Goal: Transaction & Acquisition: Purchase product/service

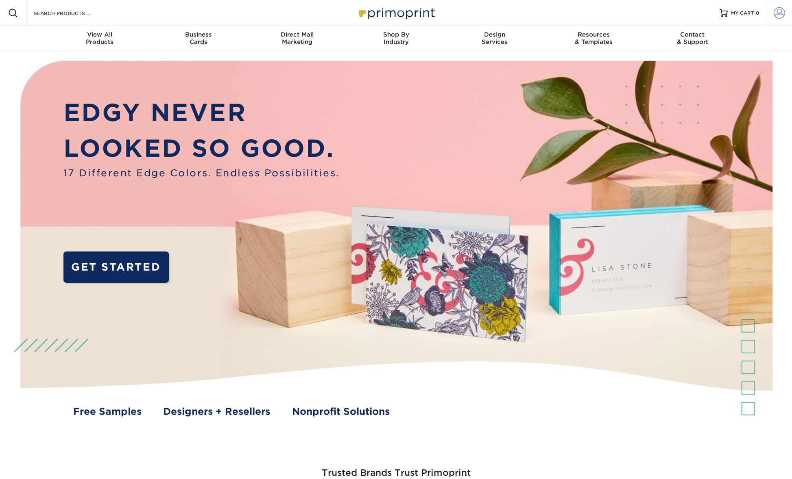
click at [781, 14] on span at bounding box center [778, 12] width 11 height 11
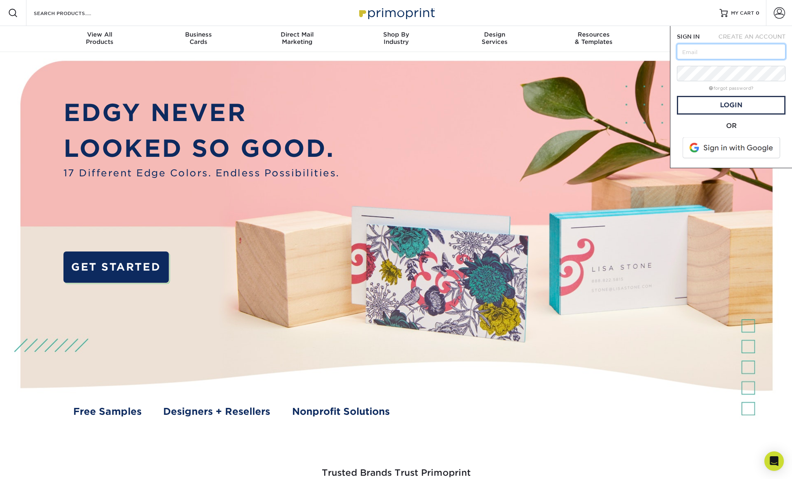
type input "LIMITLESSRENOVATIONS@GMAIL.COM"
click at [740, 102] on link "Login" at bounding box center [731, 105] width 109 height 19
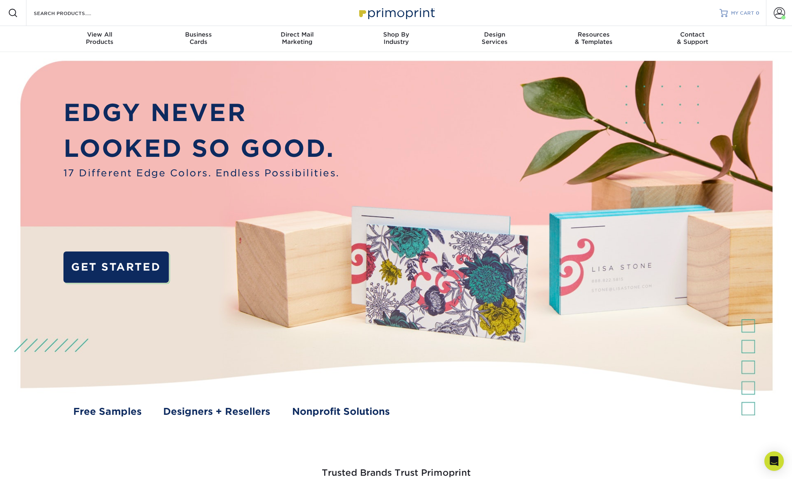
click at [745, 11] on span "MY CART" at bounding box center [742, 13] width 23 height 7
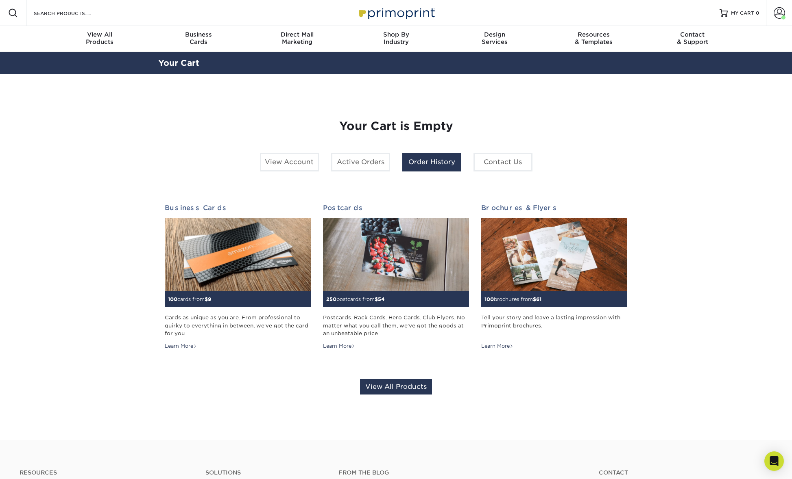
click at [457, 163] on link "Order History" at bounding box center [431, 162] width 59 height 19
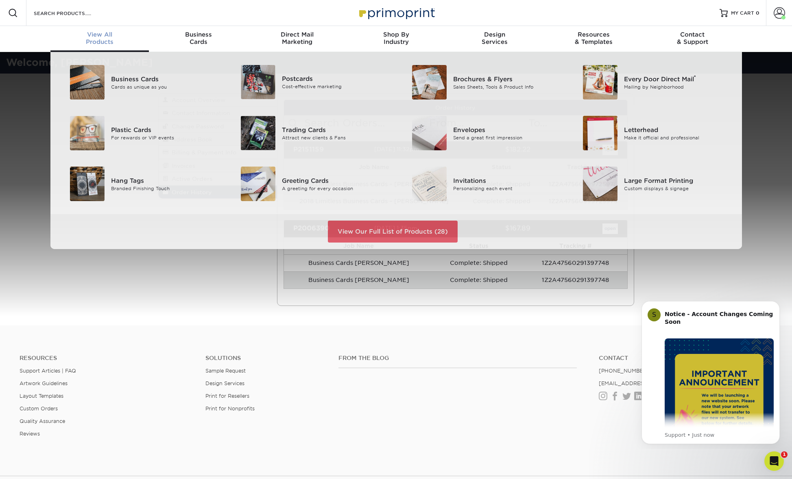
click at [105, 39] on div "View All Products" at bounding box center [99, 38] width 99 height 15
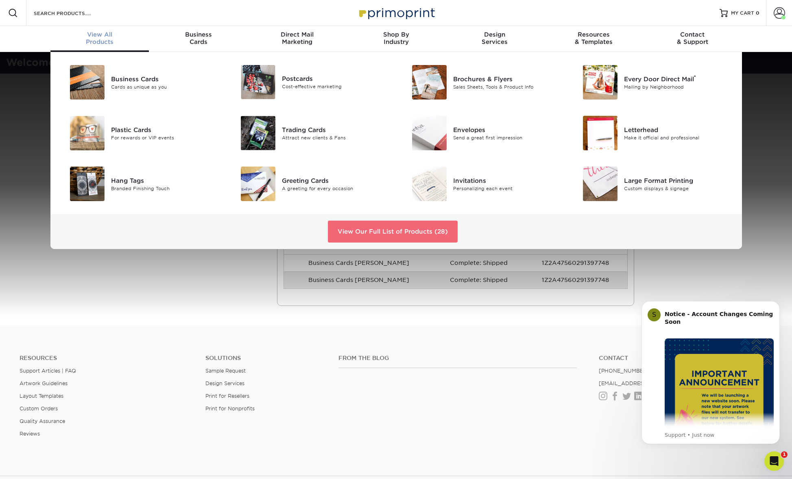
click at [386, 228] on link "View Our Full List of Products (28)" at bounding box center [393, 232] width 130 height 22
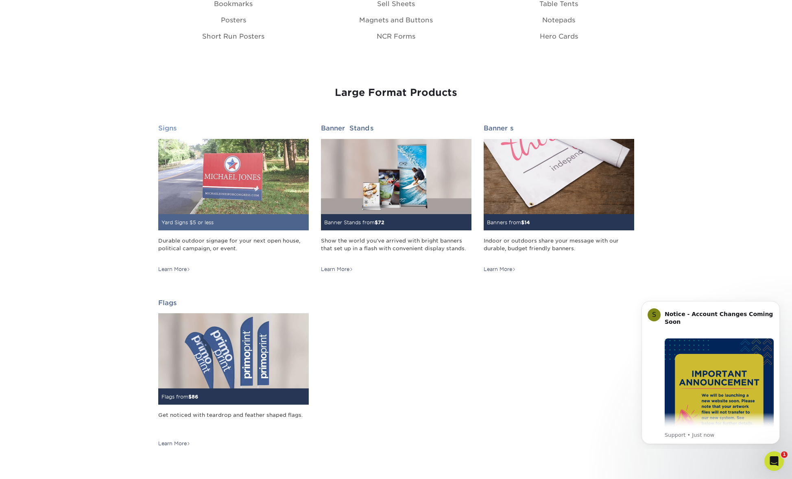
scroll to position [1053, 0]
click at [246, 181] on img at bounding box center [233, 176] width 150 height 75
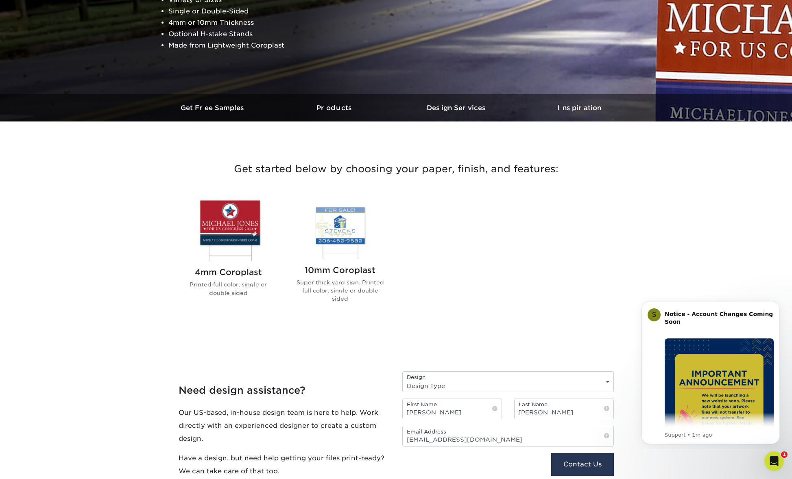
scroll to position [161, 0]
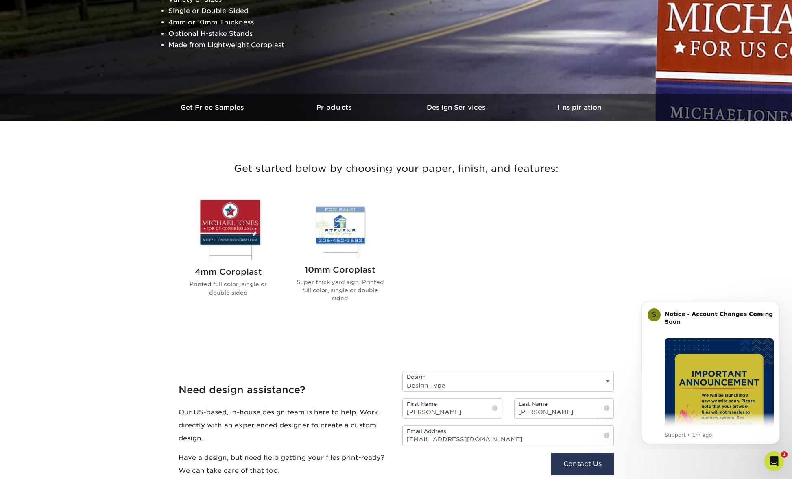
click at [344, 229] on img at bounding box center [340, 227] width 92 height 61
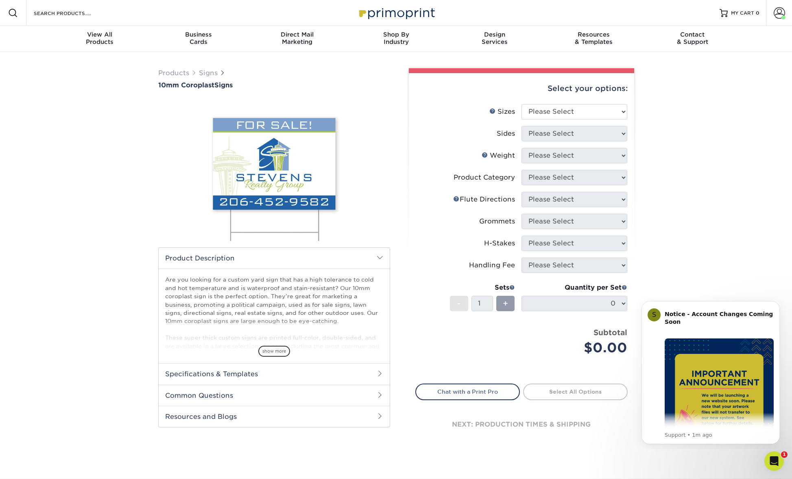
click at [565, 103] on div "Select your options:" at bounding box center [521, 88] width 212 height 31
select select "18.00x24.00"
select select "13abbda7-1d64-4f25-8bb2-c179b224825d"
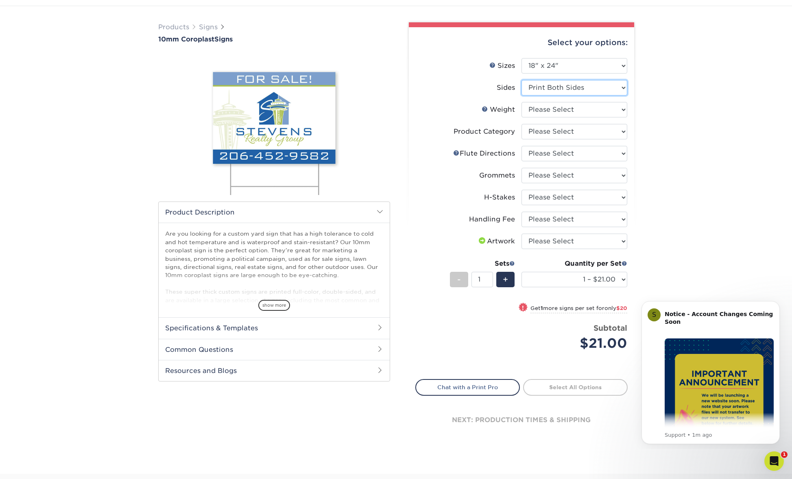
scroll to position [55, 0]
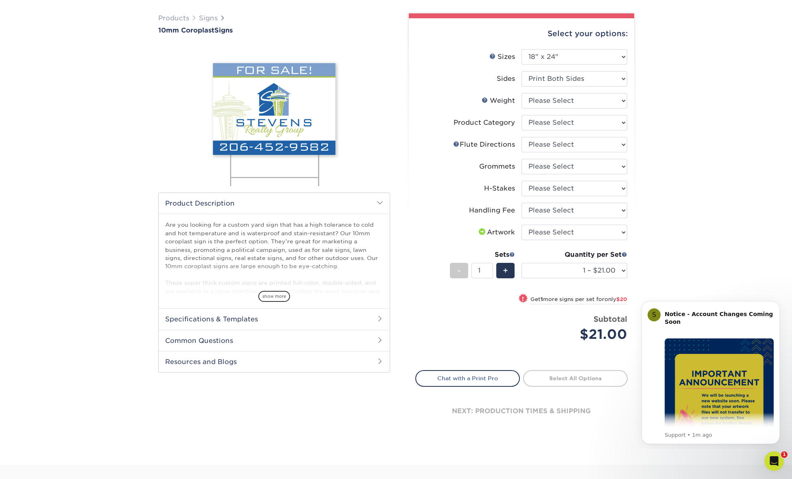
click at [259, 316] on h2 "Specifications & Templates" at bounding box center [274, 319] width 231 height 21
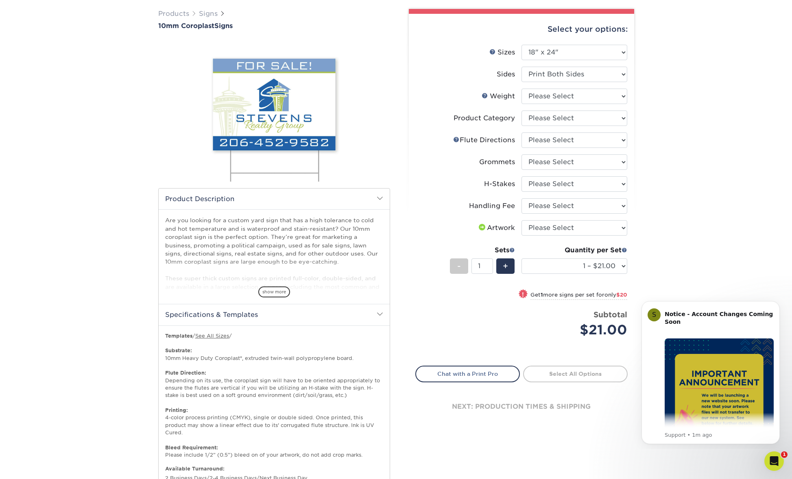
scroll to position [61, 0]
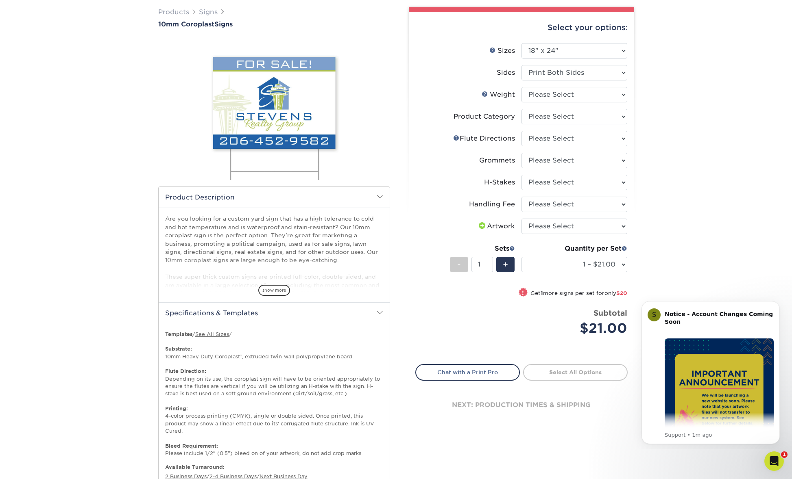
click at [262, 313] on h2 "Specifications & Templates" at bounding box center [274, 313] width 231 height 21
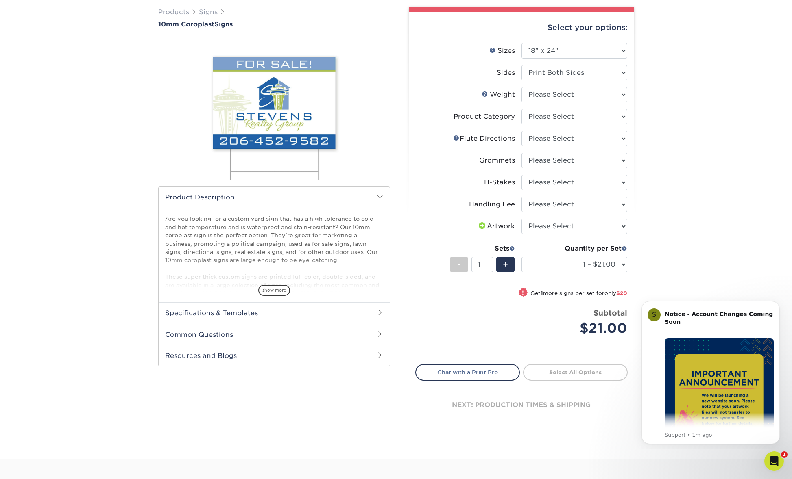
click at [265, 332] on h2 "Common Questions" at bounding box center [274, 334] width 231 height 21
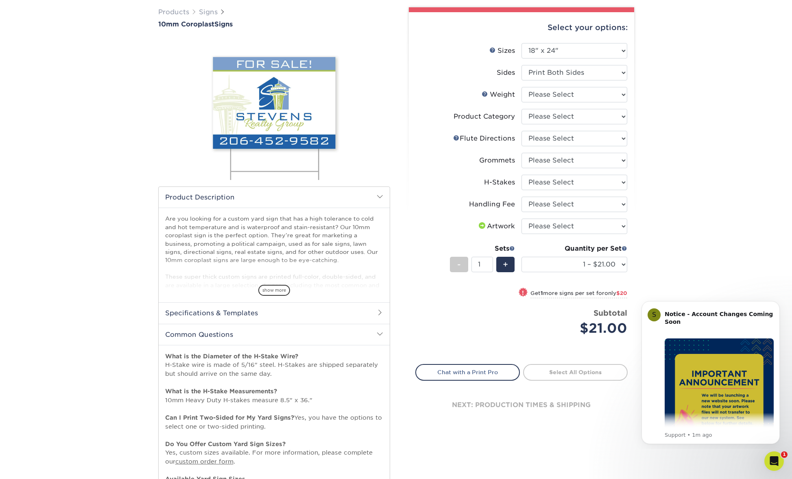
click at [259, 335] on h2 "Common Questions" at bounding box center [274, 334] width 231 height 21
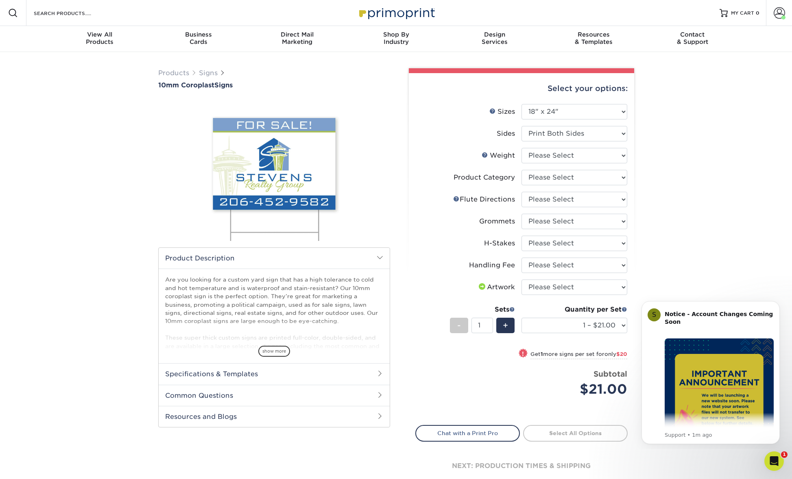
scroll to position [0, 0]
select select "64642d5c-3ca5-48ab-b753-ddfa02991dab"
select select "d1c0c550-b222-44c3-aee2-5d91d30f4e6b"
select select "4f193f0c-e5fb-478c-8161-db35ebbf29ae"
select select "upload"
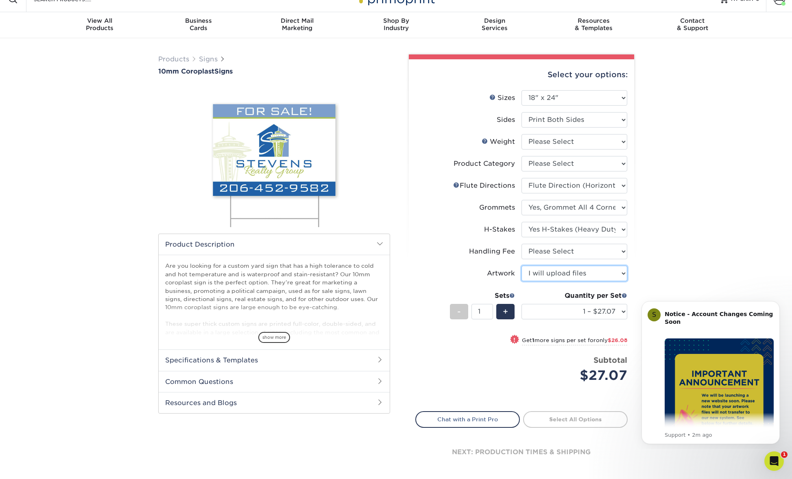
scroll to position [14, 0]
select select "10CORO"
select select "-1"
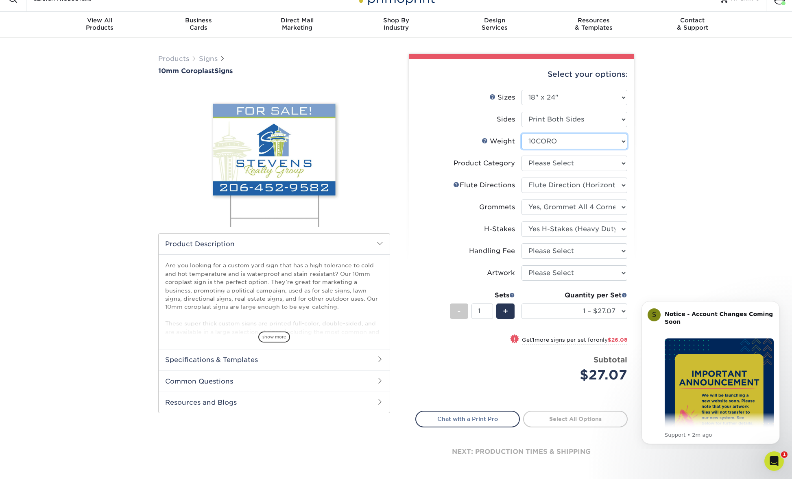
select select "-1"
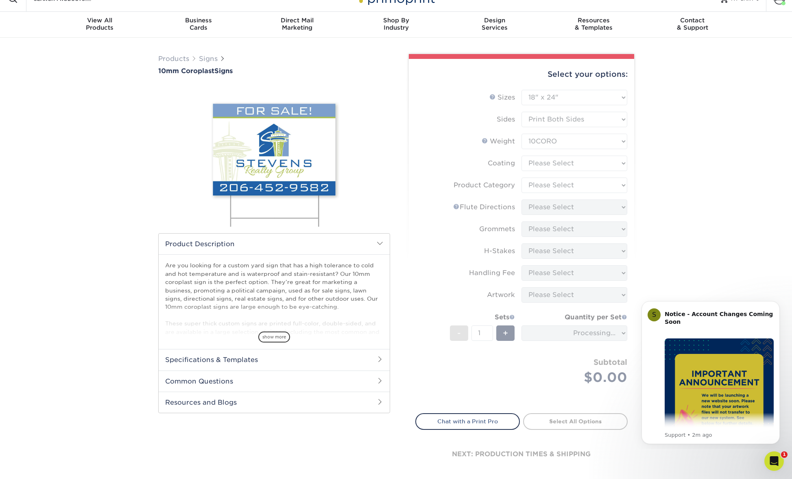
click at [549, 163] on form "Sizes Help Sizes Please Select 6" x 12" 10" x 10" 12" x 18" 18" x 24" 24" x 24"…" at bounding box center [521, 247] width 212 height 314
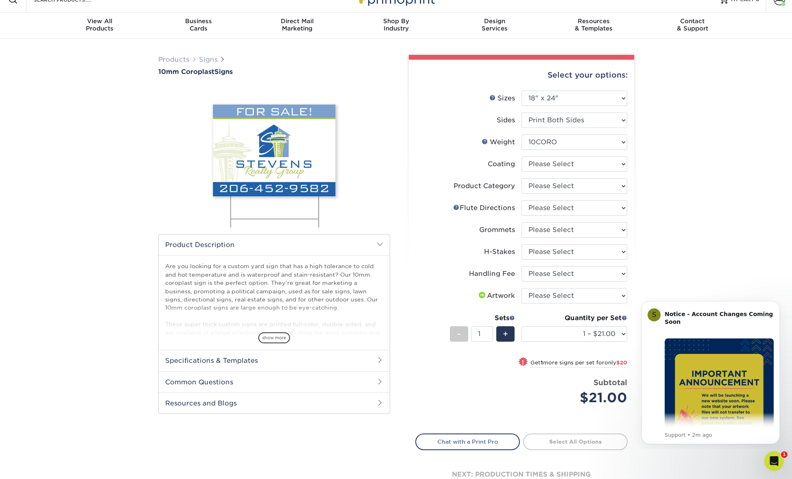
click at [692, 173] on div "Products Signs 10mm Coroplast Signs /" at bounding box center [396, 284] width 792 height 490
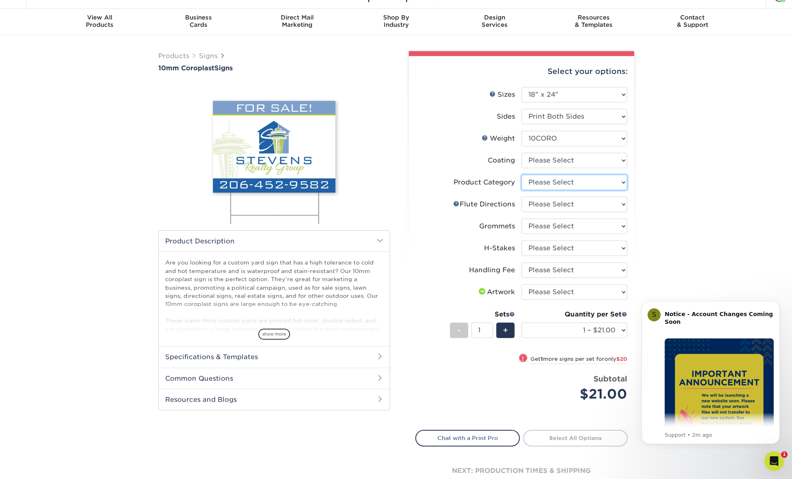
select select "b3582ed5-6912-492c-8440-2cc51afdb8e1"
select select "64642d5c-3ca5-48ab-b753-ddfa02991dab"
select select "d1c0c550-b222-44c3-aee2-5d91d30f4e6b"
select select "4f193f0c-e5fb-478c-8161-db35ebbf29ae"
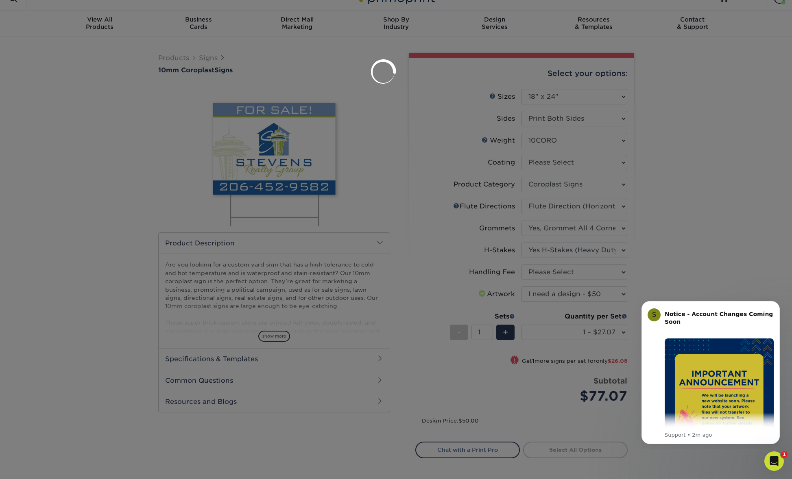
click at [573, 289] on div at bounding box center [396, 239] width 792 height 479
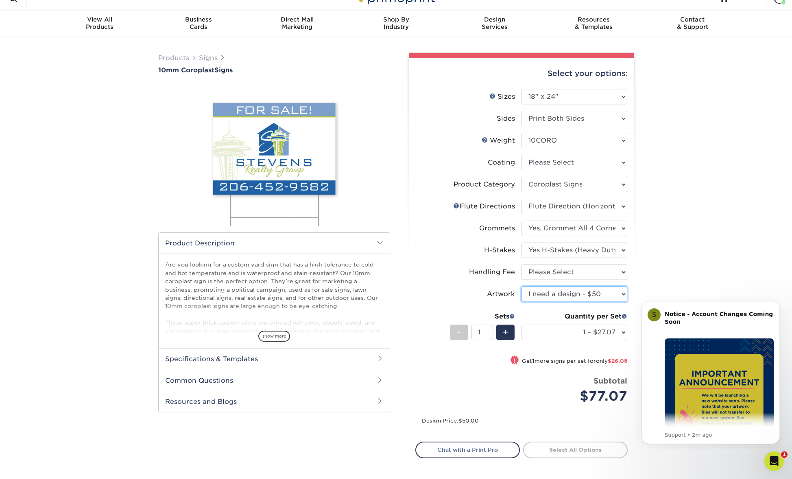
select select "upload"
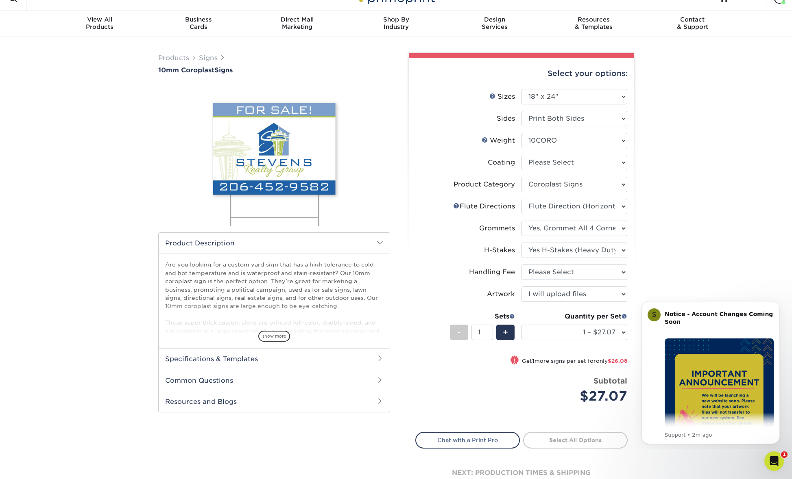
click at [702, 215] on div "Products Signs 10mm Coroplast Signs /" at bounding box center [396, 282] width 792 height 490
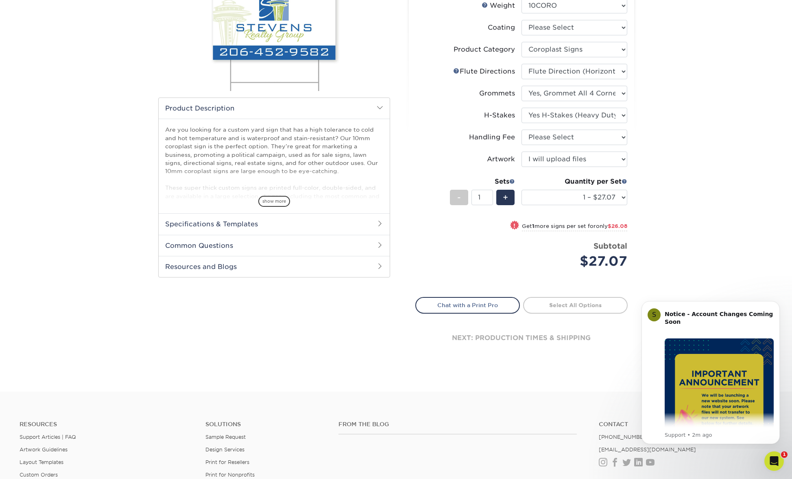
scroll to position [152, 0]
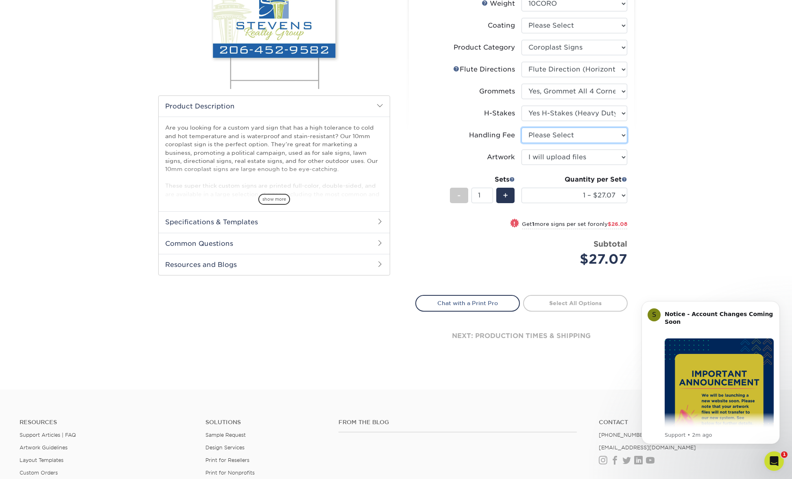
select select "ab74c079-444c-4260-ae6a-e09bdee8073c"
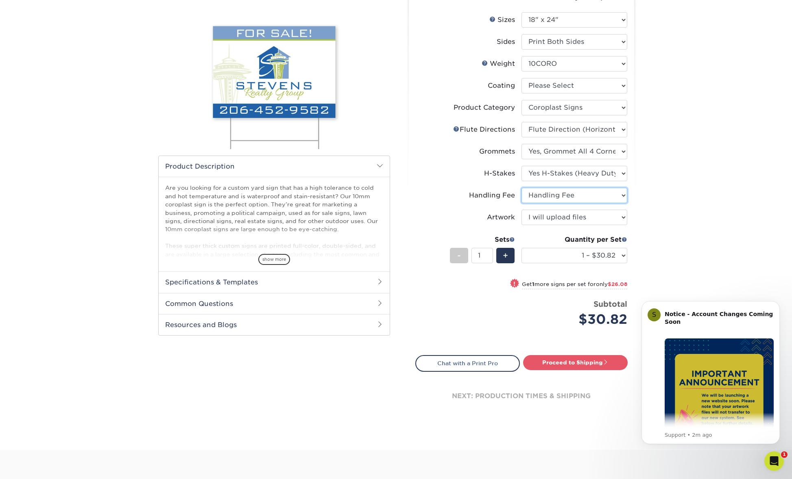
scroll to position [85, 0]
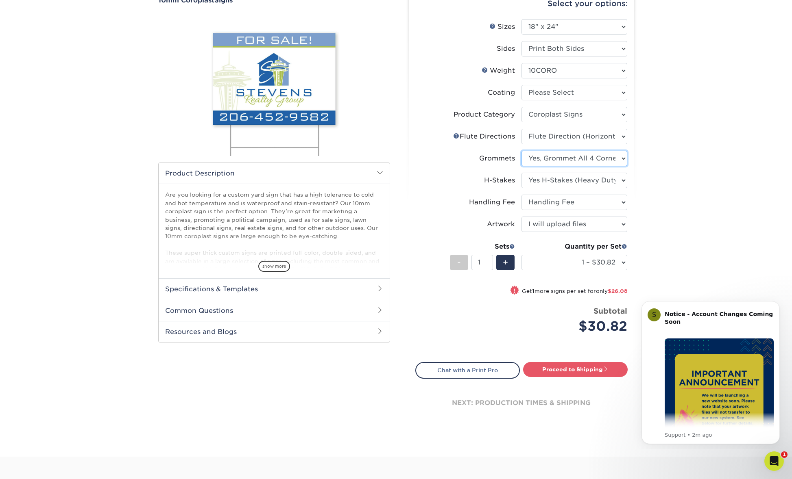
select select "763cac70-ce91-42b5-8cc2-3003a90f4e91"
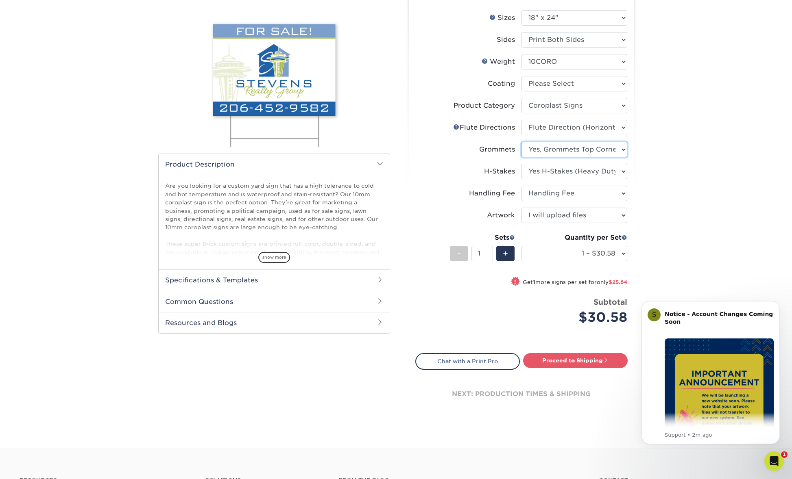
scroll to position [94, 0]
click at [298, 277] on h2 "Specifications & Templates" at bounding box center [274, 279] width 231 height 21
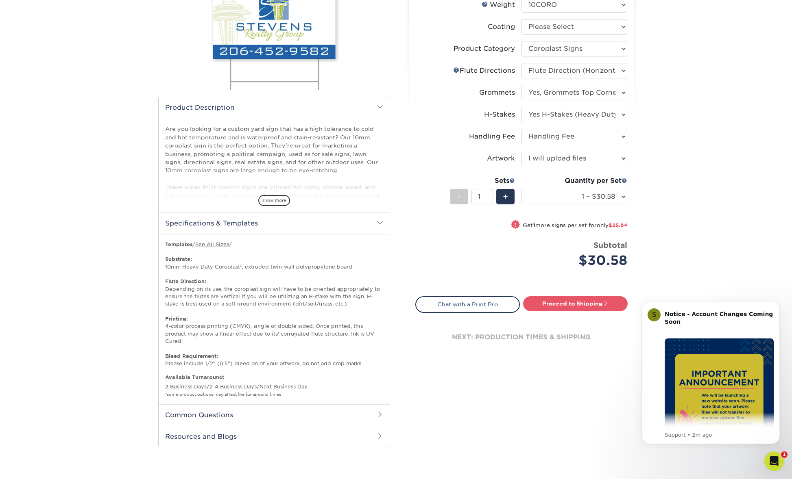
scroll to position [152, 0]
click at [273, 407] on h2 "Common Questions" at bounding box center [274, 414] width 231 height 21
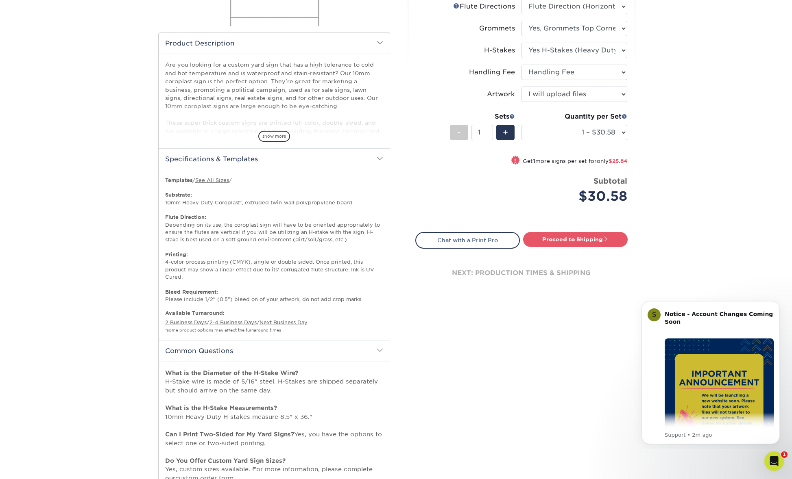
scroll to position [215, 0]
click at [561, 236] on link "Proceed to Shipping" at bounding box center [575, 239] width 104 height 15
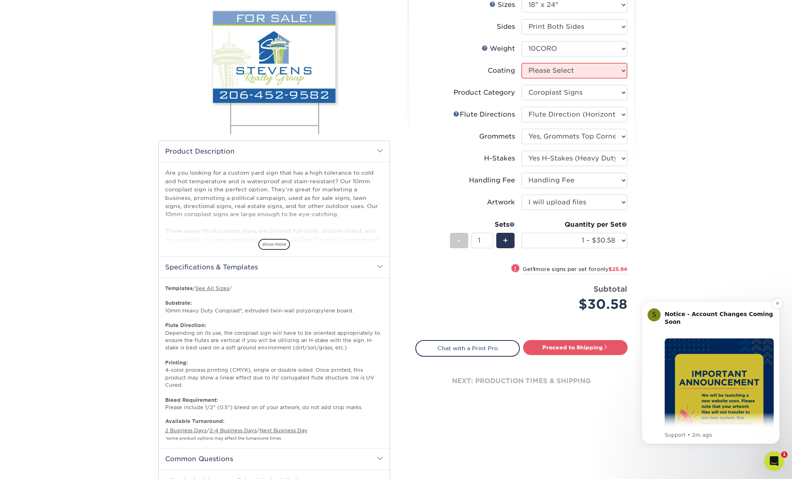
scroll to position [108, 0]
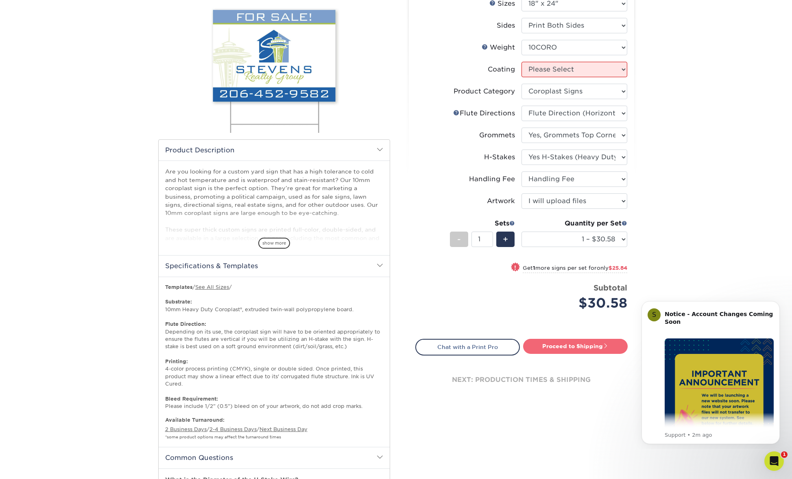
click at [583, 343] on link "Proceed to Shipping" at bounding box center [575, 346] width 104 height 15
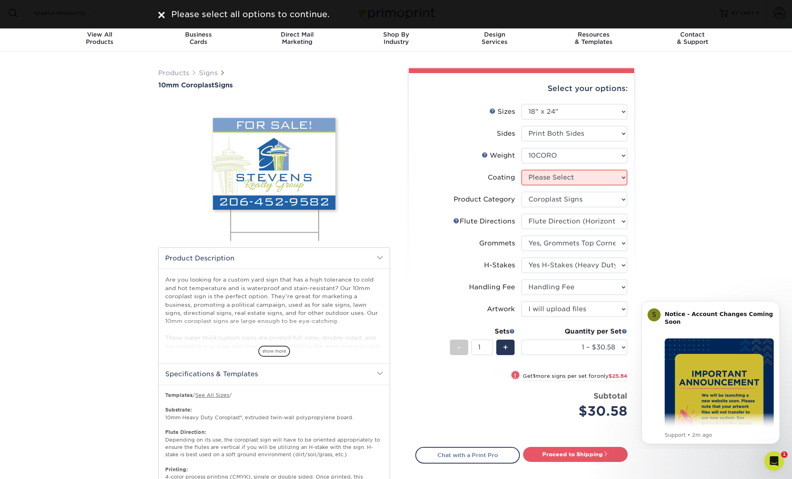
scroll to position [0, 0]
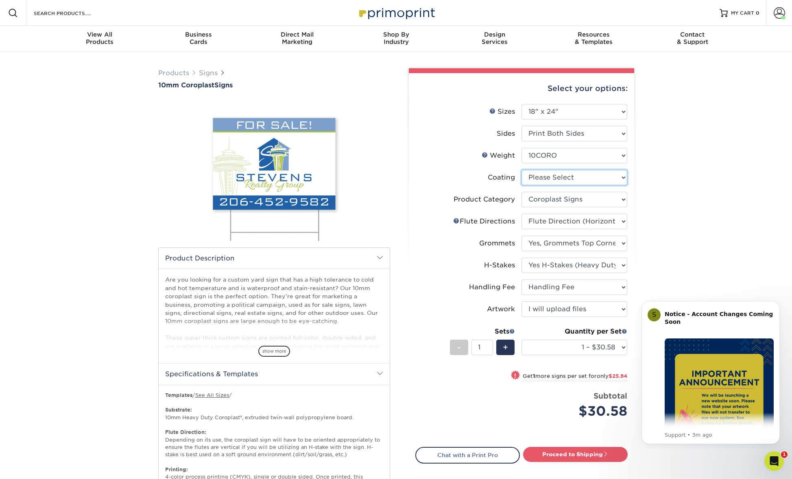
select select "3e7618de-abca-4bda-9f97-8b9129e913d8"
select select "-1"
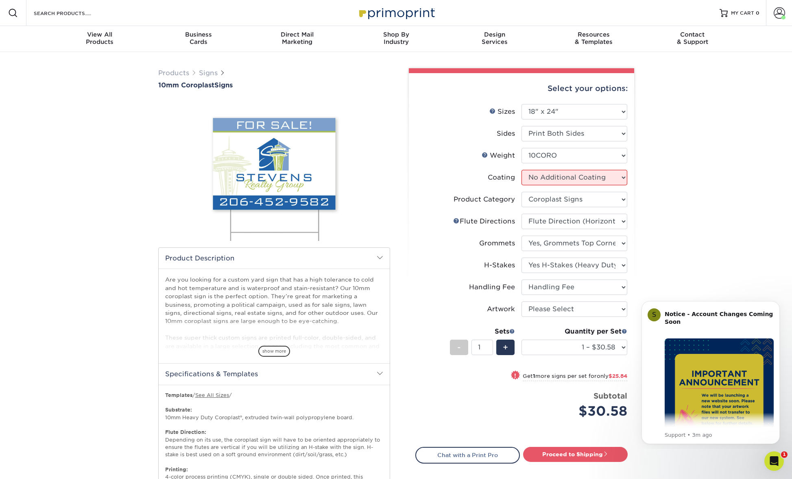
select select "-1"
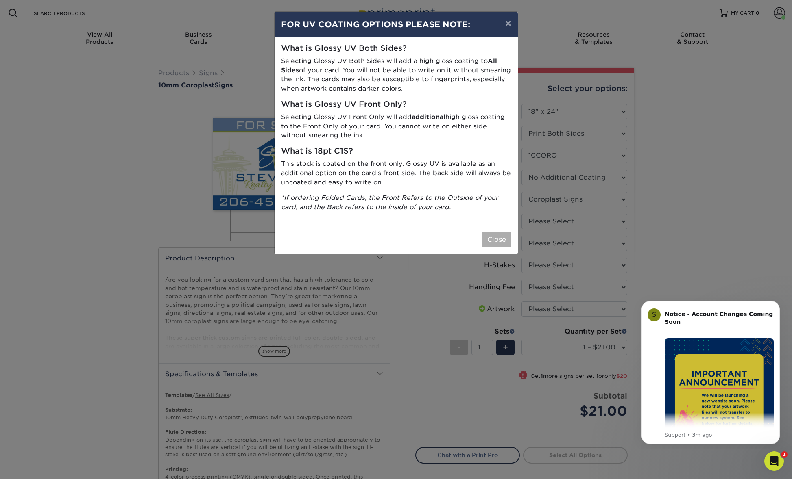
click at [492, 232] on button "Close" at bounding box center [496, 239] width 29 height 15
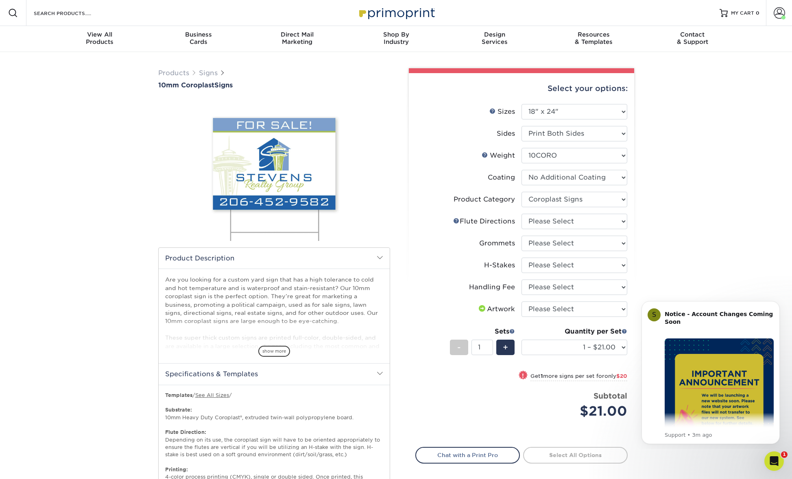
click at [675, 173] on div "Products Signs 10mm Coroplast Signs /" at bounding box center [396, 465] width 792 height 827
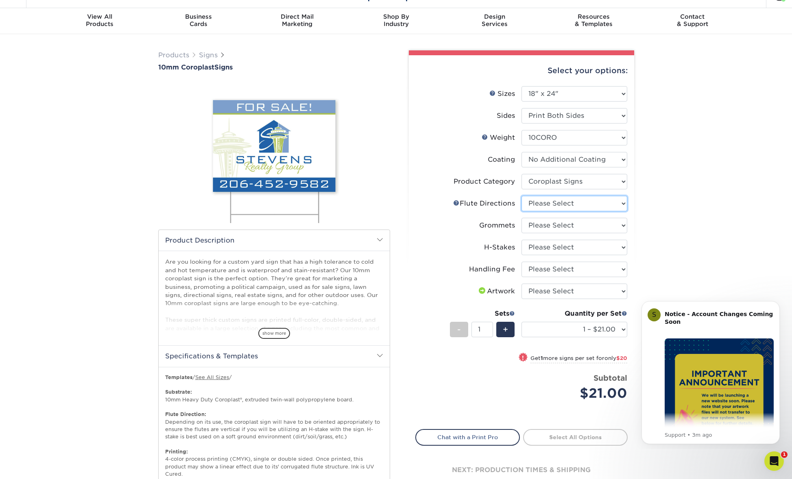
select select "64642d5c-3ca5-48ab-b753-ddfa02991dab"
select select "d1c0c550-b222-44c3-aee2-5d91d30f4e6b"
select select "4f193f0c-e5fb-478c-8161-db35ebbf29ae"
select select "ab74c079-444c-4260-ae6a-e09bdee8073c"
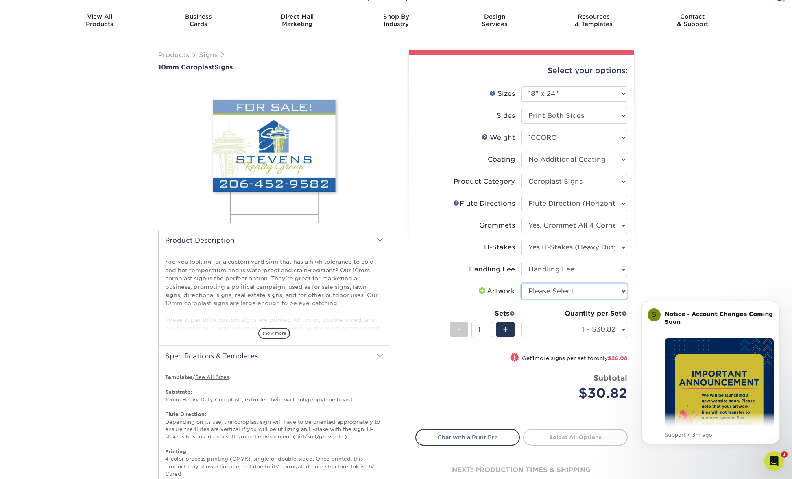
select select "upload"
click at [593, 435] on link "Proceed to Shipping" at bounding box center [575, 436] width 104 height 15
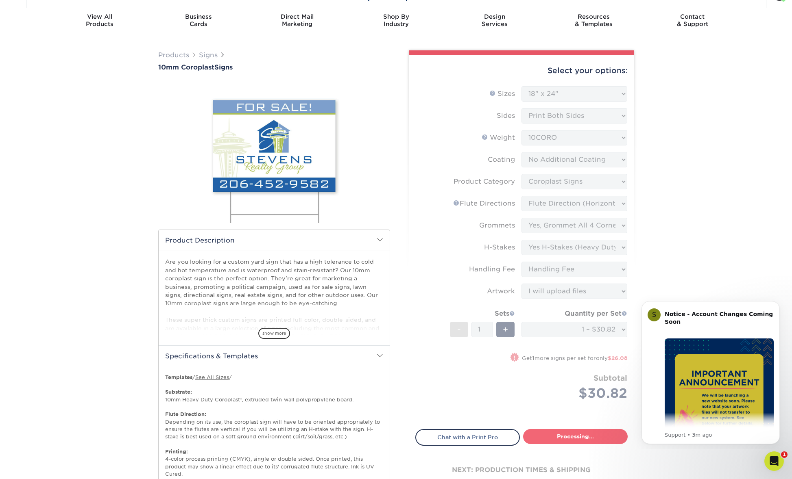
select select "67ed3011-b6a4-4ee9-a515-ebd9190964f0"
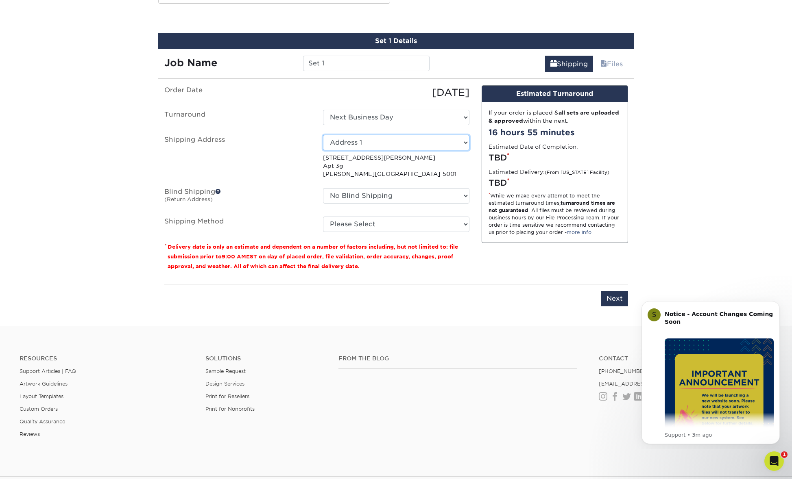
scroll to position [843, 0]
click at [370, 117] on ul "Order Date 09/14/2025 Turnaround Select One Next Business Day Shipping Address …" at bounding box center [316, 158] width 305 height 147
select select "newaddress"
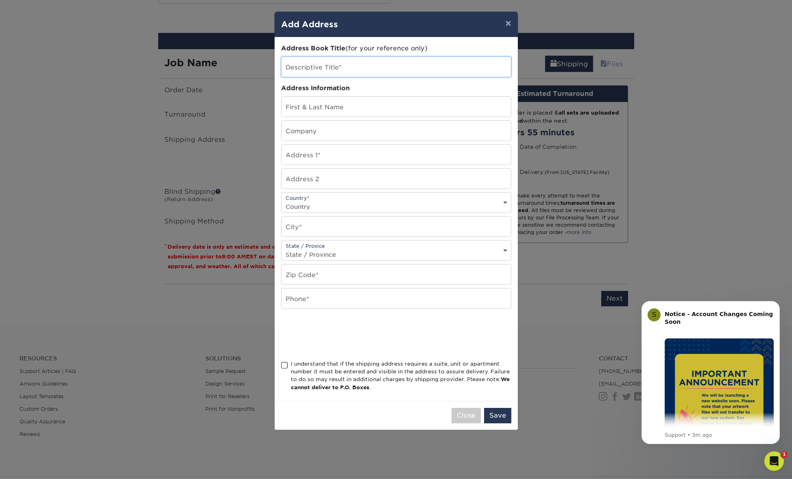
click at [323, 61] on input "text" at bounding box center [395, 67] width 229 height 20
click at [332, 104] on input "[PERSON_NAME]" at bounding box center [395, 107] width 229 height 20
click at [332, 106] on input "[PERSON_NAME]" at bounding box center [395, 107] width 229 height 20
click at [331, 109] on input "[PERSON_NAME]" at bounding box center [395, 107] width 229 height 20
type input "Mariusz Czarkowski"
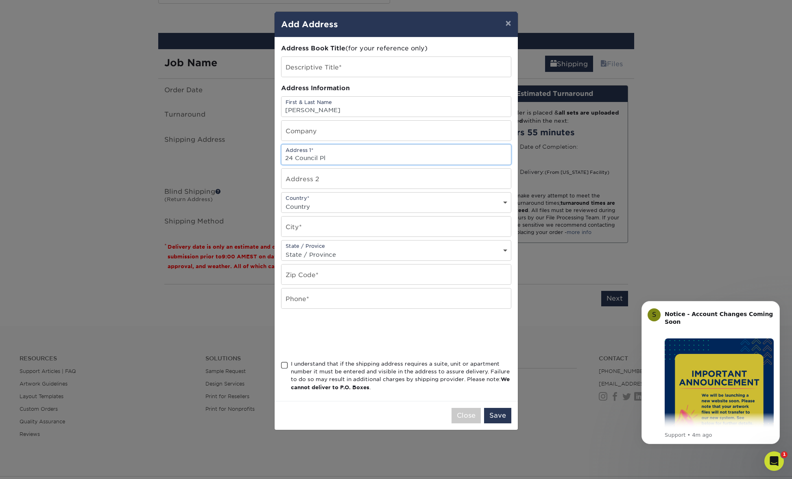
type input "24 Council Pl"
click at [337, 195] on div "Country* Country United States Canada ----------------------------- Afghanistan…" at bounding box center [396, 202] width 230 height 21
click at [334, 199] on div "Country* Country United States Canada ----------------------------- Afghanistan…" at bounding box center [396, 202] width 230 height 21
type input "Harrington Park"
click at [316, 244] on div "State / Provice State / Province Alabama Alaska Arizona Arkansas California Col…" at bounding box center [396, 250] width 230 height 21
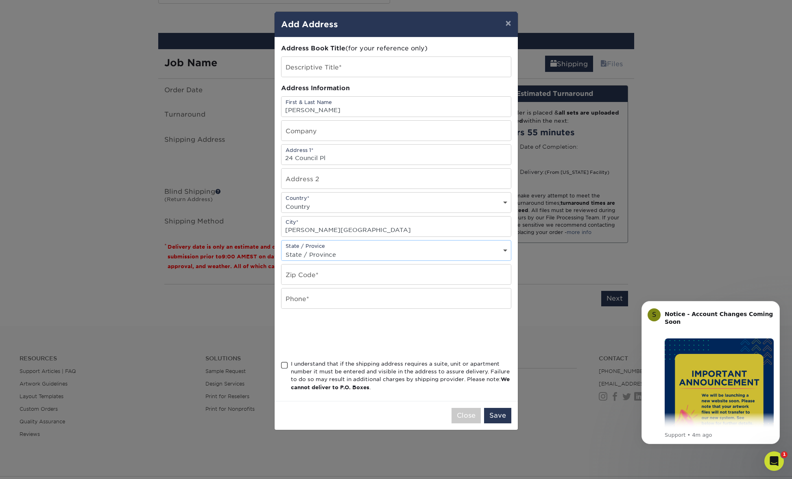
select select "NJ"
type input "07640"
type input "3474150611"
click at [331, 126] on input "text" at bounding box center [395, 131] width 229 height 20
type input "Limitless Renovations"
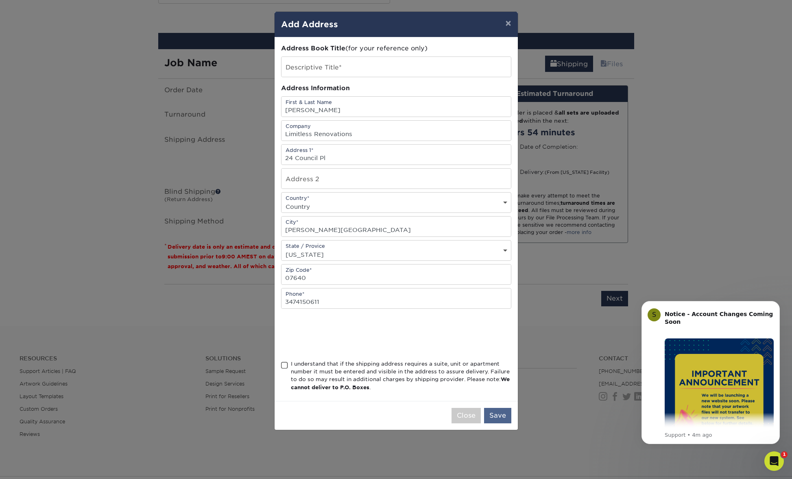
click at [495, 415] on button "Save" at bounding box center [497, 415] width 27 height 15
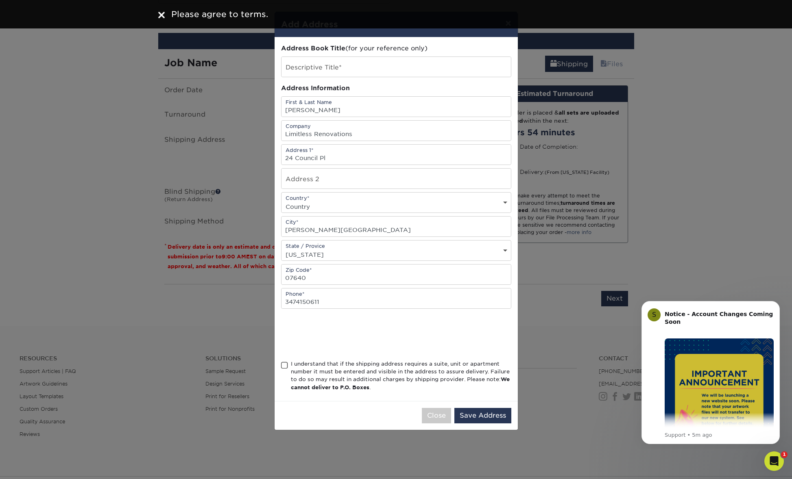
click at [287, 364] on span at bounding box center [284, 366] width 7 height 8
click at [0, 0] on input "I understand that if the shipping address requires a suite, unit or apartment n…" at bounding box center [0, 0] width 0 height 0
click at [481, 416] on button "Save Address" at bounding box center [482, 415] width 57 height 15
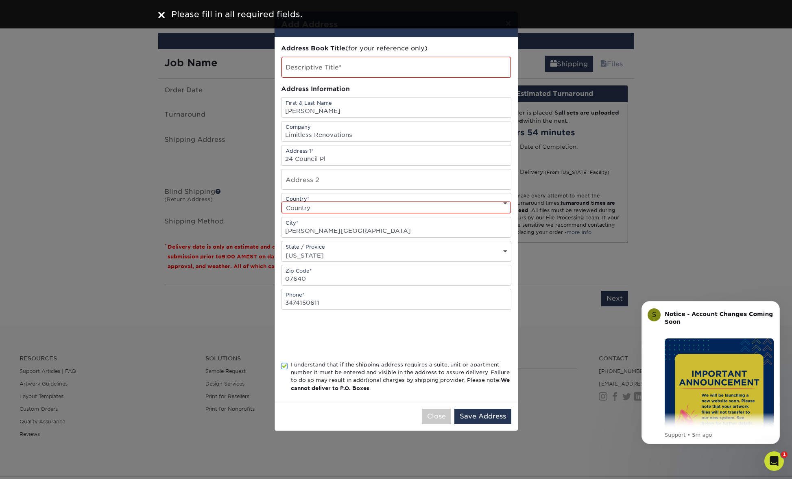
click at [361, 213] on div "Address Book Title (for your reference only) Descriptive Title* Address Informa…" at bounding box center [396, 220] width 230 height 352
select select "US"
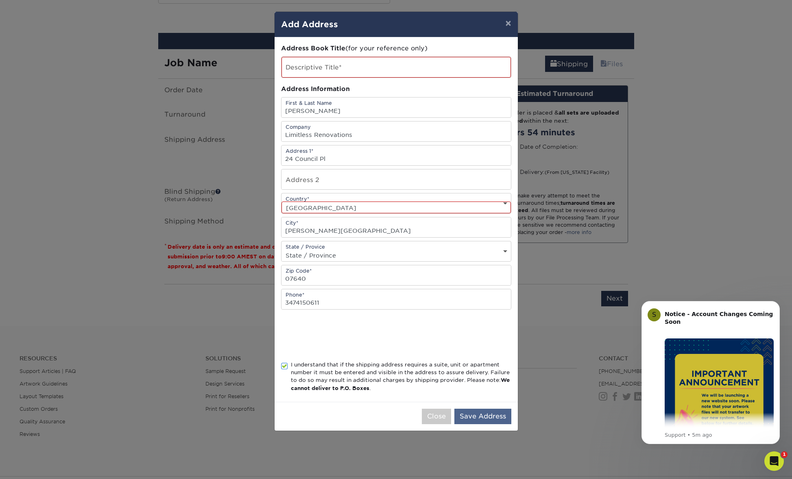
click at [498, 416] on button "Save Address" at bounding box center [482, 416] width 57 height 15
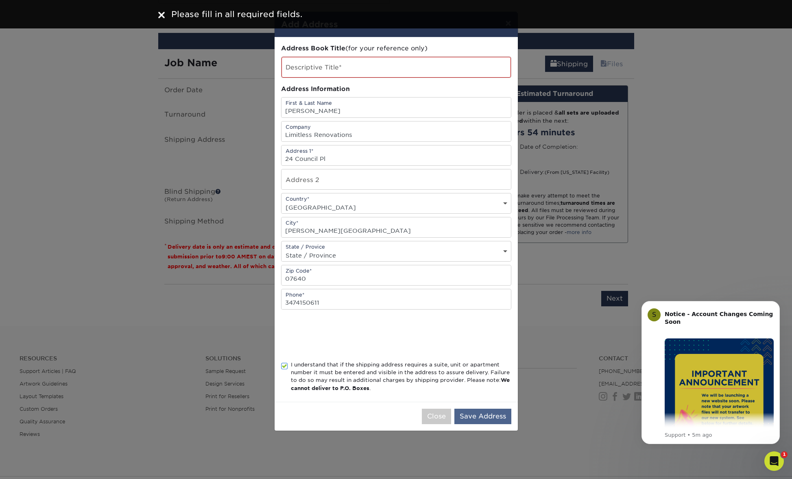
click at [467, 417] on button "Save Address" at bounding box center [482, 416] width 57 height 15
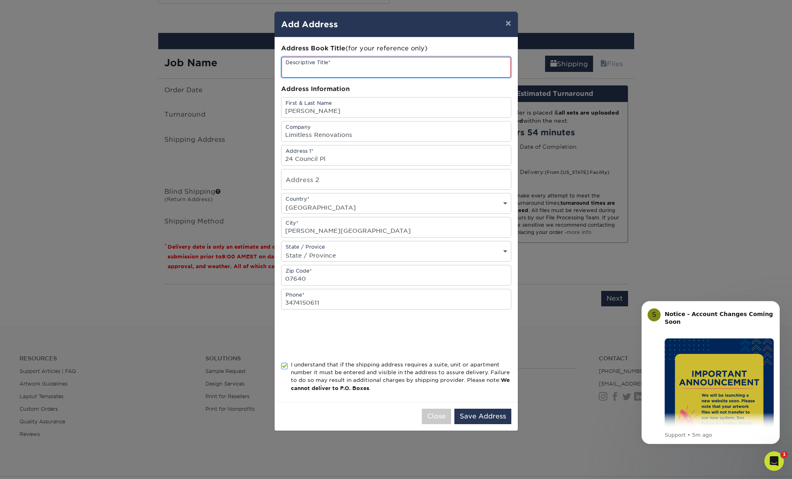
drag, startPoint x: 330, startPoint y: 76, endPoint x: 334, endPoint y: 73, distance: 5.3
click at [330, 76] on input "text" at bounding box center [395, 67] width 229 height 21
type input "Limitless Renovations"
click at [487, 416] on button "Save Address" at bounding box center [482, 416] width 57 height 15
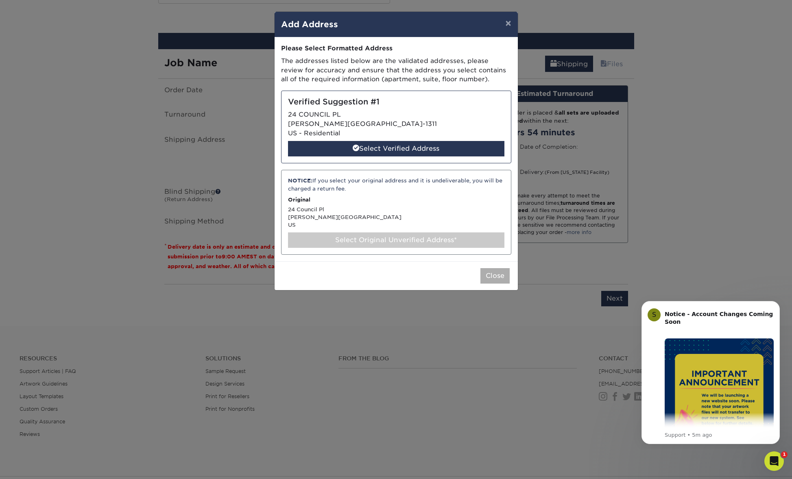
click at [493, 274] on button "Close" at bounding box center [494, 275] width 29 height 15
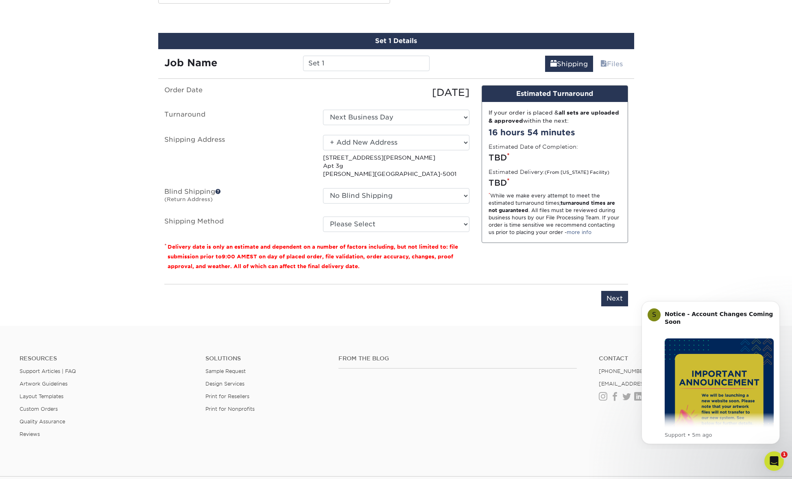
scroll to position [842, 0]
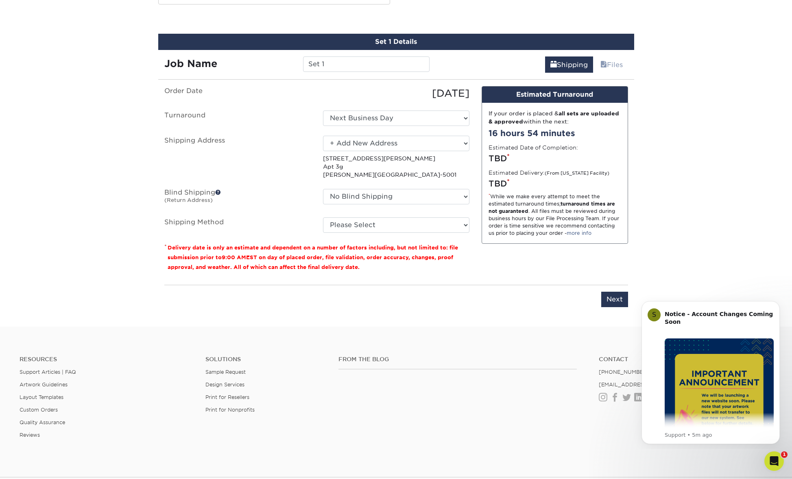
click at [376, 165] on ul "Order Date 09/14/2025 Turnaround Select One Next Business Day Shipping Address …" at bounding box center [316, 159] width 305 height 147
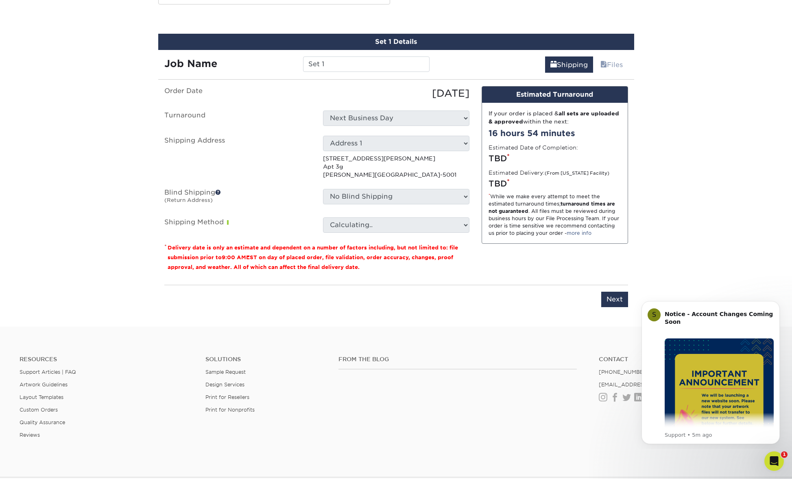
click at [349, 155] on p "6515 Alderton St Apt 3g Rego Park, NY 11374-5001" at bounding box center [396, 167] width 146 height 25
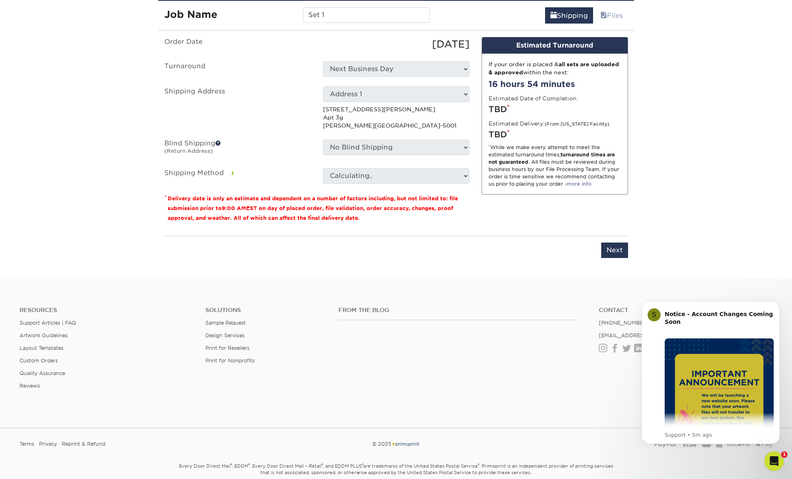
scroll to position [892, 0]
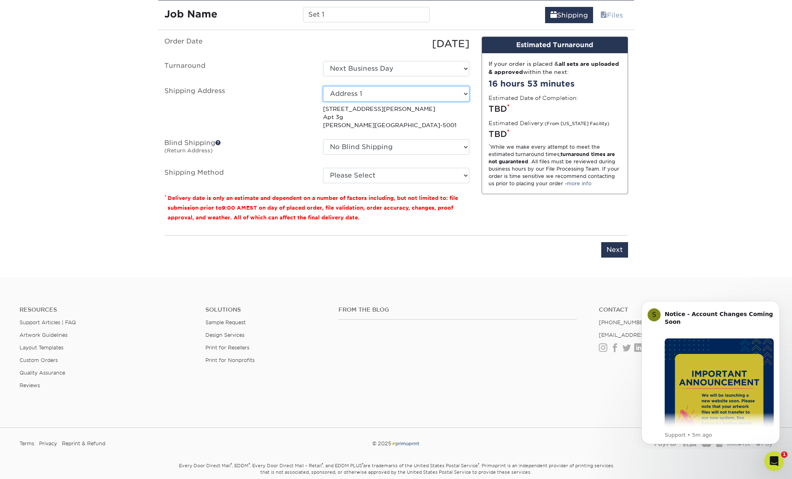
select select "-1"
click at [349, 105] on p "6515 Alderton St Apt 3g Rego Park, NY 11374-5001" at bounding box center [396, 117] width 146 height 25
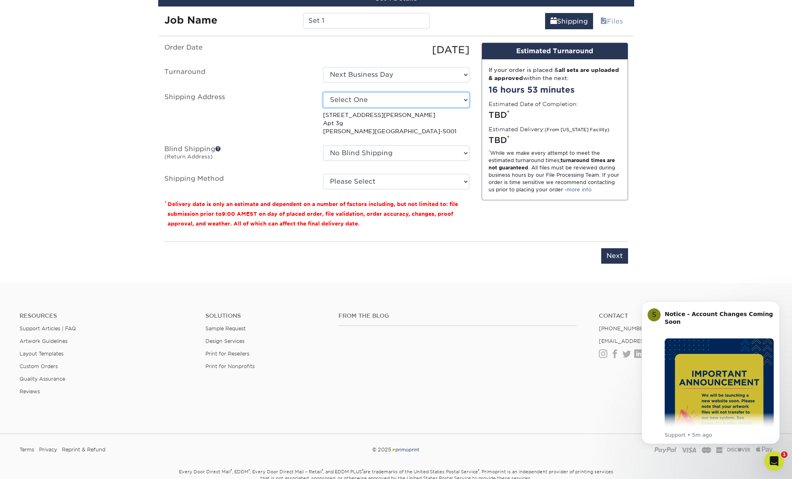
scroll to position [887, 0]
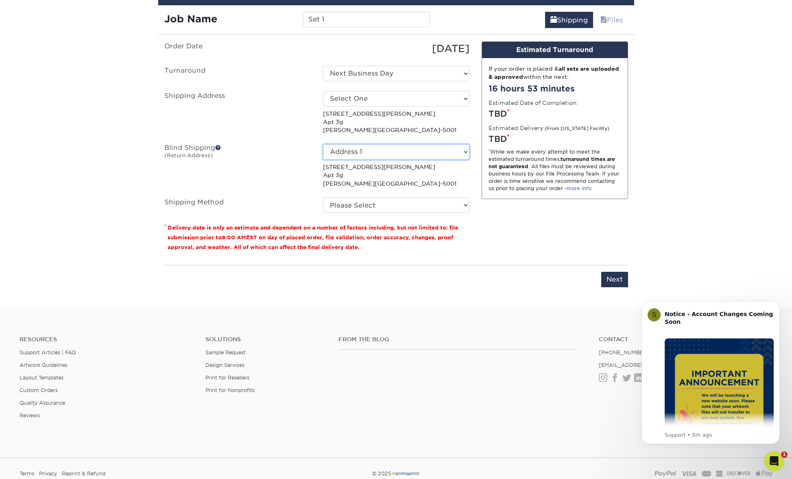
select select "-1"
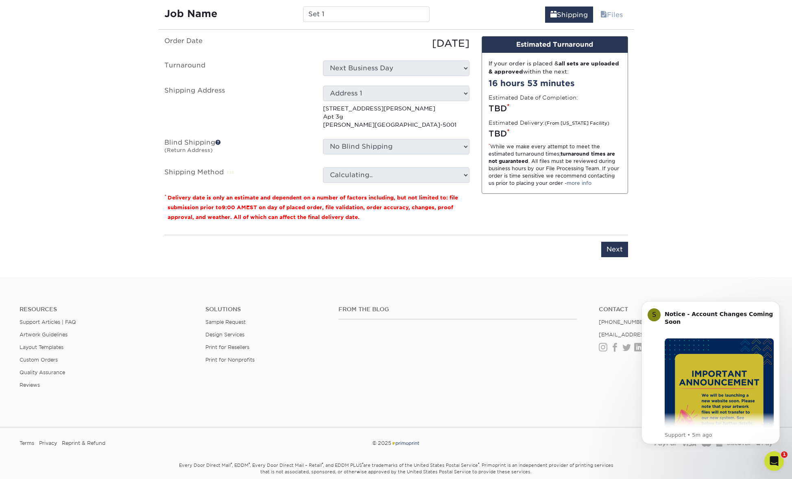
click at [355, 86] on div "Select One Address 1 + Add New Address 6515 Alderton St Apt 3g Rego Park, NY 11…" at bounding box center [396, 108] width 159 height 44
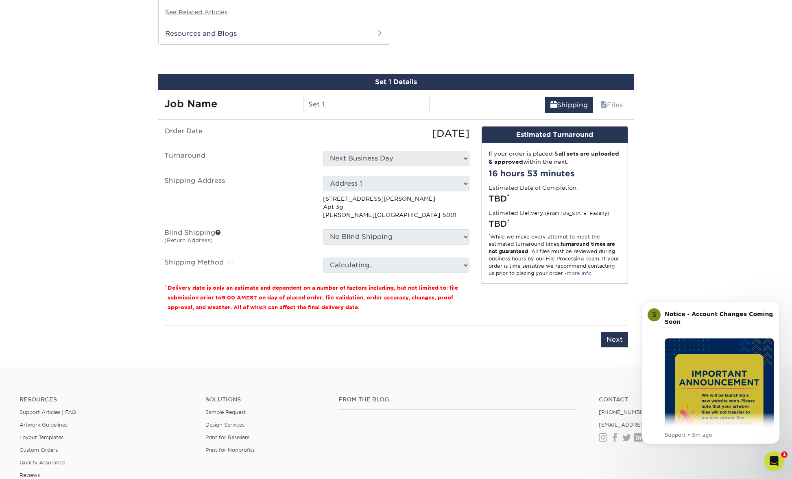
scroll to position [801, 0]
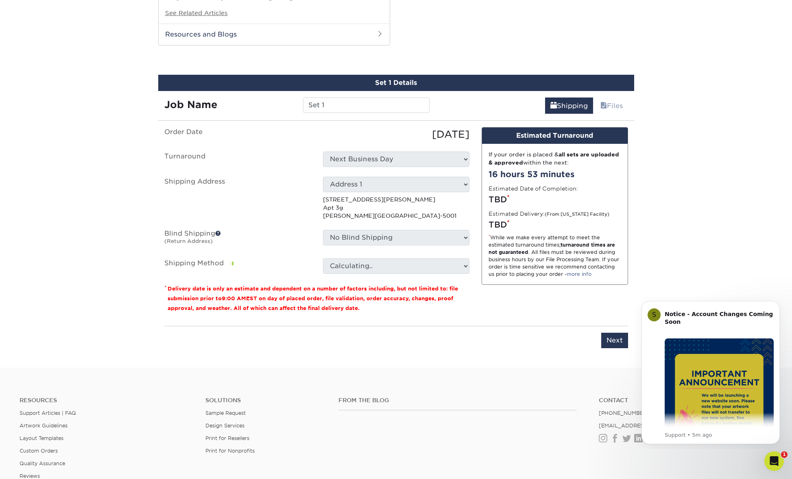
drag, startPoint x: 329, startPoint y: 79, endPoint x: 325, endPoint y: 90, distance: 11.4
click at [328, 91] on div "Job Name Set 1" at bounding box center [297, 102] width 278 height 23
click at [325, 98] on input "Set 1" at bounding box center [366, 105] width 126 height 15
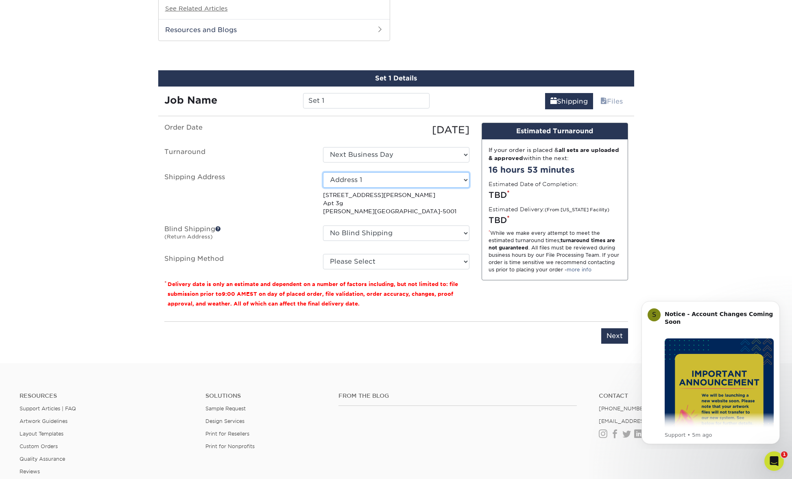
scroll to position [807, 0]
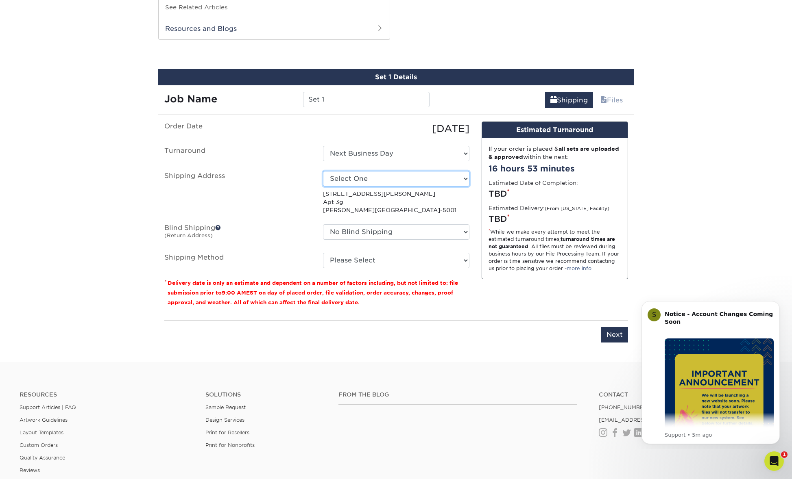
select select "newaddress"
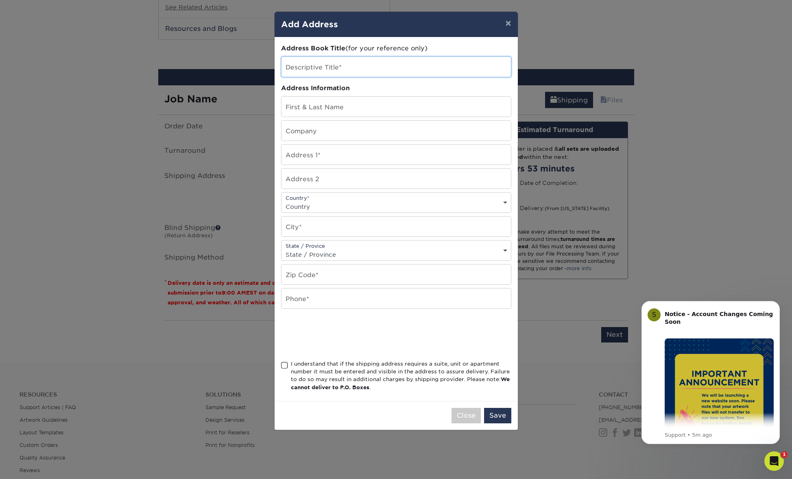
click at [324, 59] on input "text" at bounding box center [395, 67] width 229 height 20
type input "LR1"
drag, startPoint x: 349, startPoint y: 113, endPoint x: 352, endPoint y: 108, distance: 5.9
click at [353, 108] on input "text" at bounding box center [395, 107] width 229 height 20
type input "Mariusz Czarkowski"
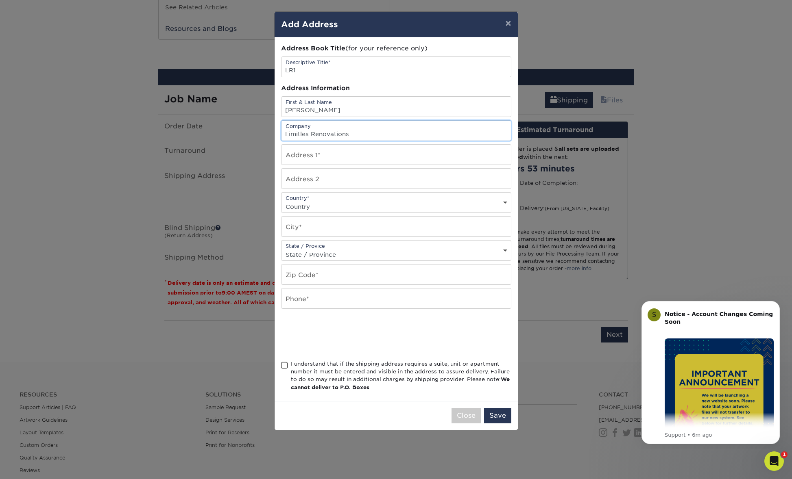
type input "Limitles Renovations"
type input "24 Council Pl"
select select "US"
click at [315, 222] on input "text" at bounding box center [395, 227] width 229 height 20
type input "Harringotn Park"
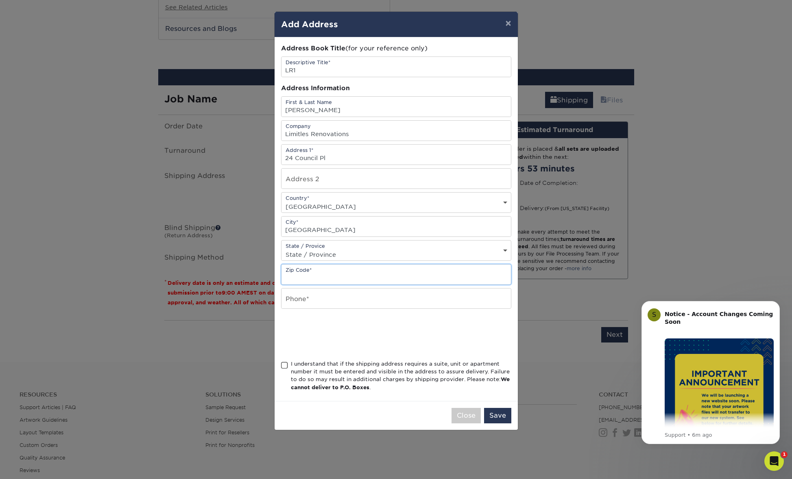
click at [382, 265] on input "text" at bounding box center [395, 275] width 229 height 20
select select "NJ"
drag, startPoint x: 303, startPoint y: 229, endPoint x: 383, endPoint y: 232, distance: 80.6
click at [304, 229] on input "Harringotn Park" at bounding box center [395, 227] width 229 height 20
drag, startPoint x: 314, startPoint y: 228, endPoint x: 318, endPoint y: 228, distance: 4.5
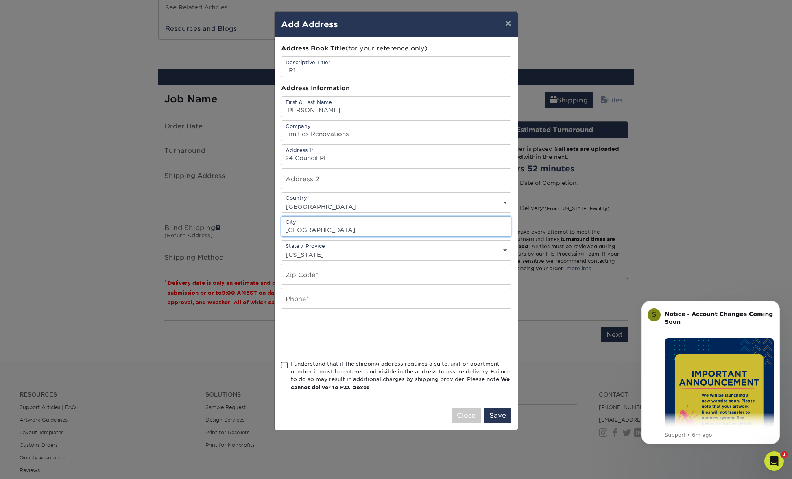
click at [318, 228] on input "Harringotn Park" at bounding box center [395, 227] width 229 height 20
drag, startPoint x: 318, startPoint y: 228, endPoint x: 205, endPoint y: 211, distance: 114.2
click at [205, 211] on div "× Add Address Address Book Title (for your reference only) Descriptive Title* L…" at bounding box center [396, 239] width 792 height 479
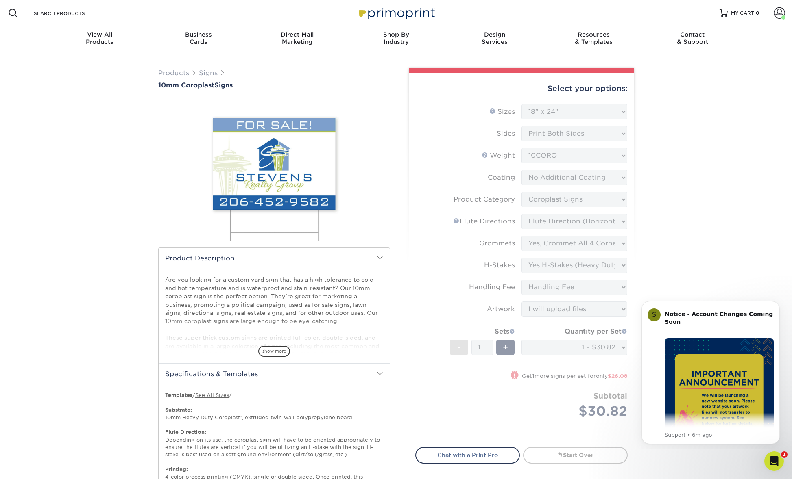
scroll to position [0, 0]
click at [206, 73] on link "Signs" at bounding box center [208, 73] width 19 height 8
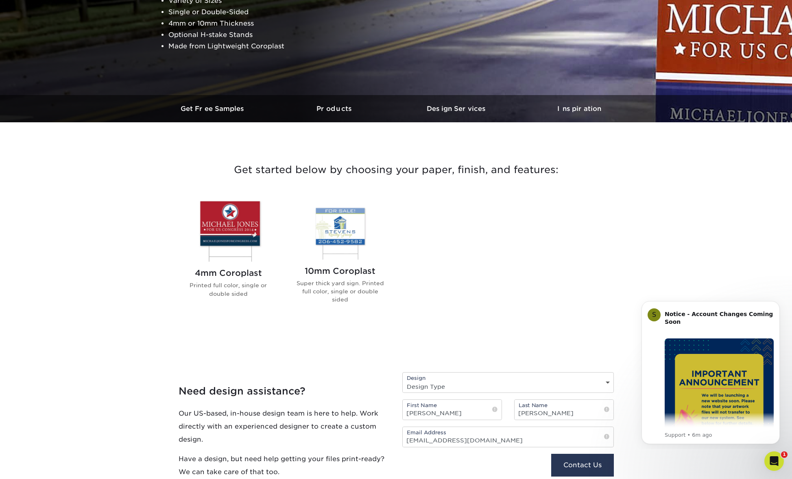
scroll to position [161, 0]
click at [330, 227] on img at bounding box center [340, 228] width 92 height 61
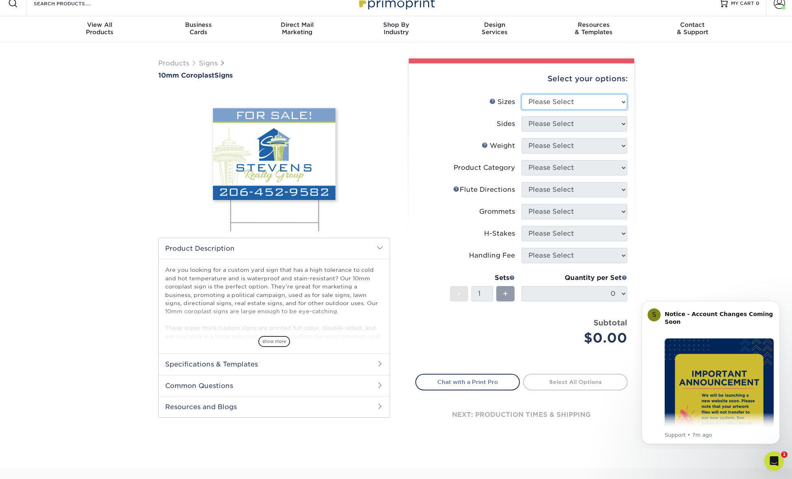
select select "18.00x24.00"
select select "13abbda7-1d64-4f25-8bb2-c179b224825d"
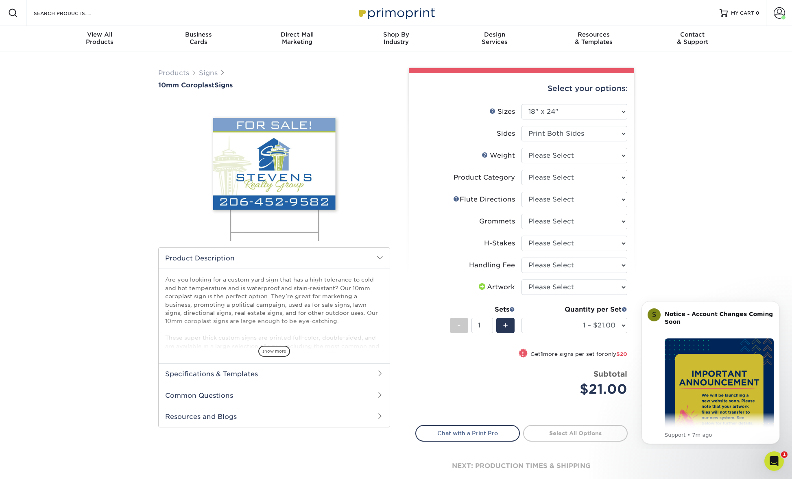
click at [552, 147] on li "Sides Please Select Print Both Sides Print Front Only" at bounding box center [521, 137] width 211 height 22
select select "10CORO"
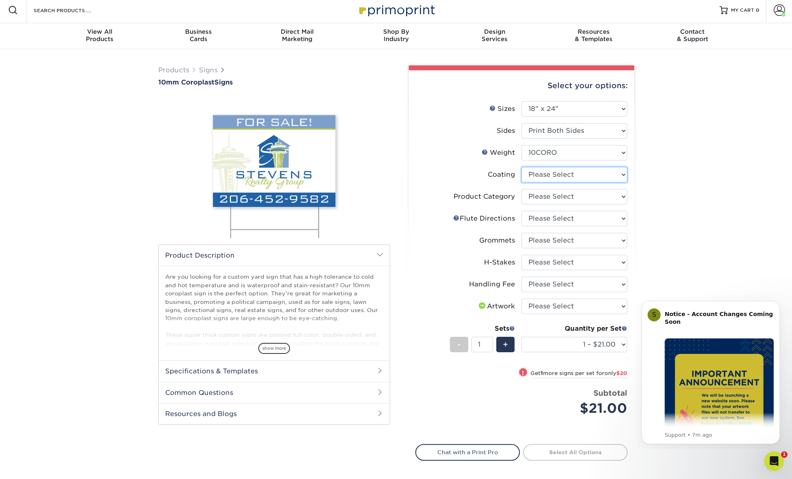
scroll to position [3, 0]
select select "3e7618de-abca-4bda-9f97-8b9129e913d8"
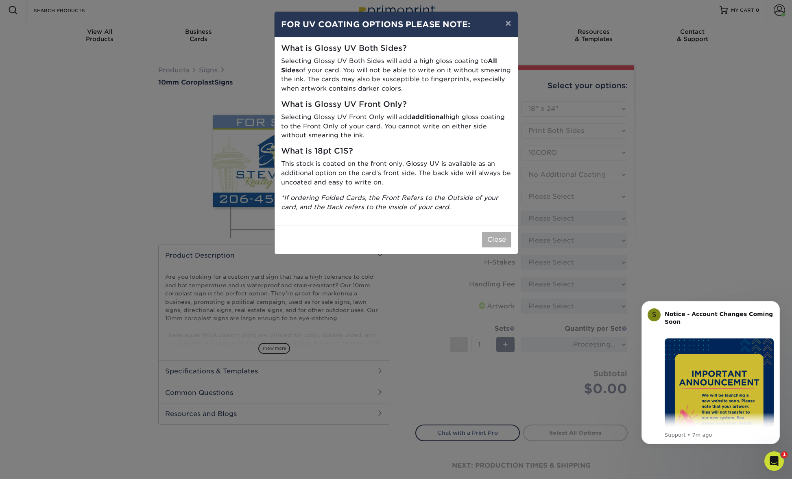
click at [482, 232] on button "Close" at bounding box center [496, 239] width 29 height 15
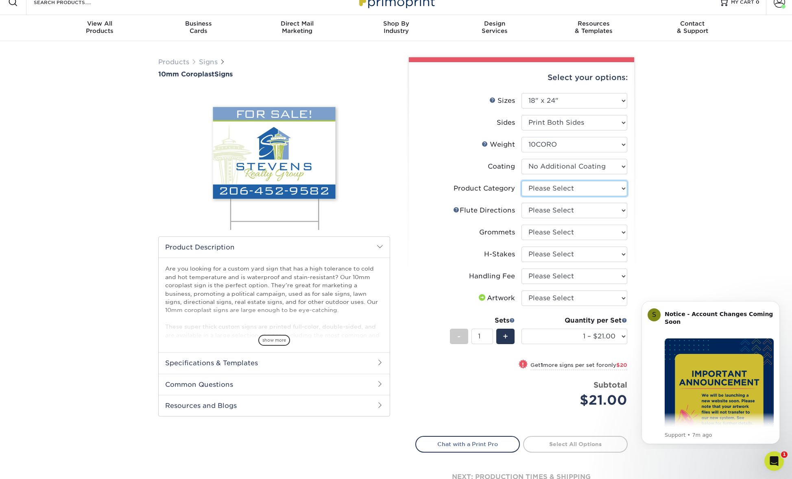
scroll to position [10, 0]
select select "b3582ed5-6912-492c-8440-2cc51afdb8e1"
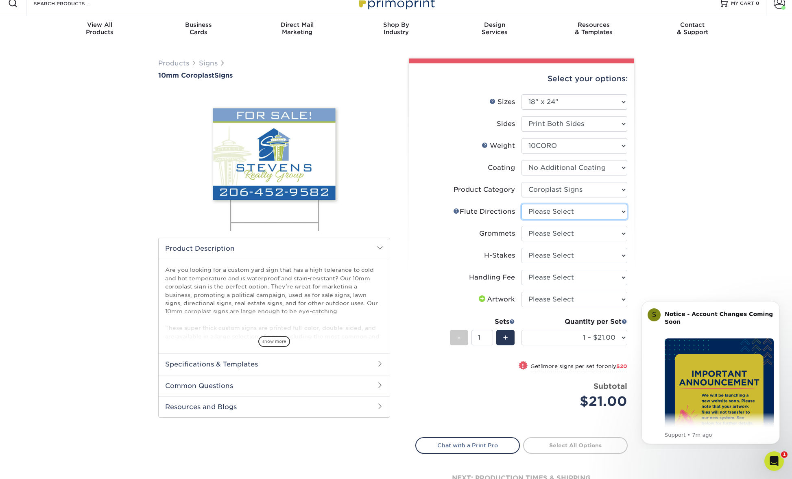
scroll to position [10, 1]
select select "64642d5c-3ca5-48ab-b753-ddfa02991dab"
select select "d1c0c550-b222-44c3-aee2-5d91d30f4e6b"
select select "4f193f0c-e5fb-478c-8161-db35ebbf29ae"
select select "ab74c079-444c-4260-ae6a-e09bdee8073c"
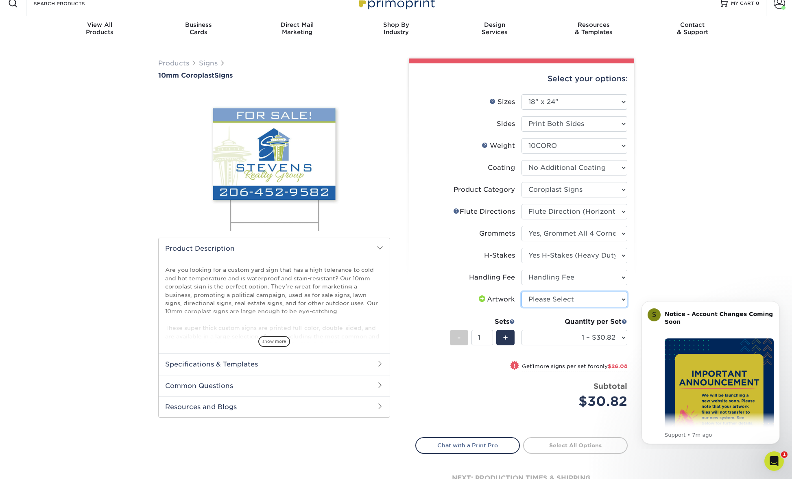
select select "upload"
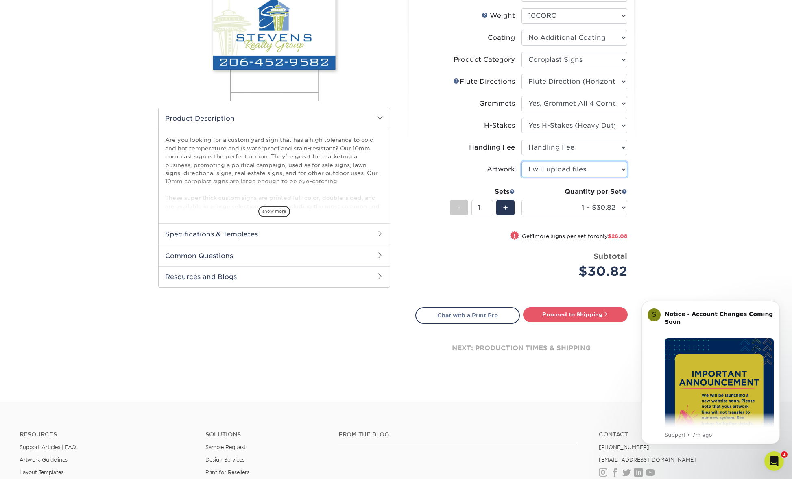
scroll to position [141, 0]
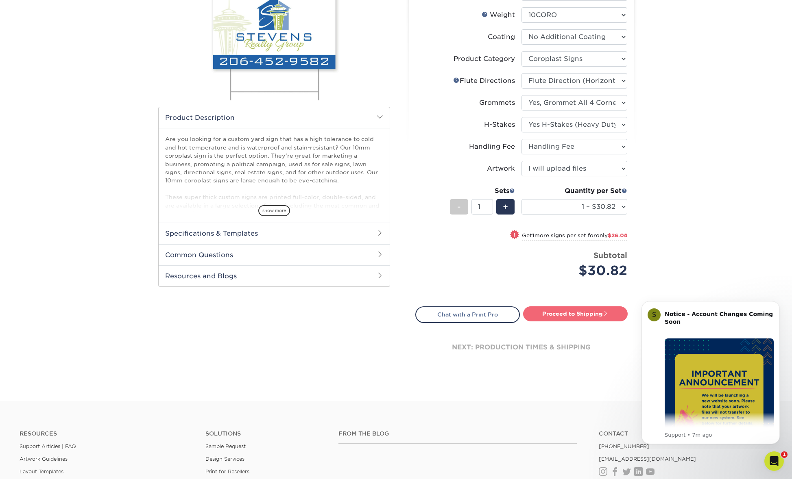
click at [579, 313] on link "Proceed to Shipping" at bounding box center [575, 314] width 104 height 15
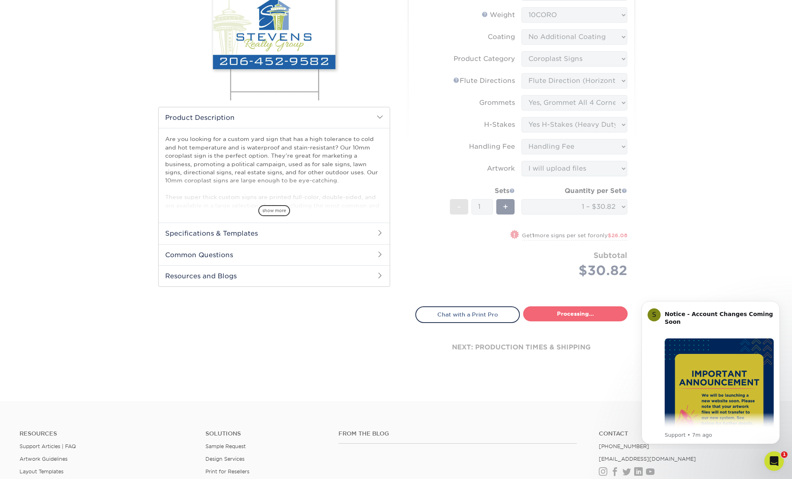
type input "Set 1"
select select "67ed3011-b6a4-4ee9-a515-ebd9190964f0"
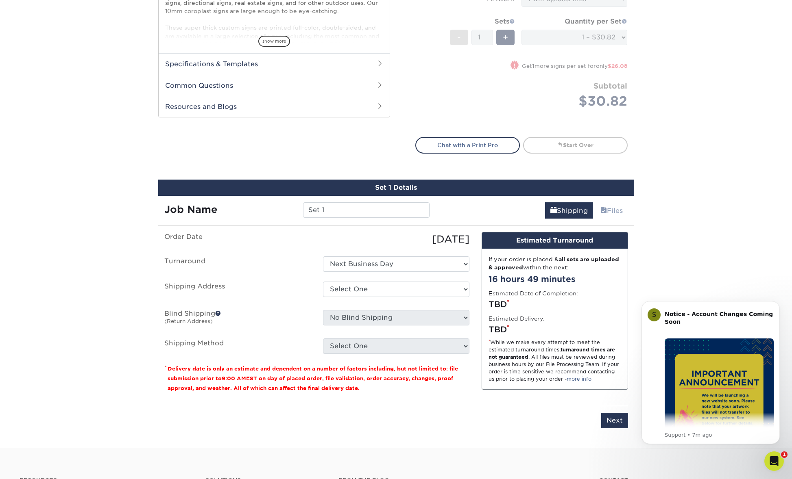
scroll to position [469, 0]
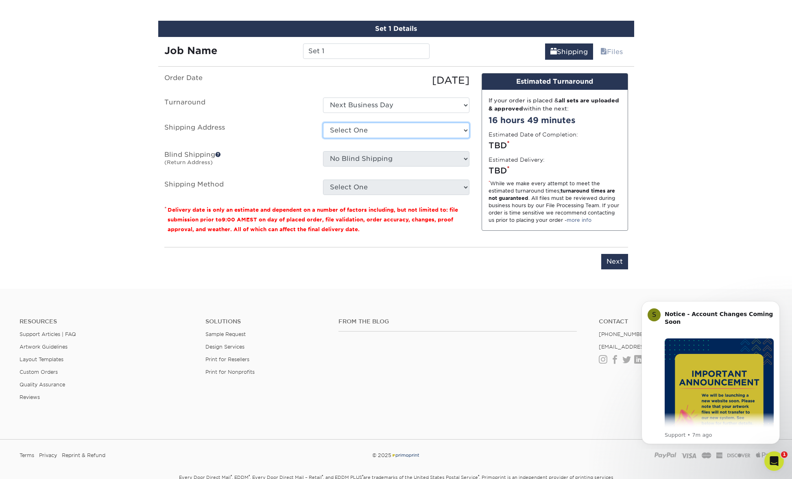
select select "newaddress"
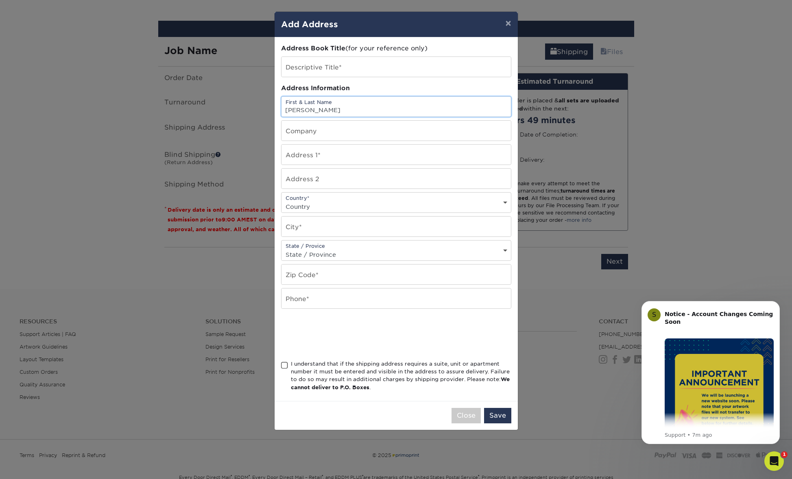
type input "Mariusz Czarkowski"
type input "24 Council Pl"
select select "US"
click at [318, 226] on input "text" at bounding box center [395, 227] width 229 height 20
type input "Harrington Park"
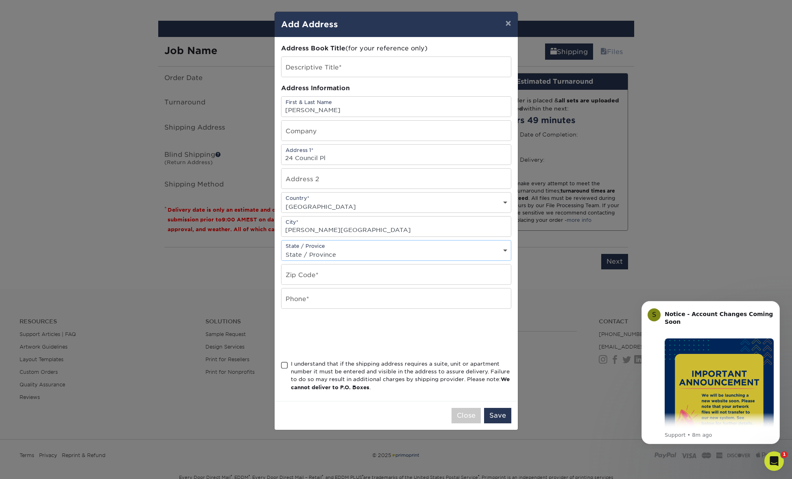
select select "NJ"
click at [299, 269] on input "text" at bounding box center [395, 275] width 229 height 20
type input "07640"
drag, startPoint x: 317, startPoint y: 306, endPoint x: 314, endPoint y: 301, distance: 5.3
click at [313, 300] on input "text" at bounding box center [395, 299] width 229 height 20
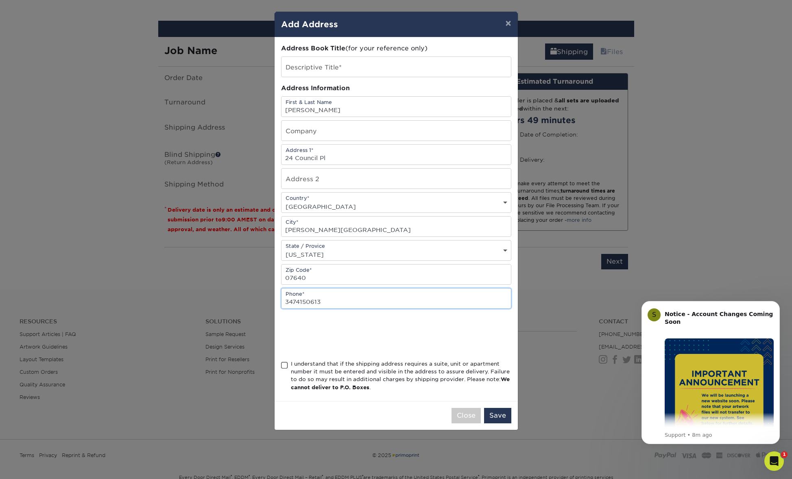
type input "3474150613"
click at [284, 363] on span at bounding box center [284, 366] width 7 height 8
click at [0, 0] on input "I understand that if the shipping address requires a suite, unit or apartment n…" at bounding box center [0, 0] width 0 height 0
drag, startPoint x: 345, startPoint y: 80, endPoint x: 356, endPoint y: 66, distance: 17.7
click at [353, 70] on div "Address Book Title (for your reference only) Descriptive Title* Address Informa…" at bounding box center [396, 219] width 230 height 351
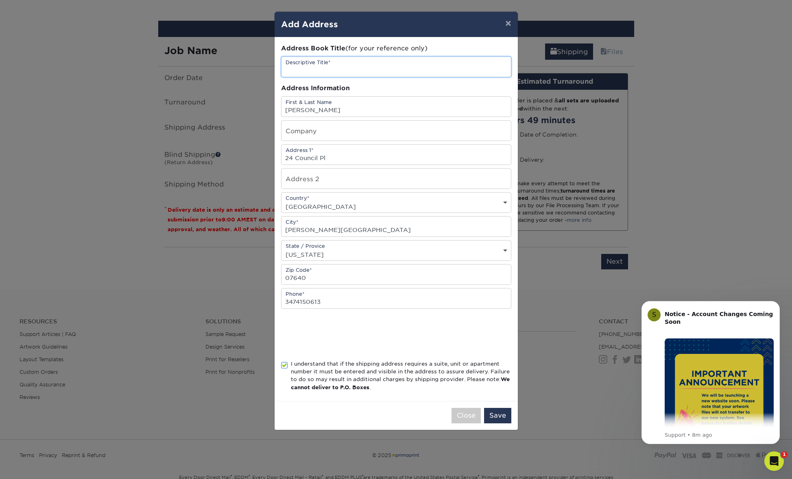
click at [357, 64] on input "text" at bounding box center [395, 67] width 229 height 20
type input "LR1"
click at [498, 412] on button "Save" at bounding box center [497, 415] width 27 height 15
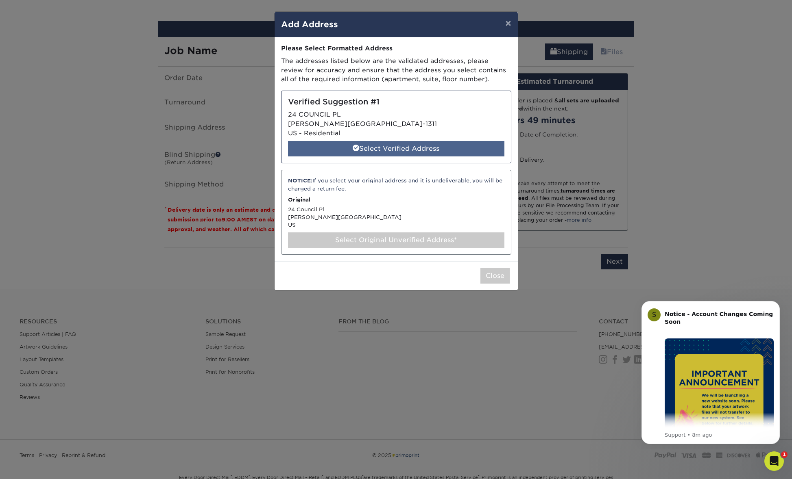
click at [368, 144] on div "Select Verified Address" at bounding box center [396, 148] width 216 height 15
select select "285976"
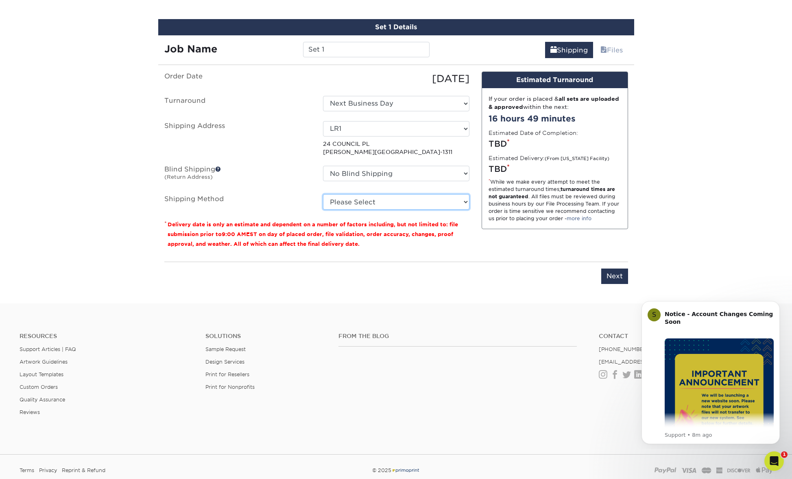
scroll to position [468, 0]
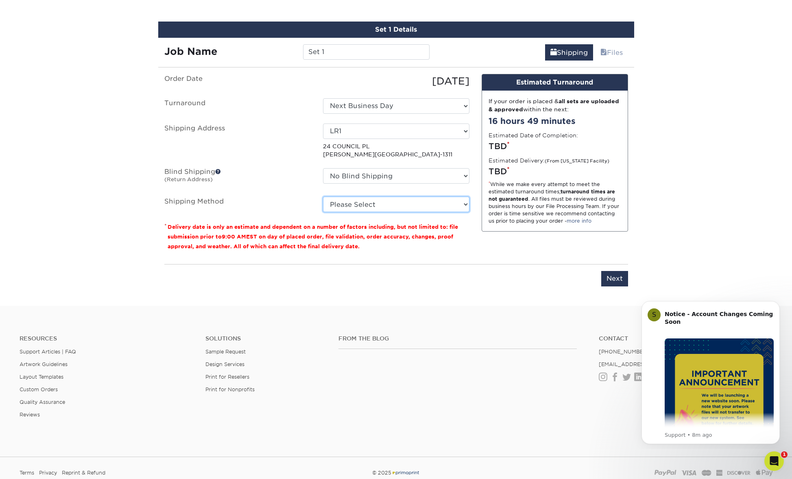
select select "G4MFLATRATE"
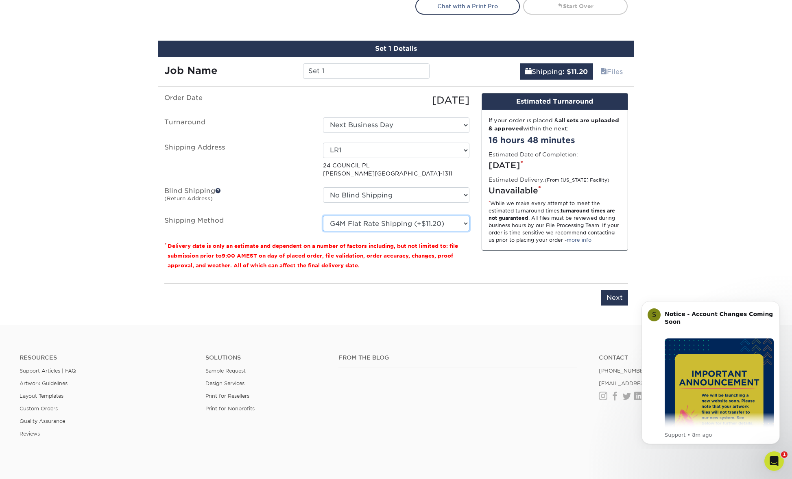
scroll to position [450, 0]
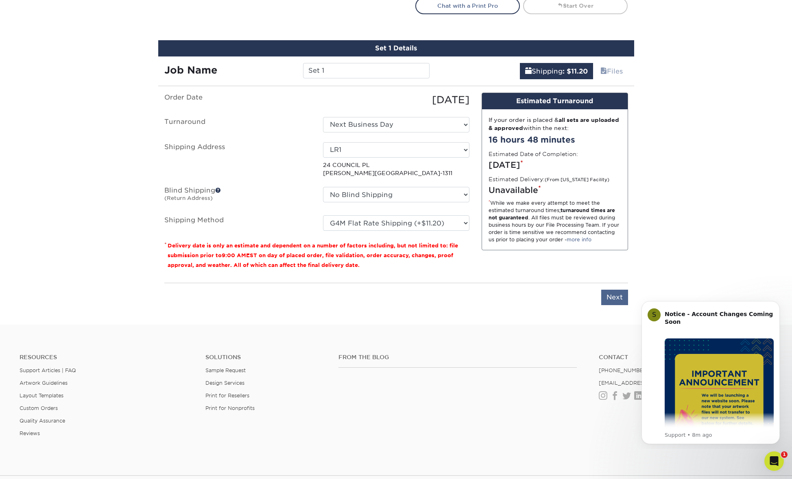
click at [609, 295] on input "Next" at bounding box center [614, 297] width 27 height 15
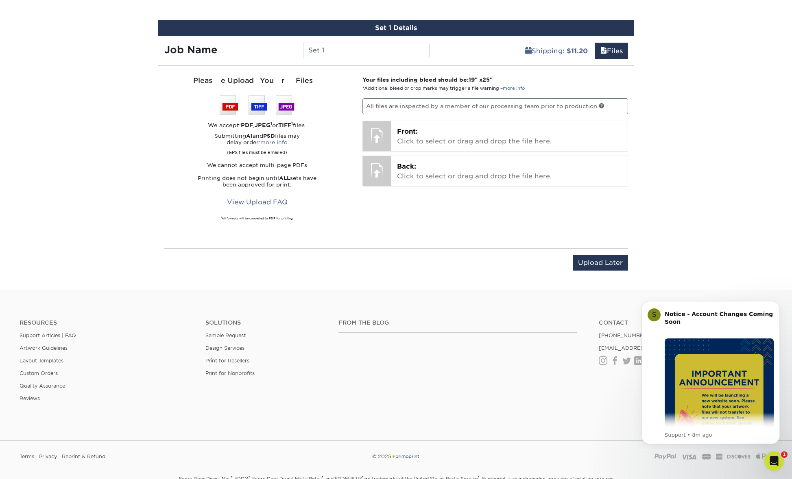
scroll to position [470, 0]
click at [441, 108] on p "All files are inspected by a member of our processing team prior to production." at bounding box center [495, 105] width 266 height 15
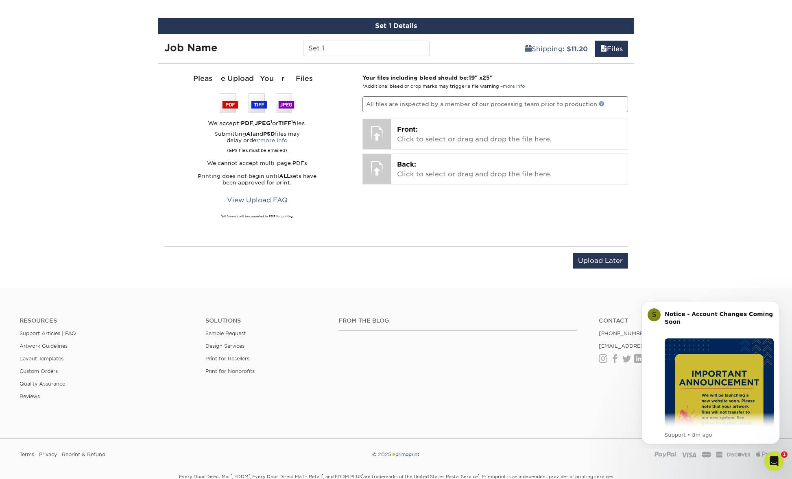
click at [604, 102] on link at bounding box center [602, 104] width 6 height 6
click at [332, 226] on div "Please Upload Your Files We accept: PDF , JPEG 1 or TIFF 1 files. Submitting AI…" at bounding box center [257, 155] width 186 height 163
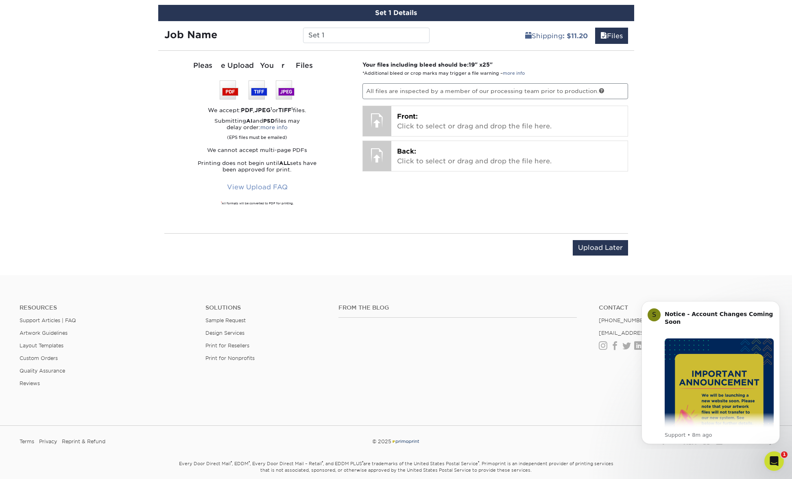
scroll to position [486, 0]
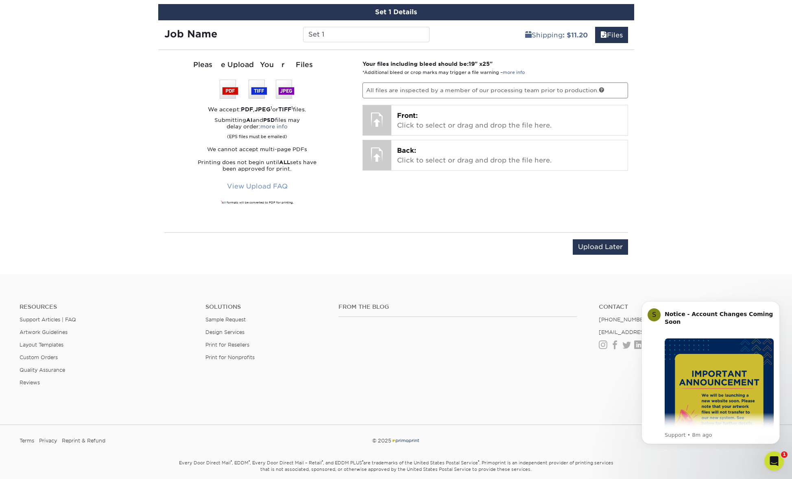
click at [263, 192] on link "View Upload FAQ" at bounding box center [257, 186] width 71 height 15
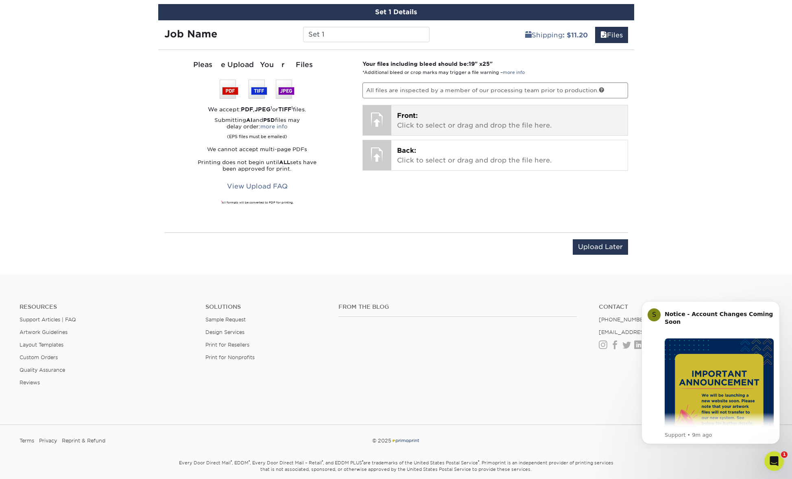
click at [424, 119] on p "Front: Click to select or drag and drop the file here." at bounding box center [509, 121] width 225 height 20
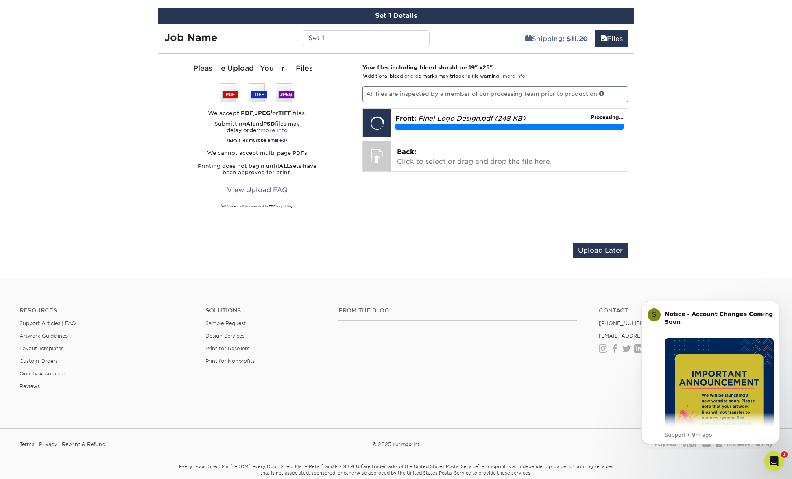
scroll to position [481, 0]
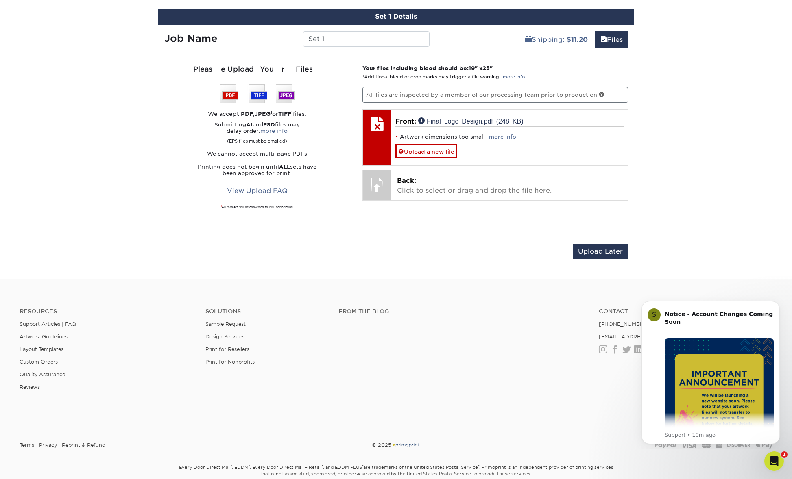
click at [424, 264] on div "Upload Later Save & Continue Continue" at bounding box center [396, 256] width 464 height 25
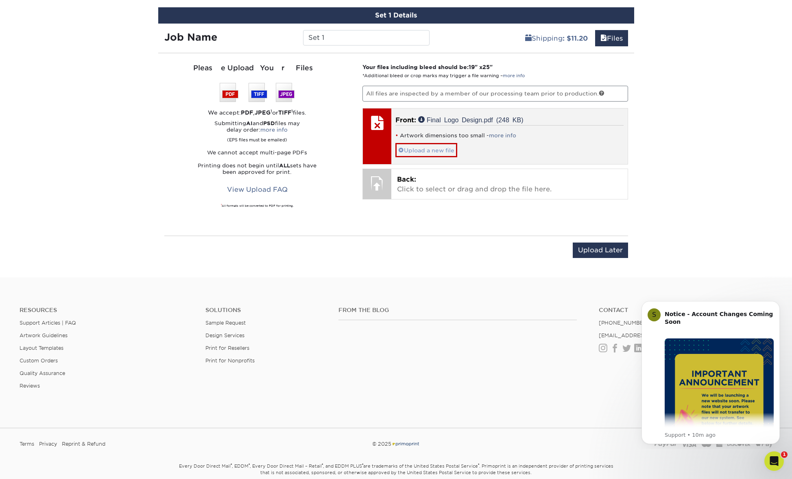
scroll to position [483, 0]
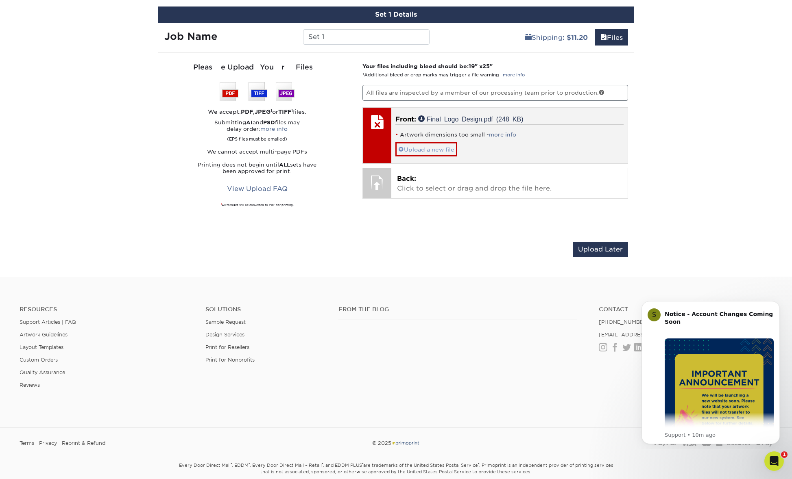
click at [401, 149] on span at bounding box center [401, 149] width 6 height 7
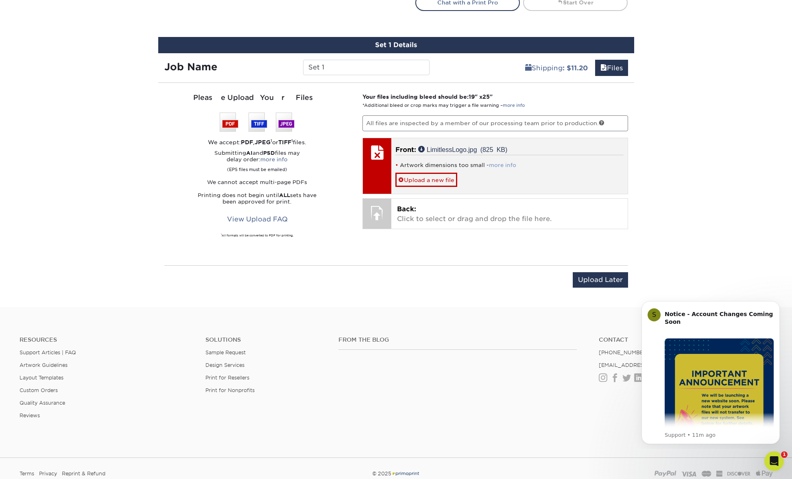
scroll to position [455, 0]
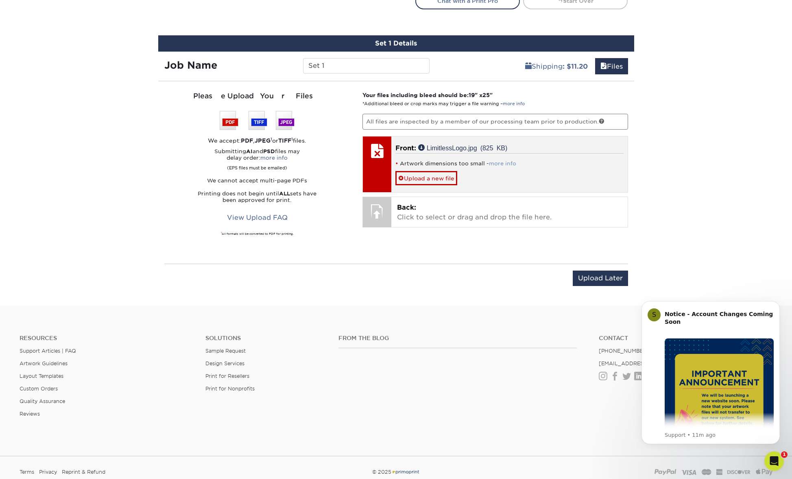
click at [503, 163] on link "more info" at bounding box center [502, 164] width 27 height 6
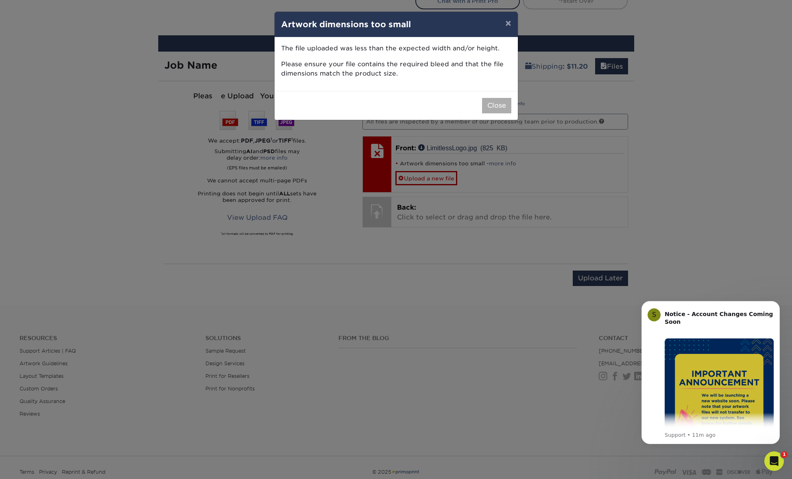
click at [494, 101] on button "Close" at bounding box center [496, 105] width 29 height 15
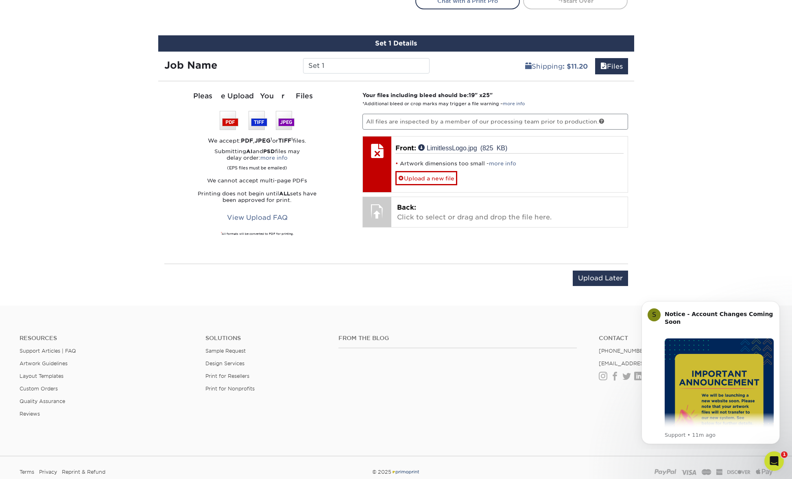
click at [529, 123] on p "All files are inspected by a member of our processing team prior to production." at bounding box center [495, 121] width 266 height 15
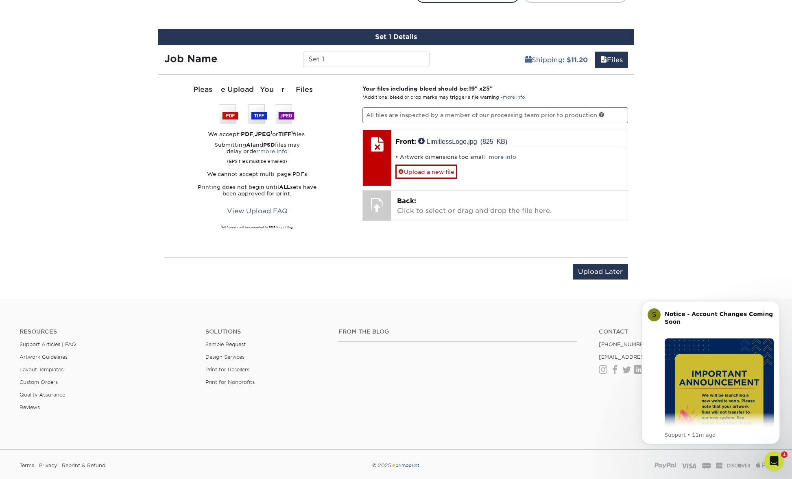
scroll to position [469, 0]
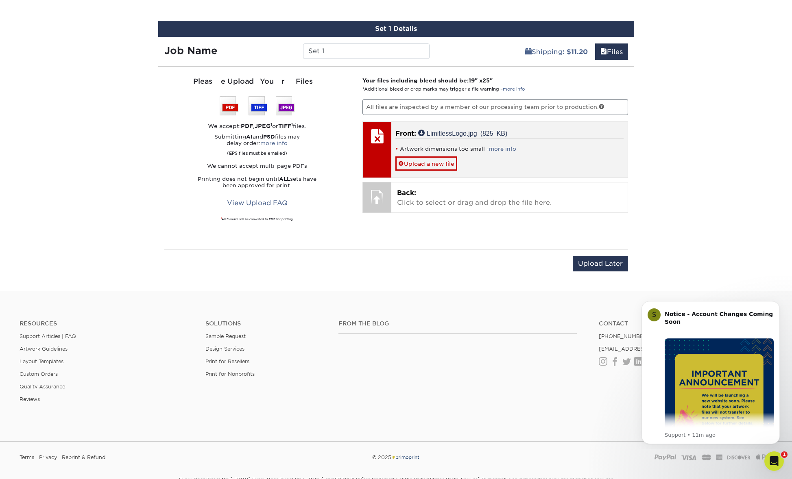
click at [494, 166] on div "Artwork dimensions too small - more info Upload a new file" at bounding box center [509, 155] width 228 height 32
click at [398, 162] on link "Upload a new file" at bounding box center [426, 164] width 62 height 14
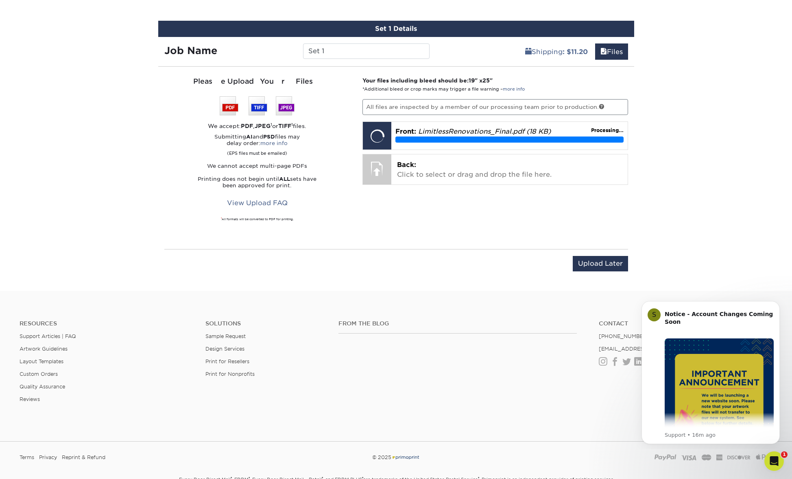
scroll to position [470, 0]
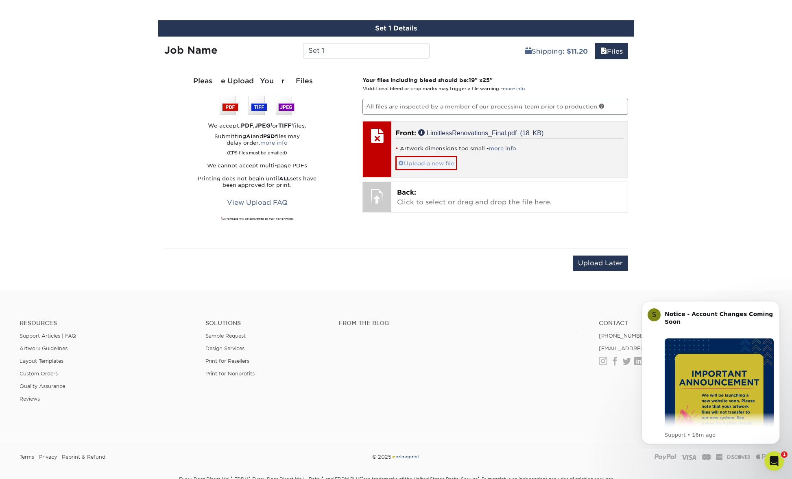
click at [424, 161] on link "Upload a new file" at bounding box center [426, 163] width 62 height 14
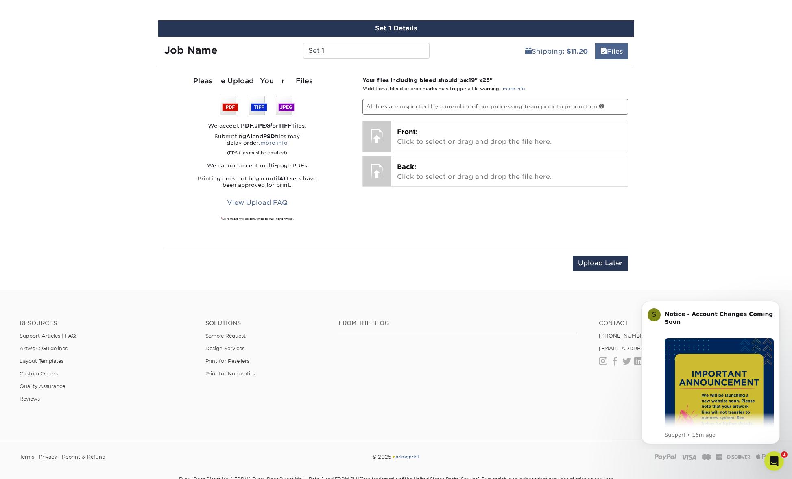
click at [608, 47] on link "Files" at bounding box center [611, 51] width 33 height 16
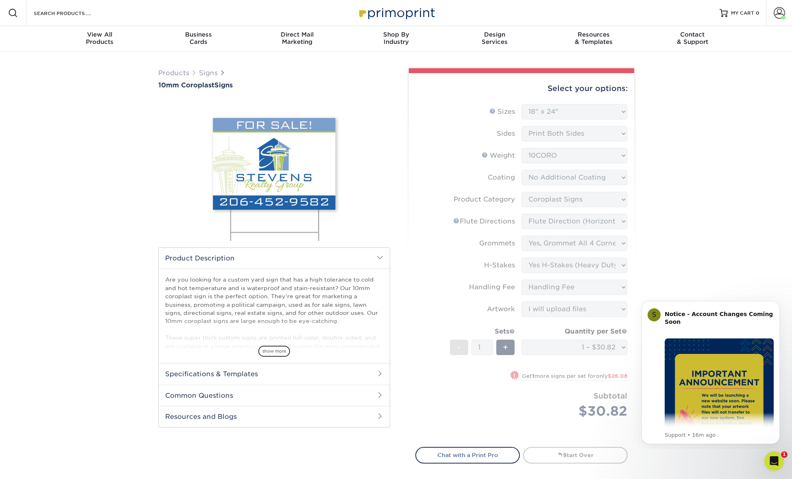
scroll to position [2, 0]
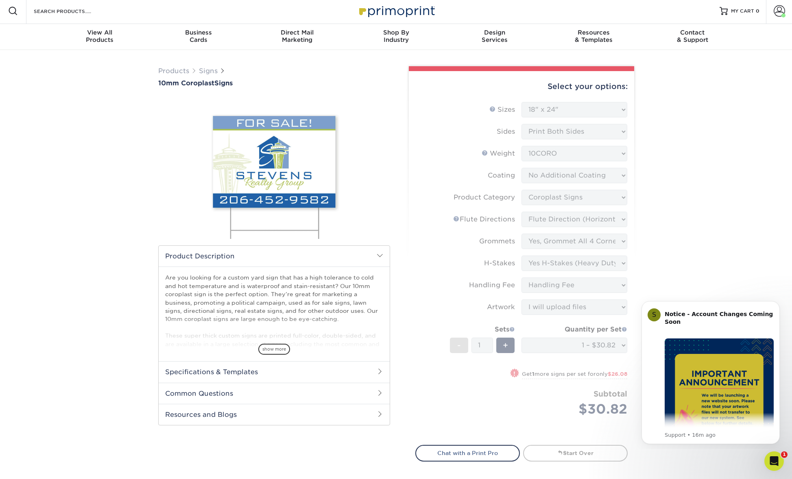
click at [737, 197] on div "Products Signs 10mm Coroplast Signs /" at bounding box center [396, 297] width 792 height 494
click at [705, 160] on div "Products Signs 10mm Coroplast Signs /" at bounding box center [396, 297] width 792 height 494
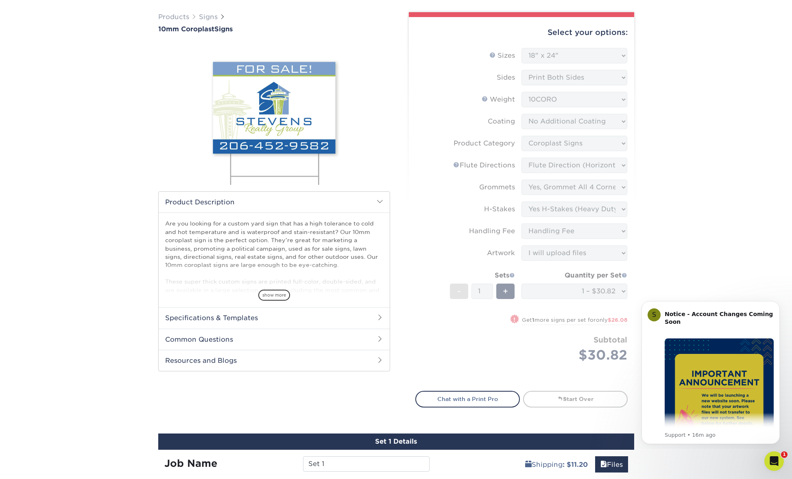
scroll to position [60, 0]
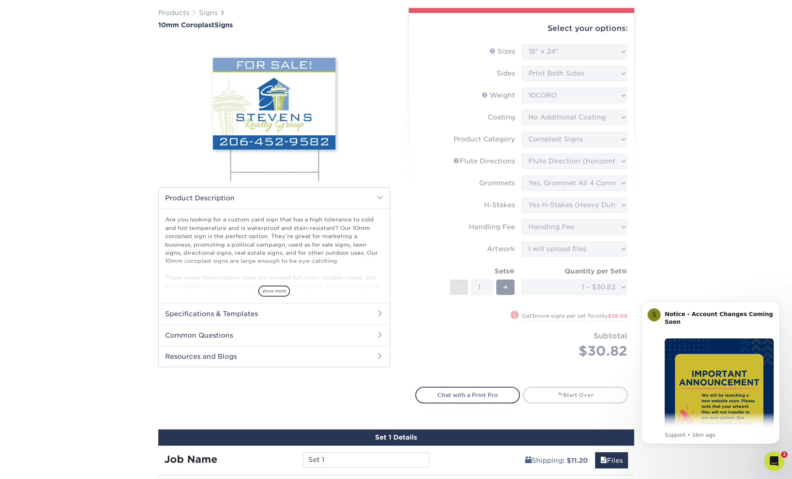
click at [226, 313] on h2 "Specifications & Templates" at bounding box center [274, 313] width 231 height 21
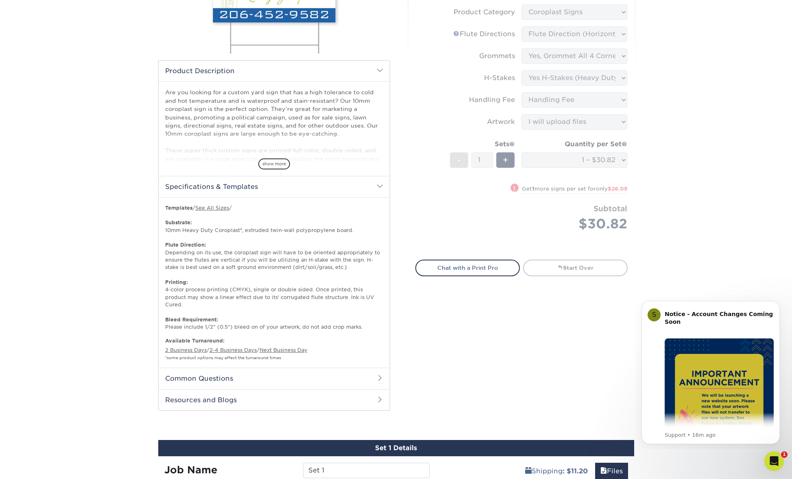
scroll to position [189, 0]
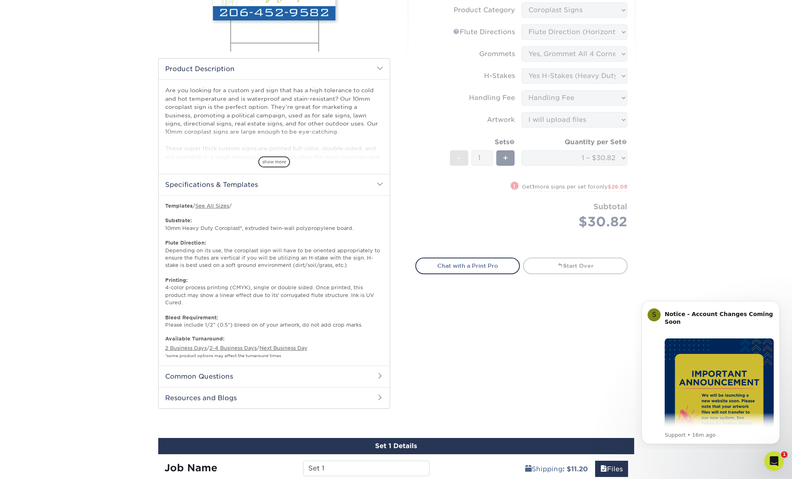
click at [216, 387] on h2 "Resources and Blogs" at bounding box center [274, 397] width 231 height 21
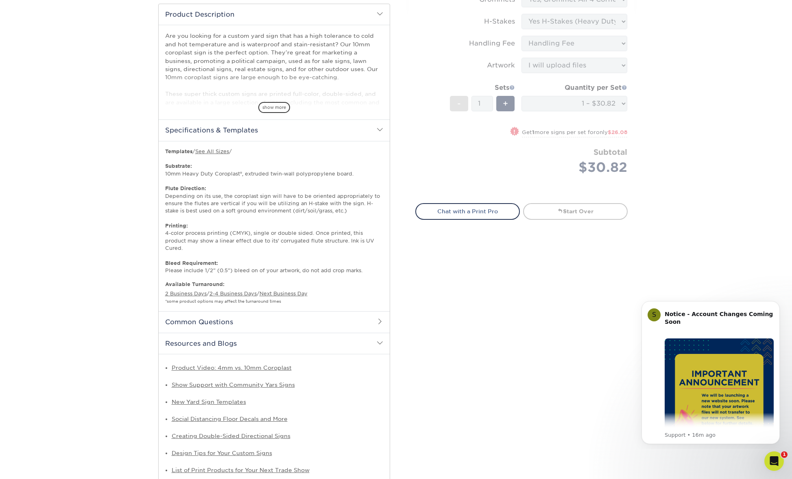
scroll to position [261, 0]
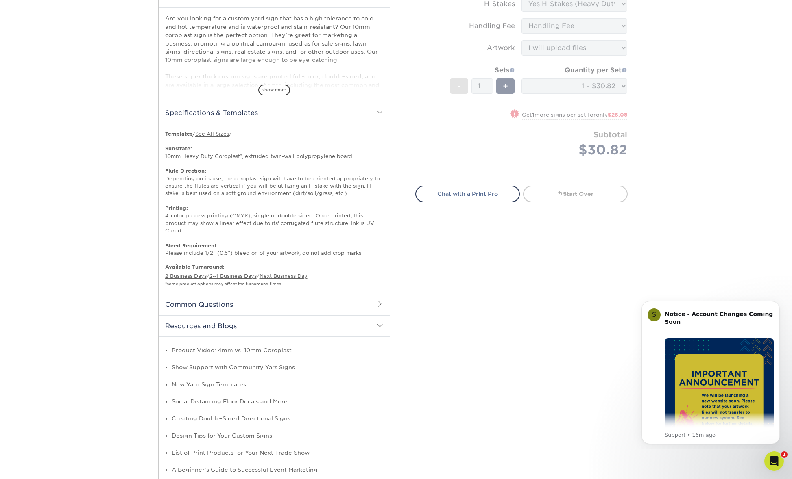
click at [212, 294] on h2 "Common Questions" at bounding box center [274, 304] width 231 height 21
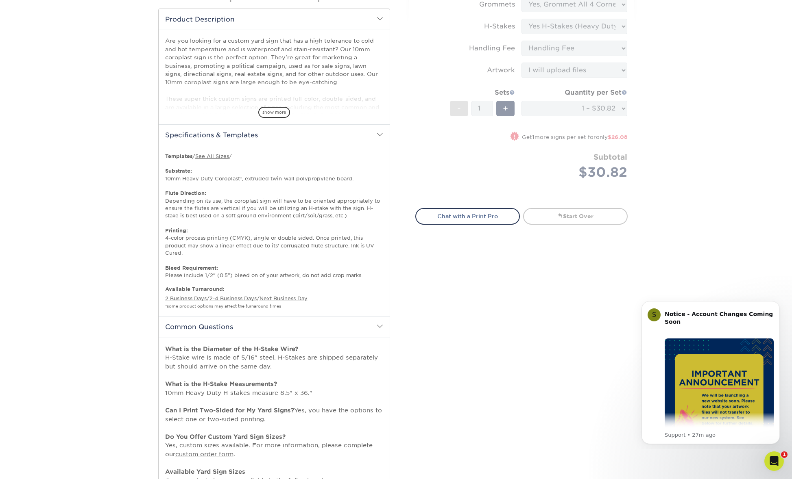
scroll to position [240, 0]
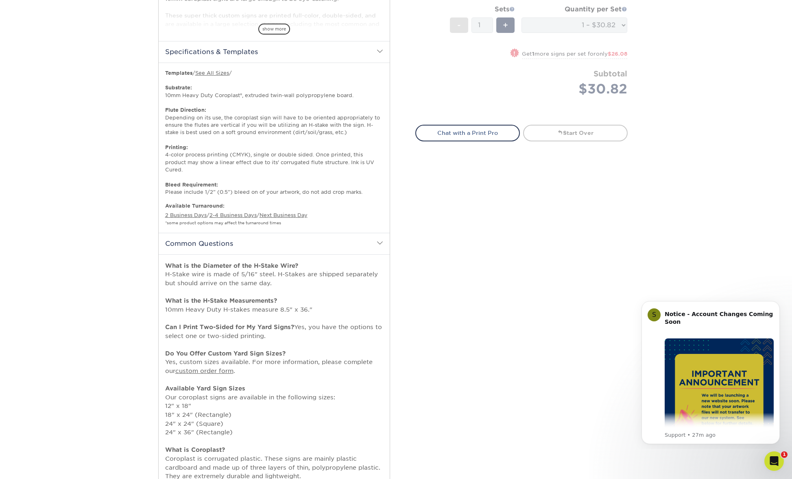
click at [661, 94] on div "Products Signs 10mm Coroplast Signs /" at bounding box center [396, 246] width 792 height 1033
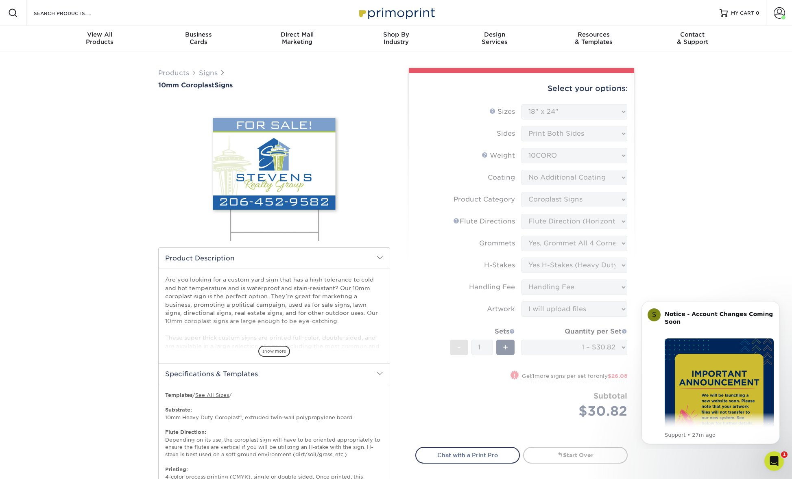
scroll to position [0, 0]
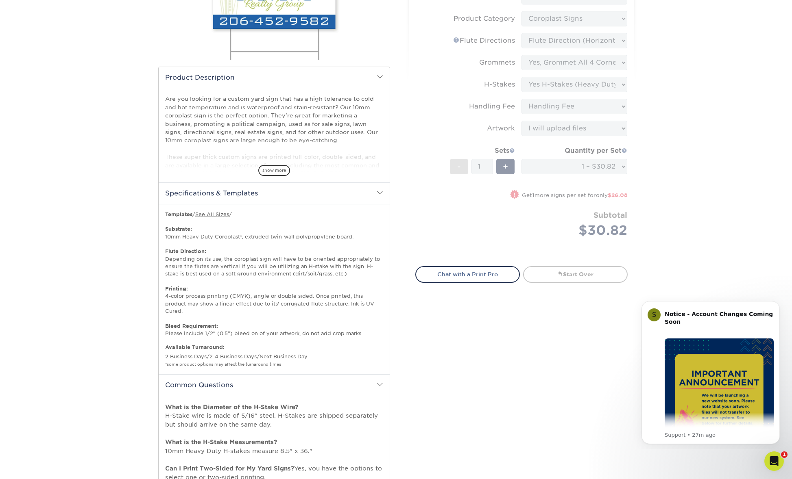
click at [712, 186] on div "Products Signs 10mm Coroplast Signs /" at bounding box center [396, 387] width 792 height 1033
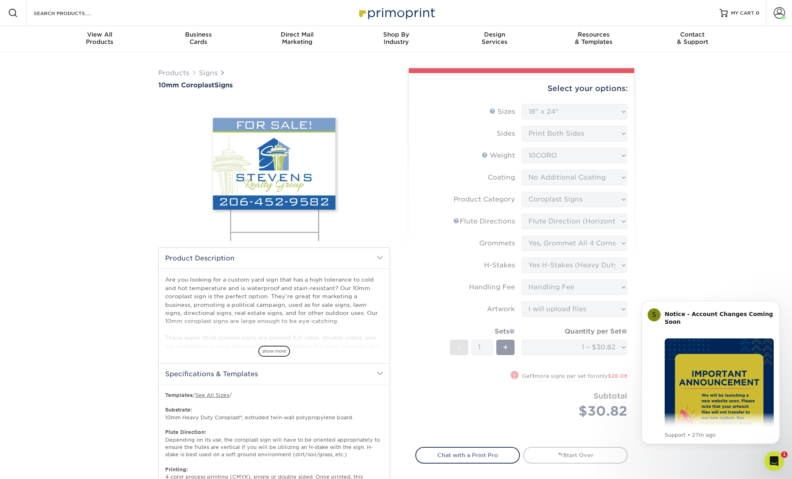
click at [380, 374] on span at bounding box center [380, 373] width 7 height 7
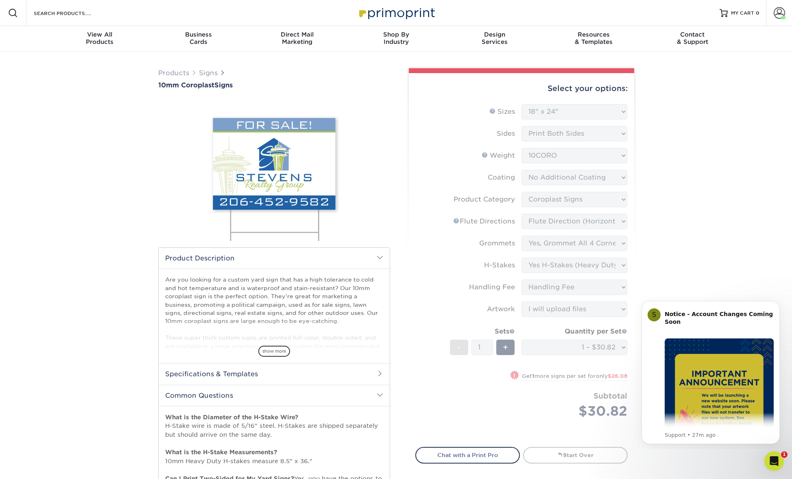
click at [381, 262] on h2 "Product Description" at bounding box center [274, 258] width 231 height 21
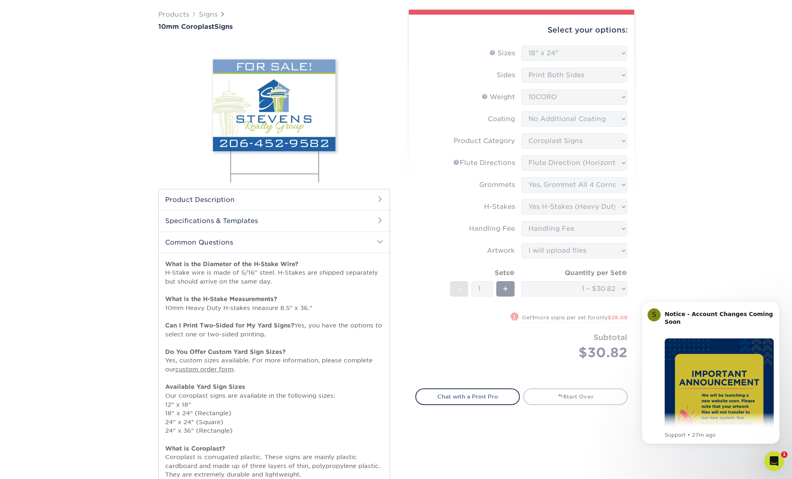
scroll to position [62, 0]
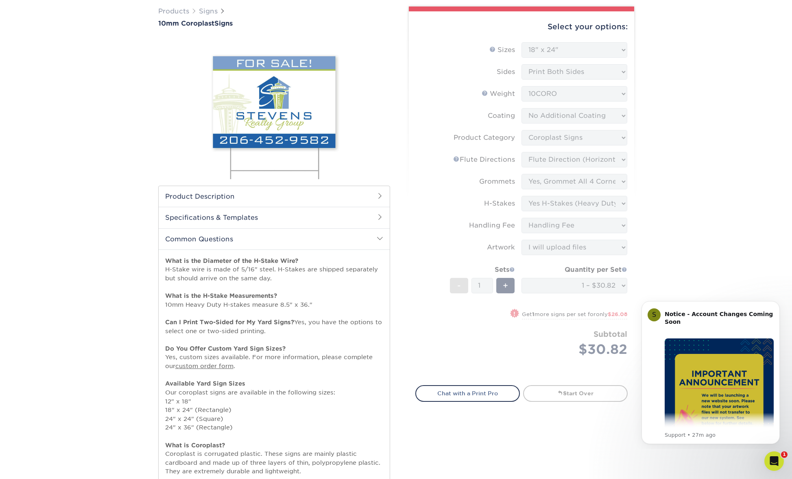
click at [716, 174] on div "Products Signs 10mm Coroplast Signs /" at bounding box center [396, 374] width 792 height 768
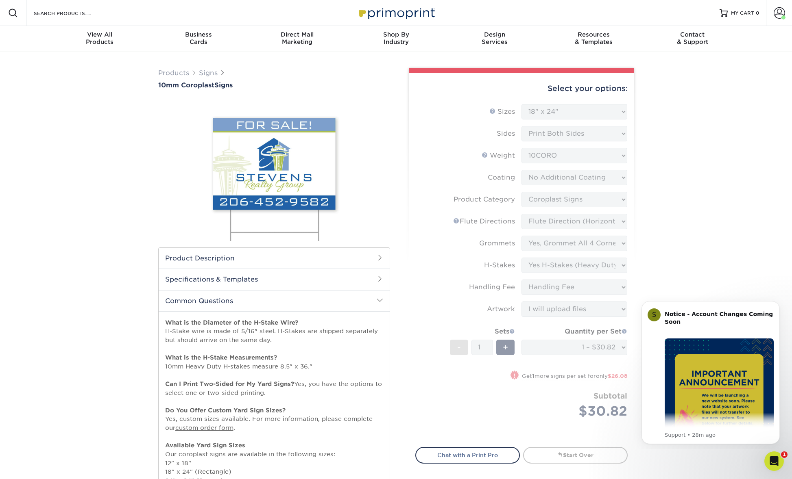
scroll to position [0, 0]
click at [719, 279] on div "Products Signs 10mm Coroplast Signs /" at bounding box center [396, 436] width 792 height 768
drag, startPoint x: 657, startPoint y: 84, endPoint x: 599, endPoint y: 98, distance: 60.3
click at [655, 85] on div "Products Signs 10mm Coroplast Signs /" at bounding box center [396, 436] width 792 height 768
click at [596, 99] on div "Select your options:" at bounding box center [521, 88] width 212 height 31
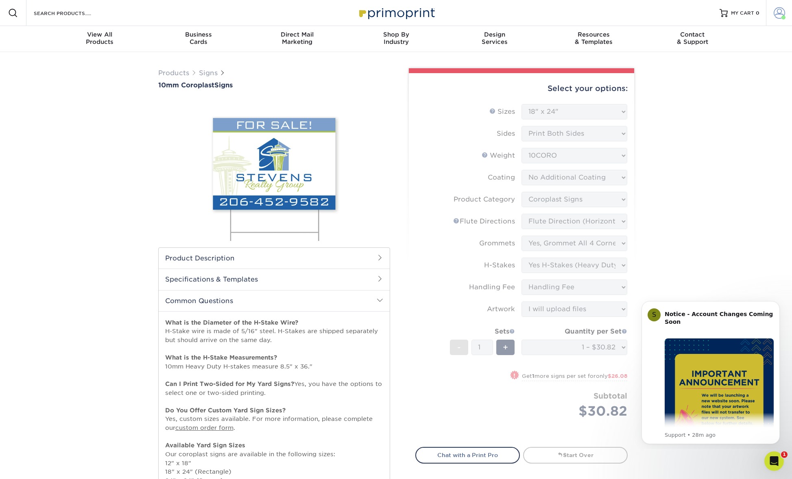
drag, startPoint x: 729, startPoint y: 112, endPoint x: 779, endPoint y: 25, distance: 100.9
click at [729, 112] on div "Products Signs 10mm Coroplast Signs /" at bounding box center [396, 436] width 792 height 768
click at [778, 15] on span at bounding box center [778, 12] width 11 height 11
click at [708, 62] on link "Account Dashboard" at bounding box center [731, 67] width 102 height 11
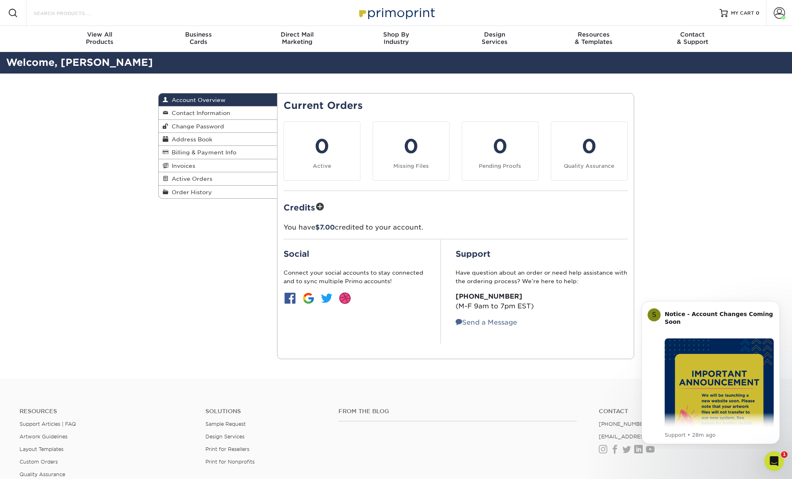
click at [61, 13] on input "Search Products" at bounding box center [72, 13] width 79 height 10
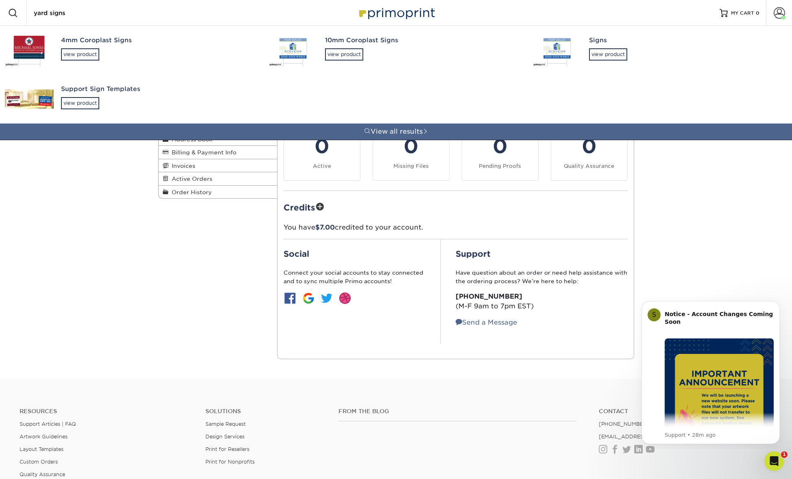
type input "yard signs"
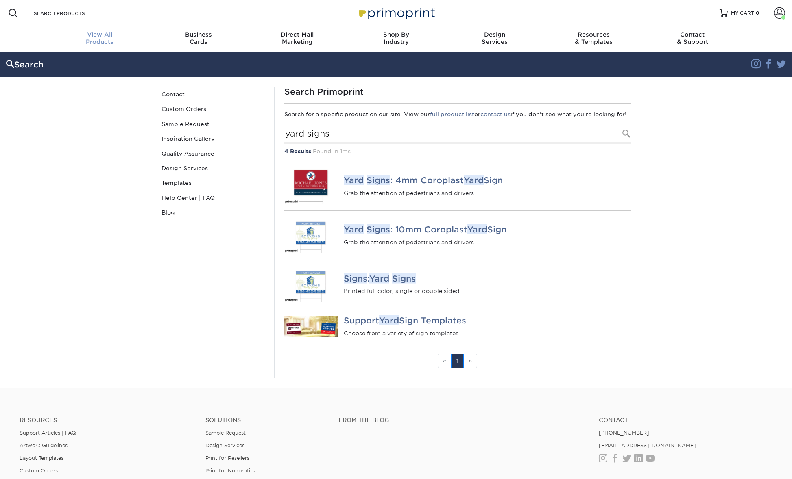
scroll to position [1, 0]
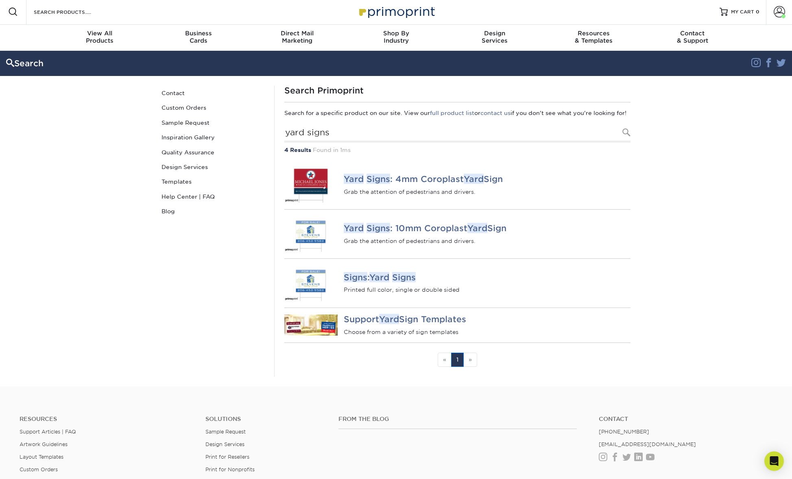
click at [165, 317] on div "Search Contact Custom Orders Sample Request Inspiration Gallery Quality Assuran…" at bounding box center [213, 231] width 122 height 291
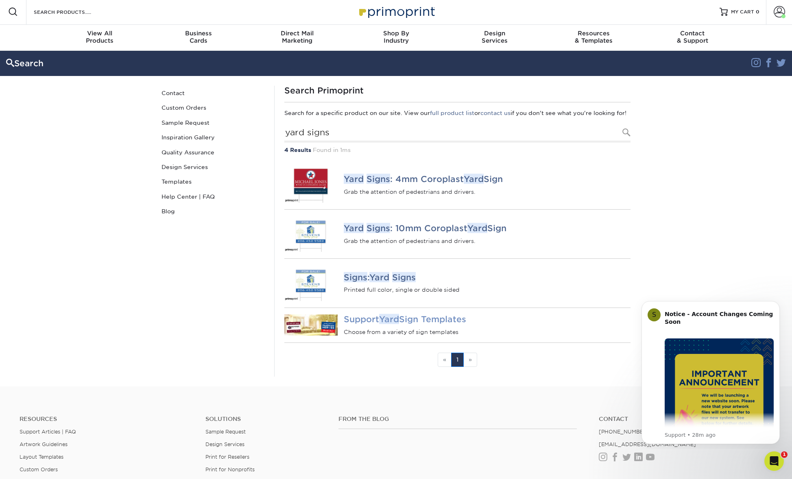
scroll to position [1, 0]
click at [302, 331] on img at bounding box center [311, 325] width 54 height 21
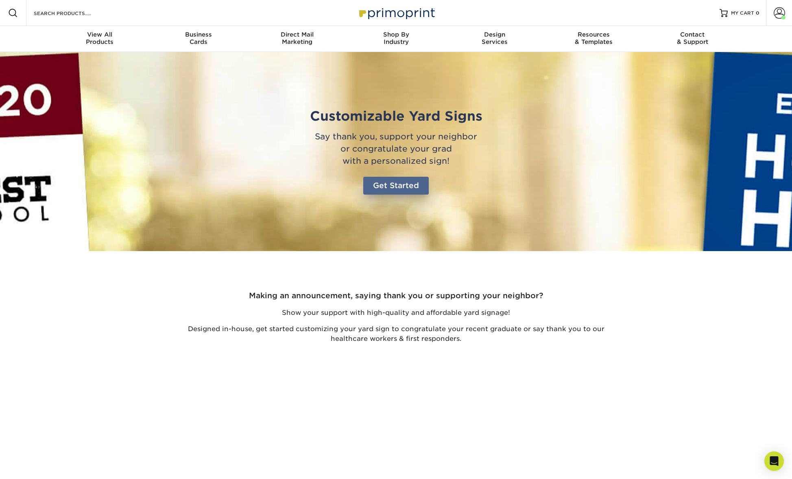
click link "Get Started"
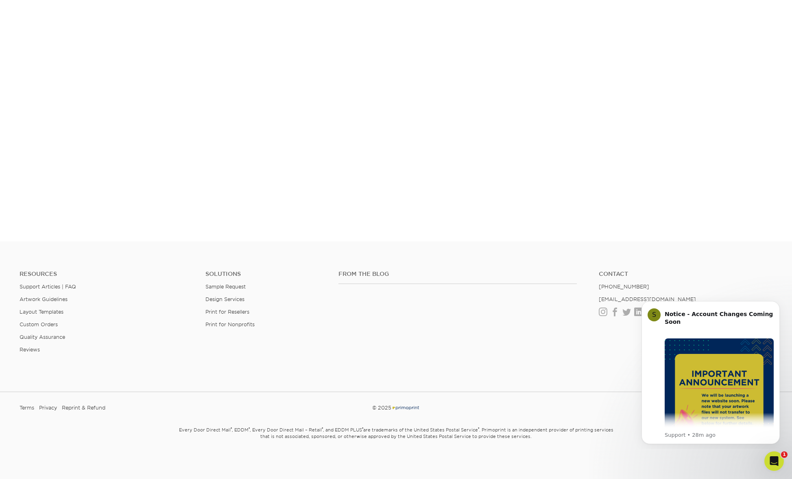
scroll to position [471, 0]
click icon "Dismiss notification"
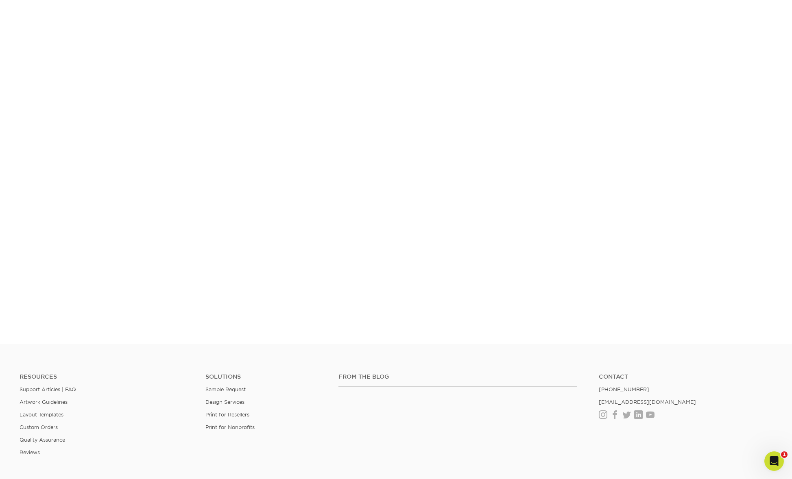
scroll to position [446, 0]
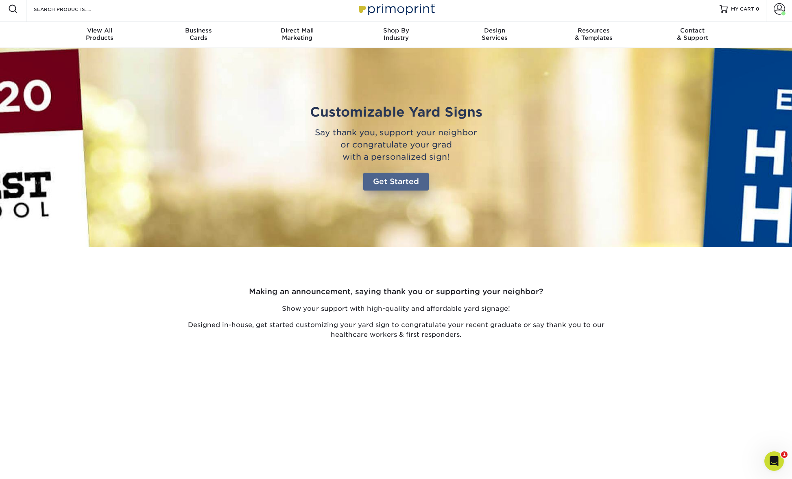
drag, startPoint x: 406, startPoint y: 177, endPoint x: 395, endPoint y: 189, distance: 15.8
click at [404, 179] on link "Get Started" at bounding box center [395, 182] width 65 height 18
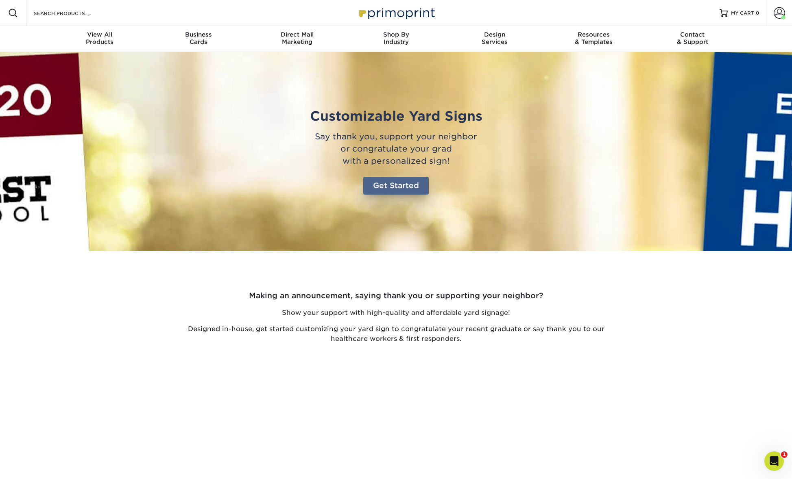
click at [378, 183] on link "Get Started" at bounding box center [395, 186] width 65 height 18
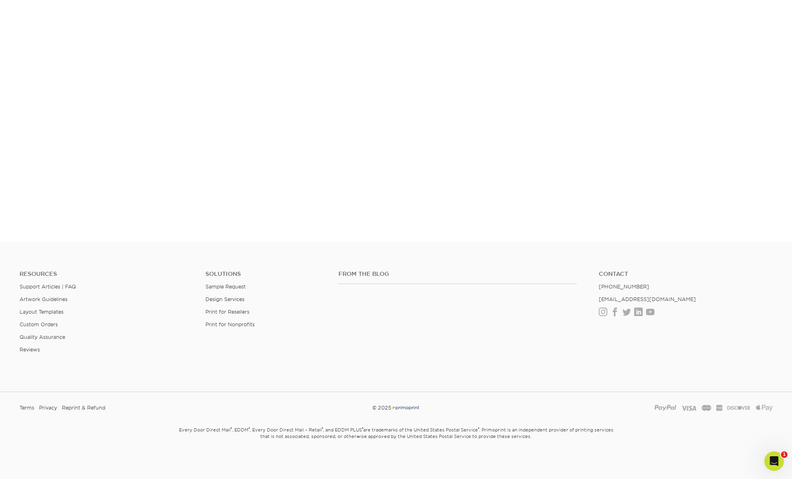
scroll to position [526, 0]
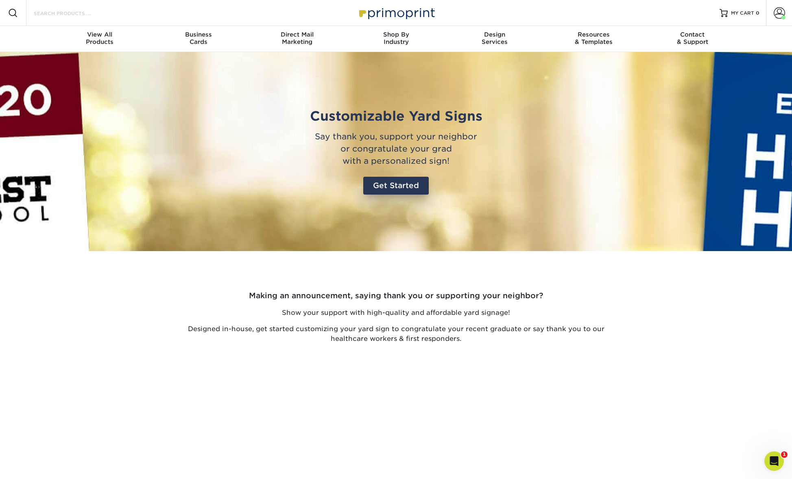
click at [64, 17] on input "Search Products" at bounding box center [72, 13] width 79 height 10
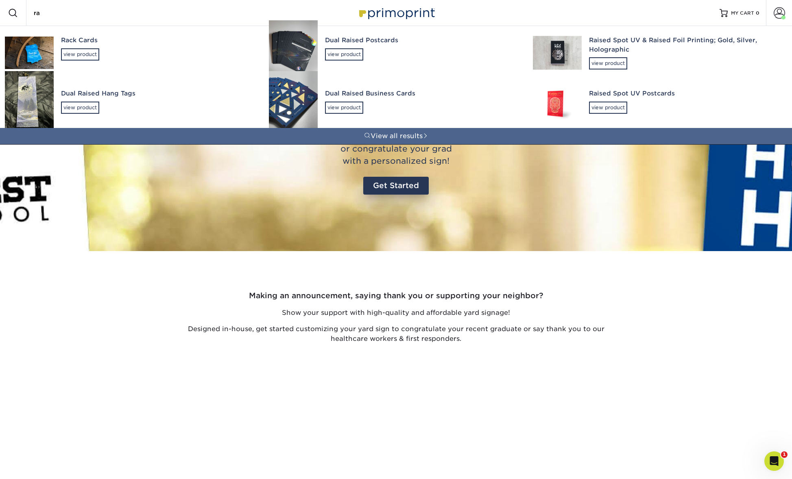
type input "r"
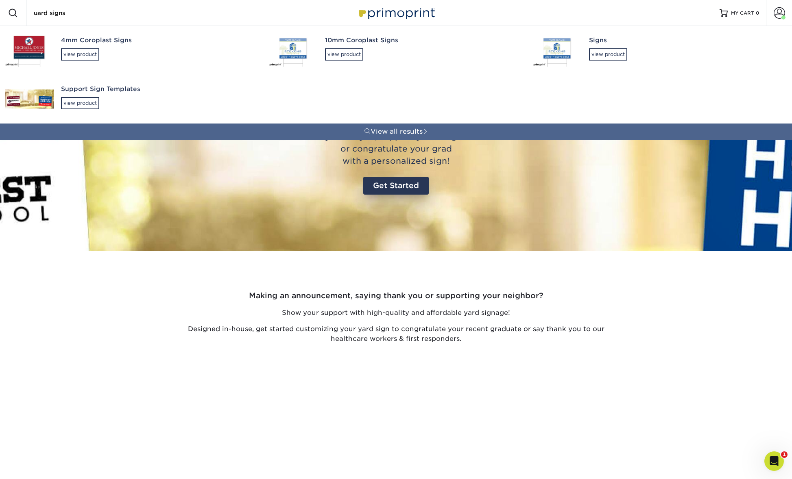
type input "uard signs"
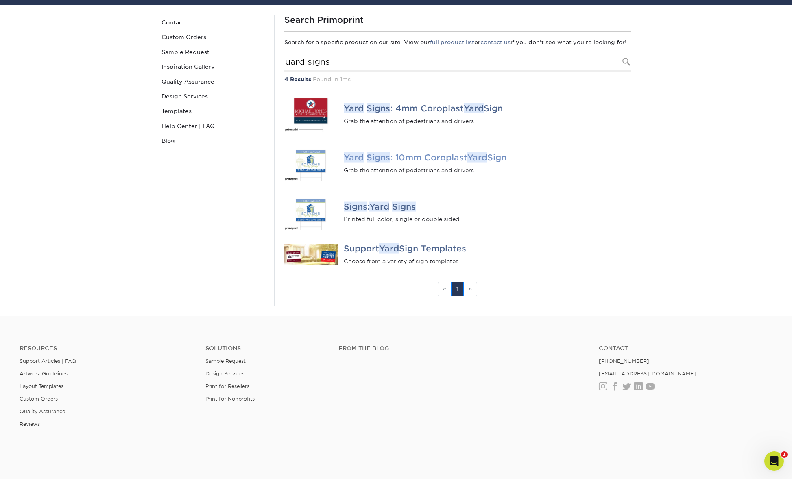
scroll to position [76, 0]
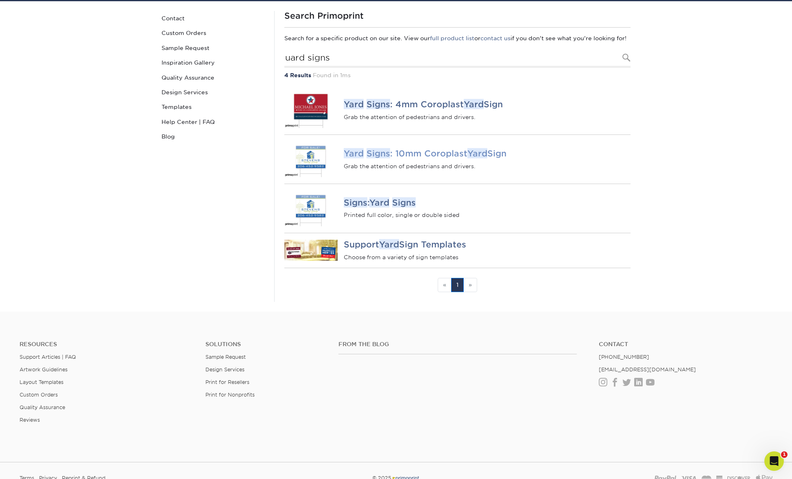
click at [306, 176] on img at bounding box center [311, 159] width 54 height 36
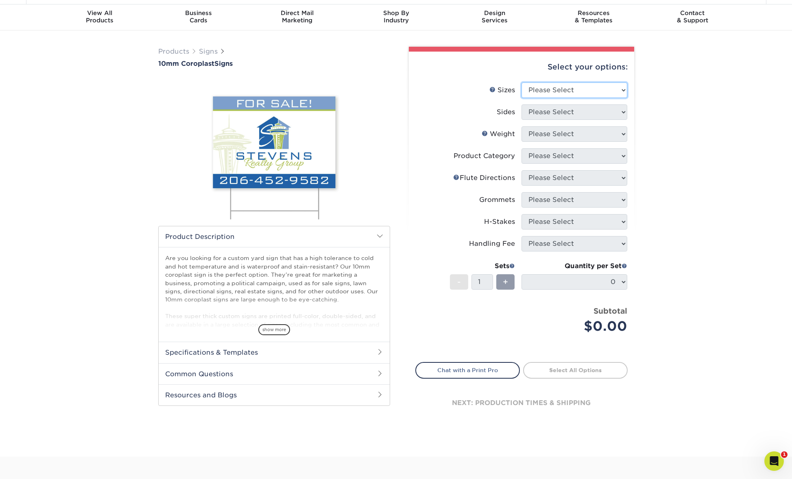
select select "18.00x24.00"
select select "13abbda7-1d64-4f25-8bb2-c179b224825d"
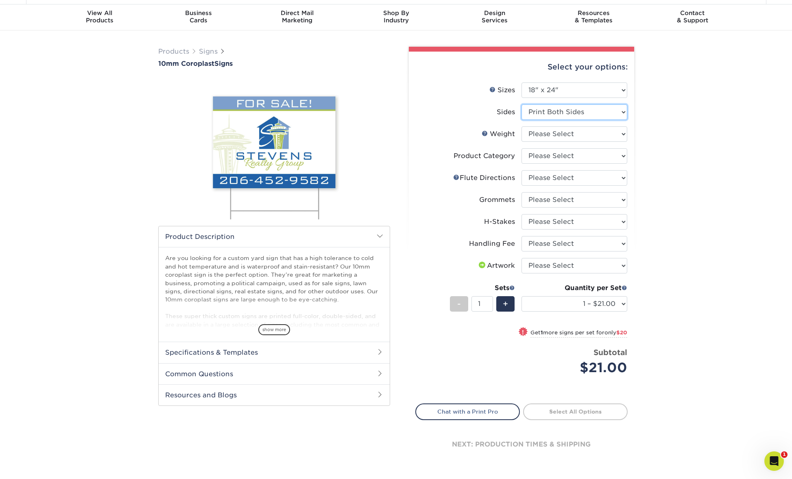
scroll to position [22, 0]
drag, startPoint x: 572, startPoint y: 148, endPoint x: 575, endPoint y: 143, distance: 5.8
click at [575, 143] on li "Weight Help Weight Please Select 10CORO" at bounding box center [521, 137] width 211 height 22
select select "10CORO"
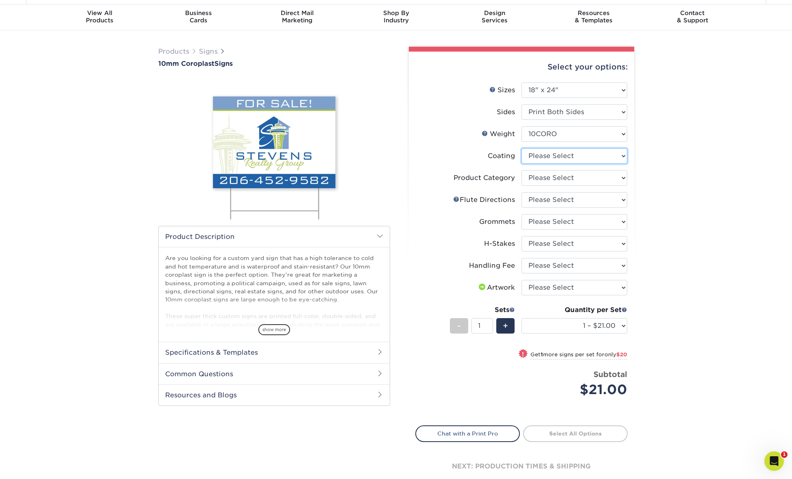
select select "3e7618de-abca-4bda-9f97-8b9129e913d8"
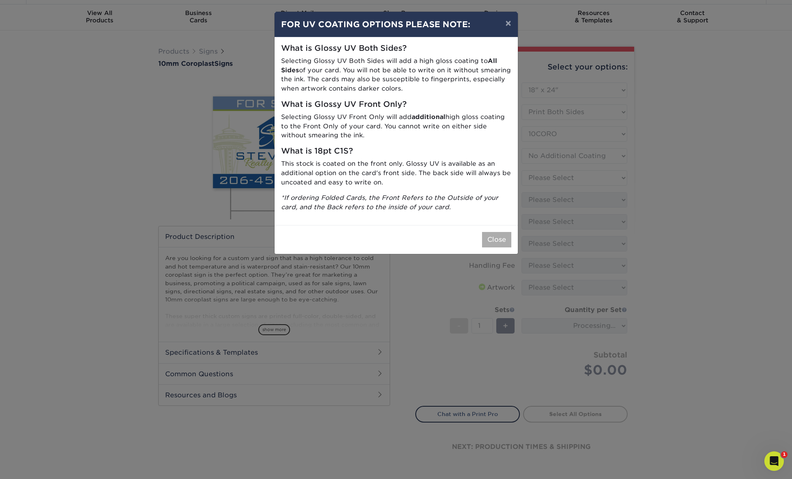
click at [492, 241] on button "Close" at bounding box center [496, 239] width 29 height 15
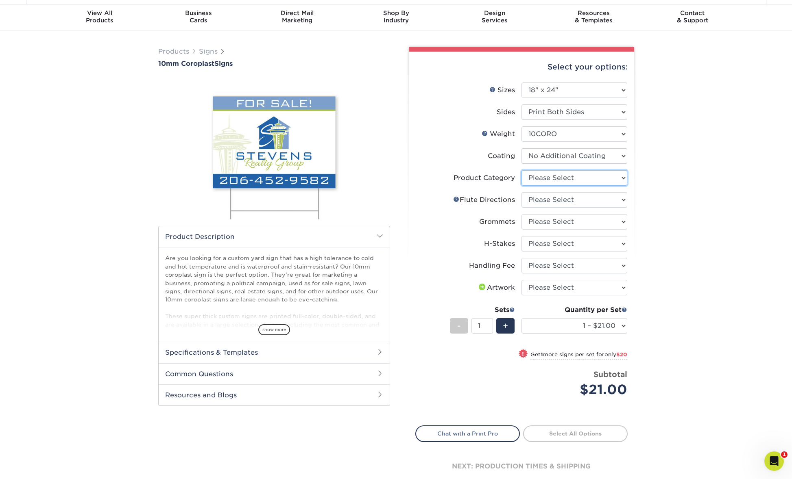
select select "b3582ed5-6912-492c-8440-2cc51afdb8e1"
select select "64642d5c-3ca5-48ab-b753-ddfa02991dab"
select select "d1c0c550-b222-44c3-aee2-5d91d30f4e6b"
select select "4f193f0c-e5fb-478c-8161-db35ebbf29ae"
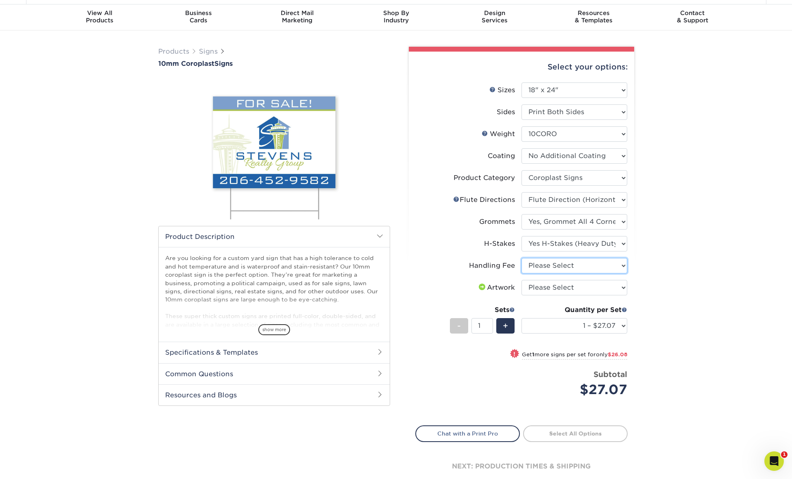
scroll to position [20, 0]
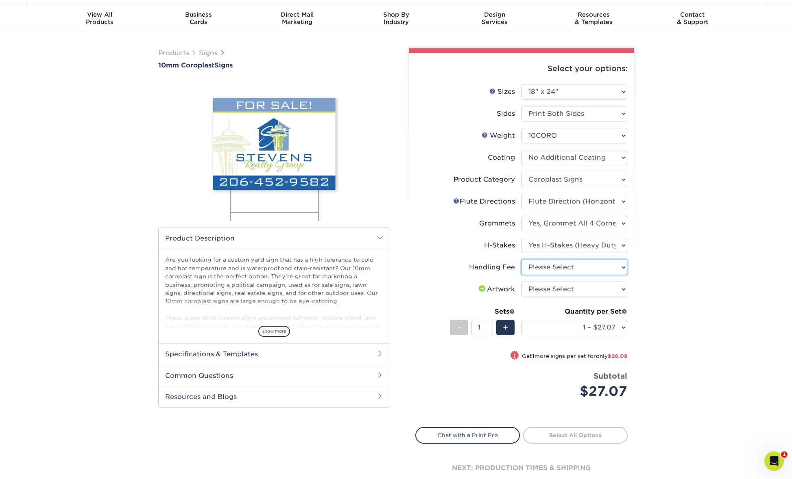
select select "ab74c079-444c-4260-ae6a-e09bdee8073c"
select select "upload"
click at [556, 431] on link "Proceed to Shipping" at bounding box center [575, 434] width 104 height 15
type input "Set 1"
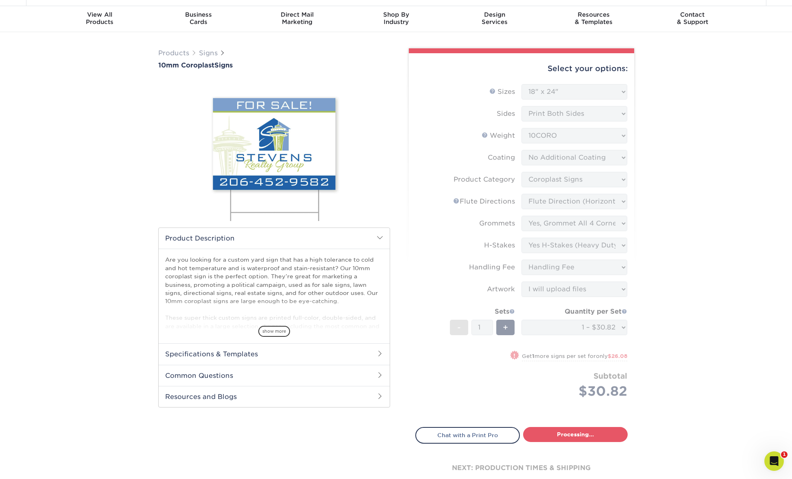
select select "67ed3011-b6a4-4ee9-a515-ebd9190964f0"
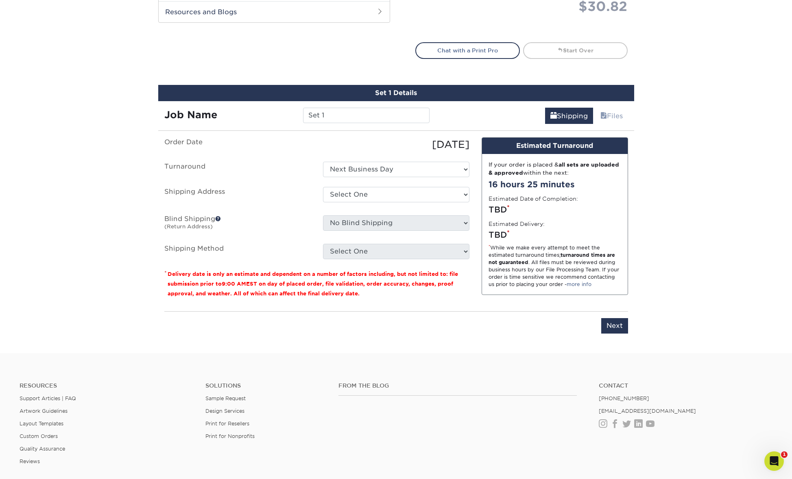
scroll to position [469, 0]
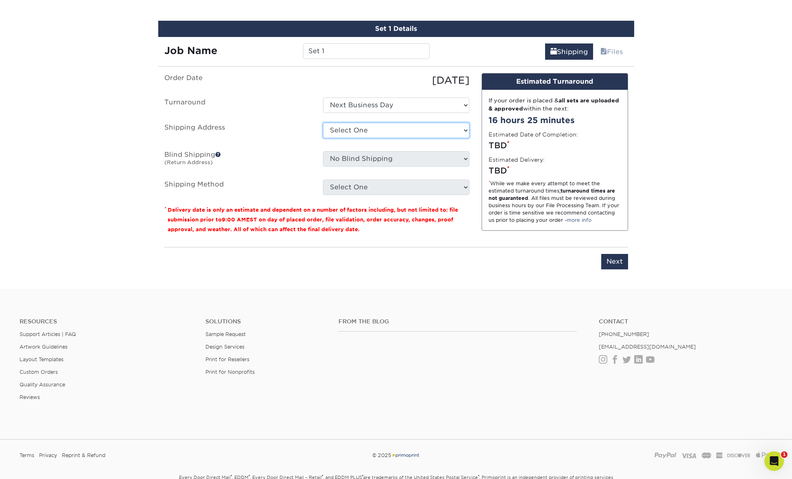
select select "285976"
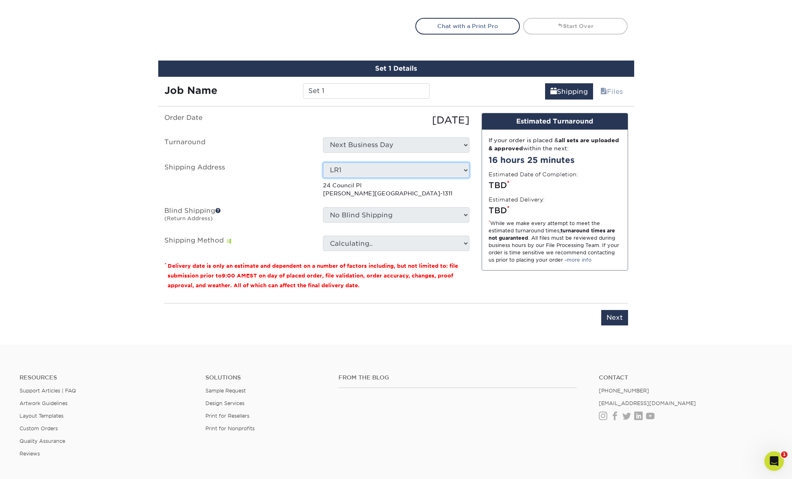
scroll to position [423, 0]
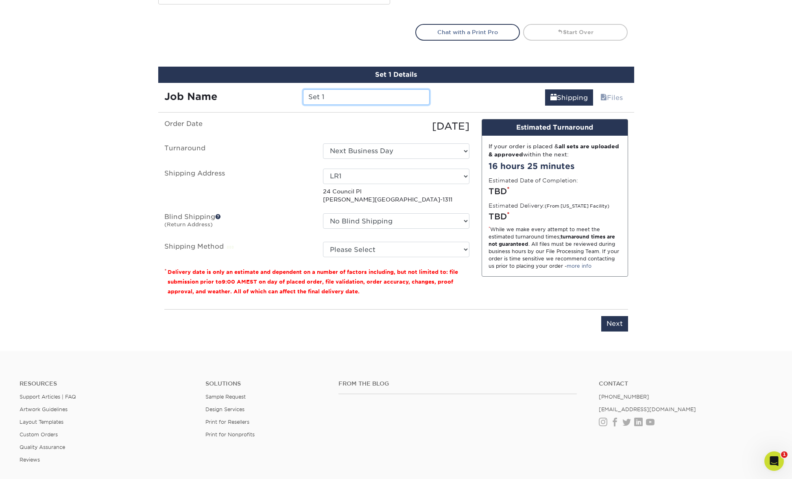
click at [327, 104] on input "Set 1" at bounding box center [366, 96] width 126 height 15
select select "G4MFLATRATE"
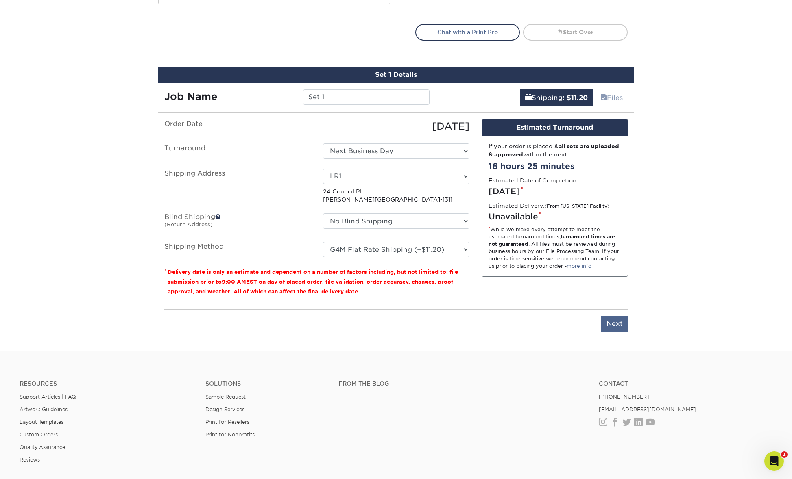
click at [616, 327] on input "Next" at bounding box center [614, 323] width 27 height 15
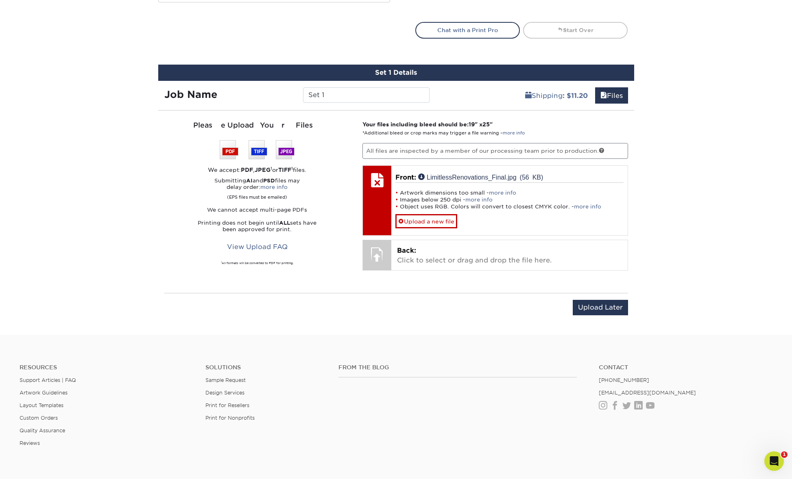
scroll to position [425, 0]
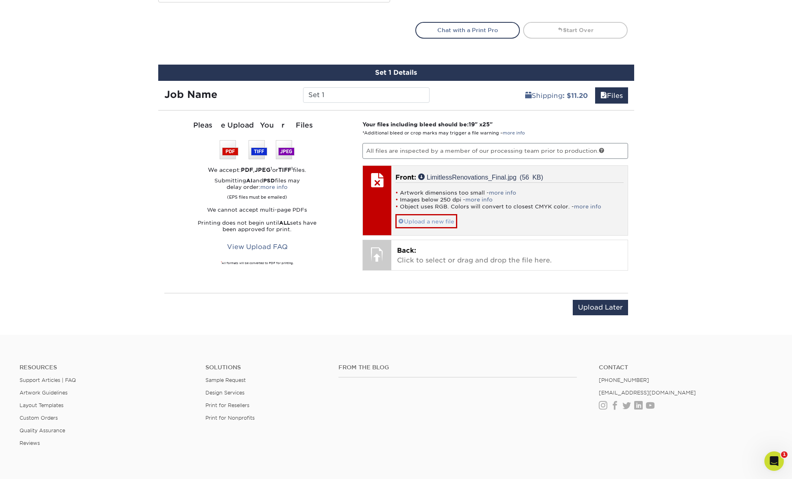
click at [426, 222] on link "Upload a new file" at bounding box center [426, 221] width 62 height 14
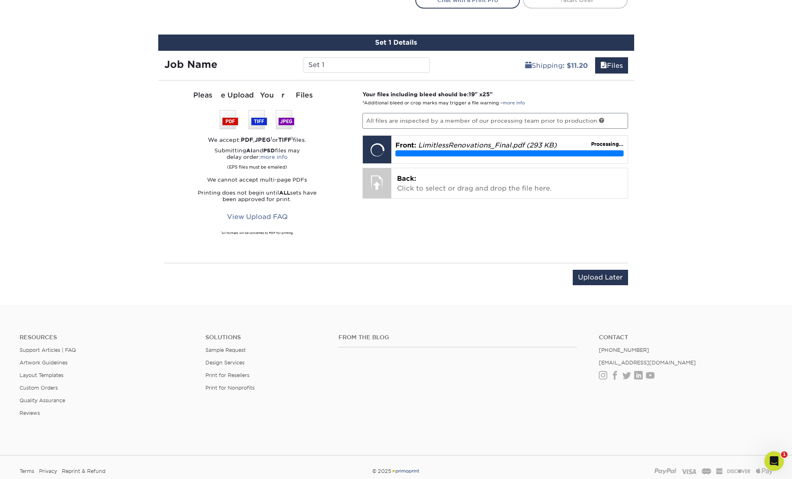
scroll to position [457, 0]
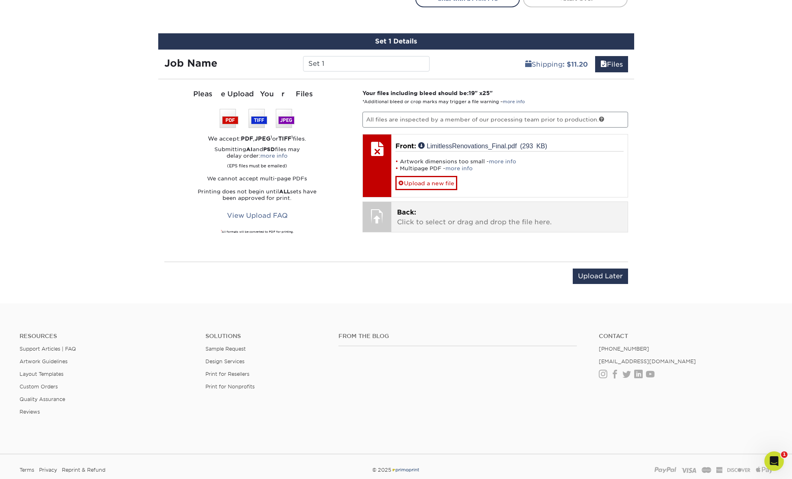
click at [400, 181] on span at bounding box center [401, 183] width 6 height 7
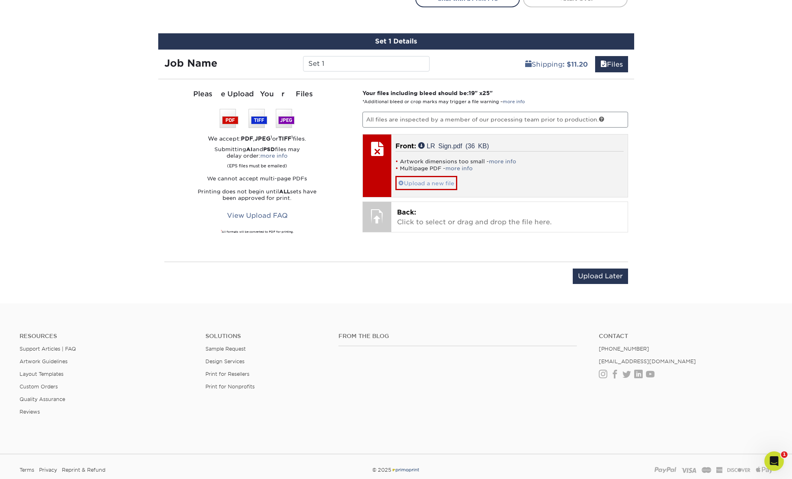
click at [403, 184] on span at bounding box center [401, 183] width 6 height 7
click at [408, 177] on link "Upload a new file" at bounding box center [426, 176] width 62 height 14
click at [499, 161] on link "more info" at bounding box center [502, 162] width 27 height 6
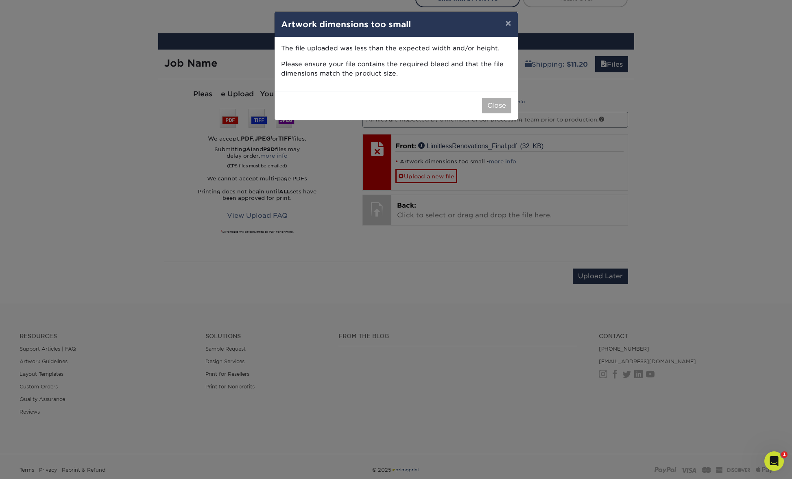
click at [484, 104] on button "Close" at bounding box center [496, 105] width 29 height 15
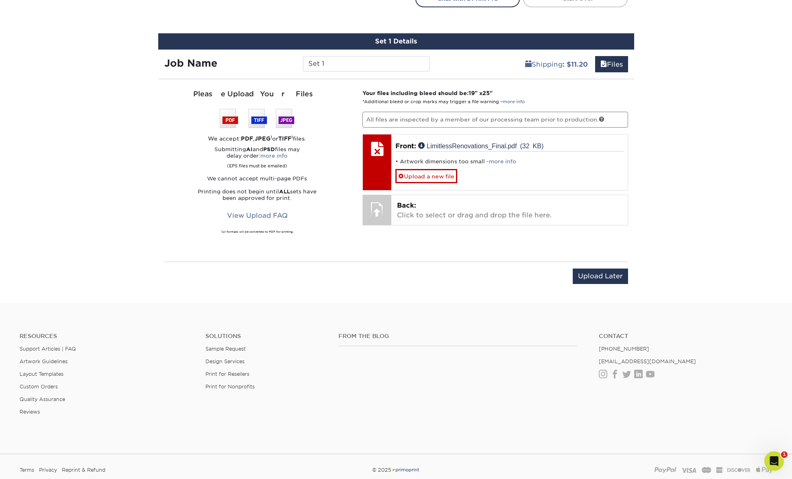
scroll to position [459, 0]
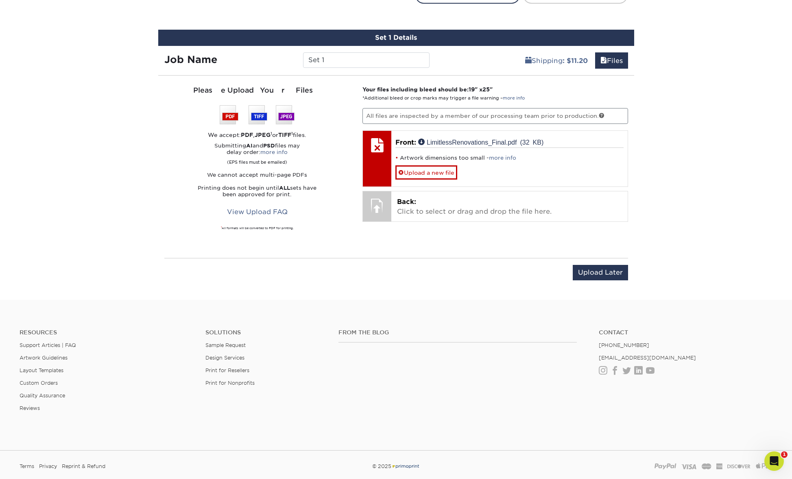
scroll to position [461, 0]
click at [514, 122] on p "All files are inspected by a member of our processing team prior to production." at bounding box center [495, 115] width 266 height 15
click at [518, 117] on p "All files are inspected by a member of our processing team prior to production." at bounding box center [495, 115] width 266 height 15
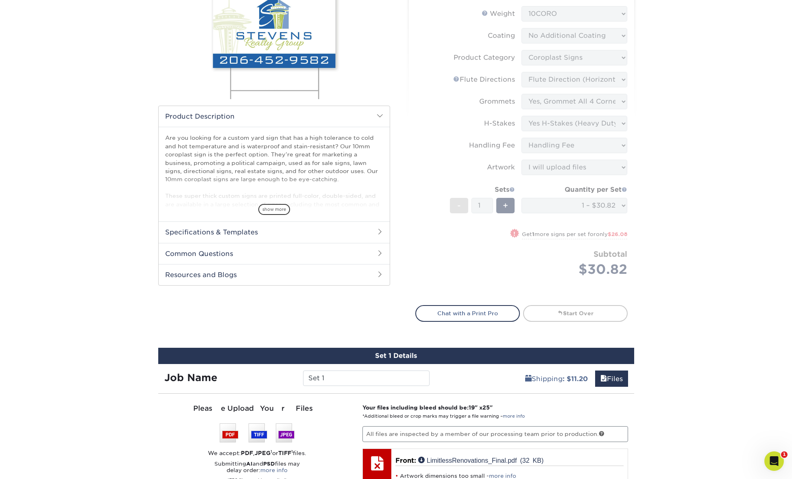
scroll to position [137, 0]
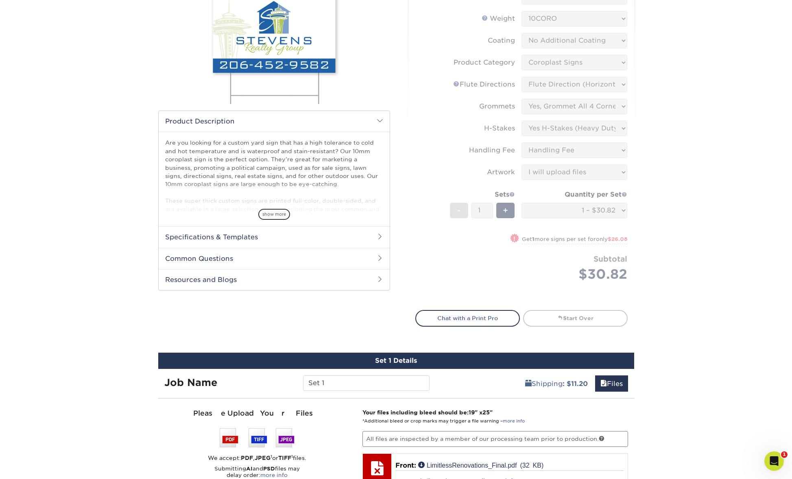
click at [670, 171] on div "Products Signs 10mm Coroplast Signs /" at bounding box center [396, 269] width 792 height 708
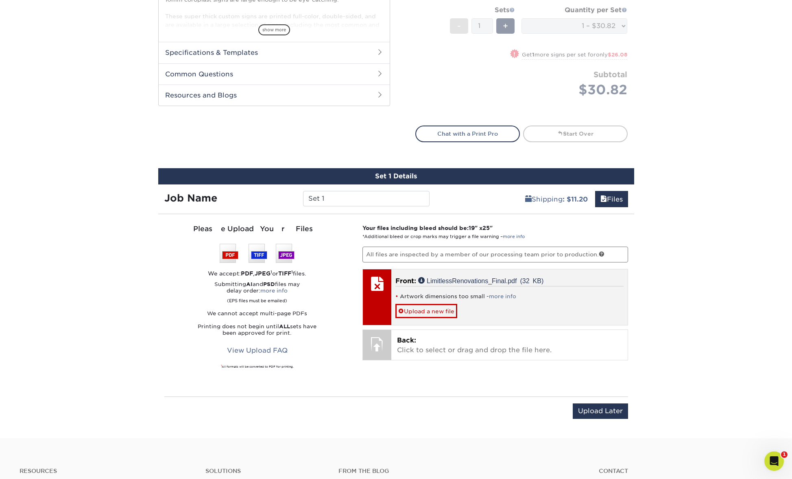
scroll to position [322, 0]
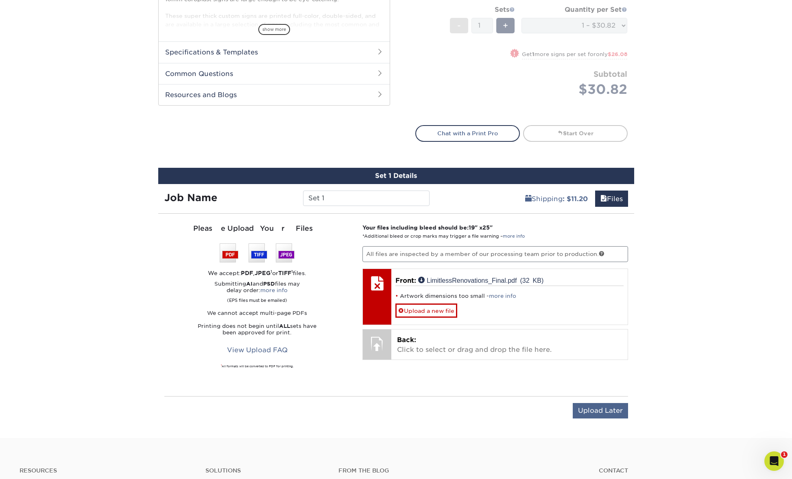
click at [598, 412] on input "Upload Later" at bounding box center [599, 410] width 55 height 15
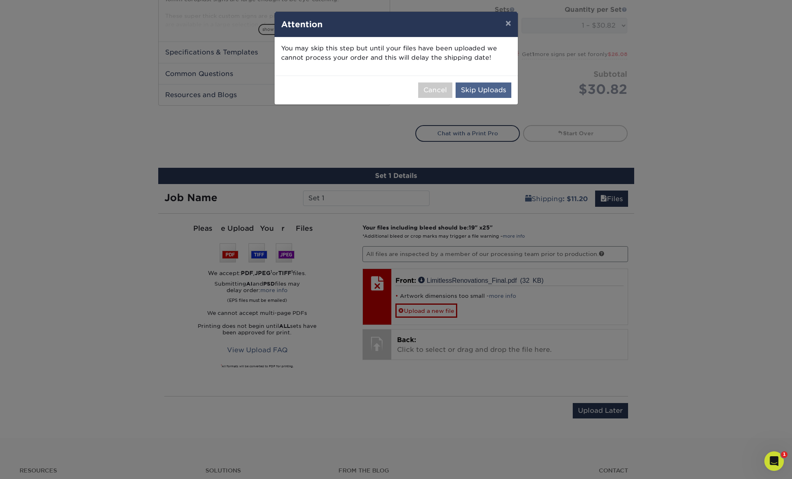
click at [487, 91] on button "Skip Uploads" at bounding box center [483, 90] width 56 height 15
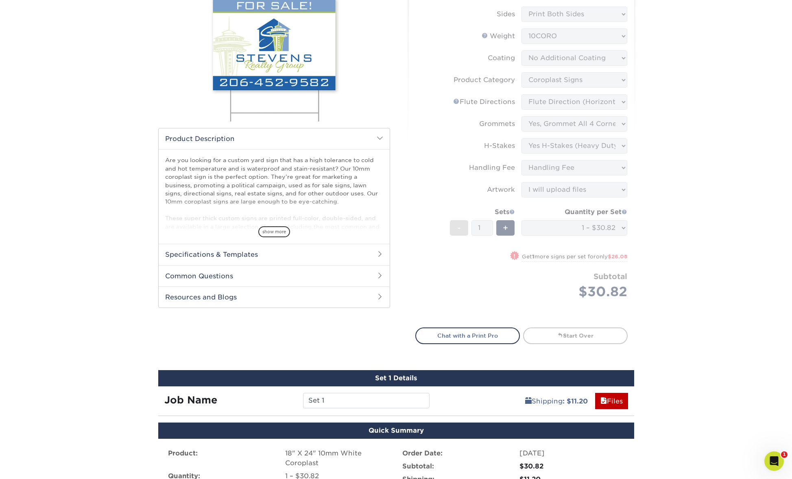
scroll to position [54, 0]
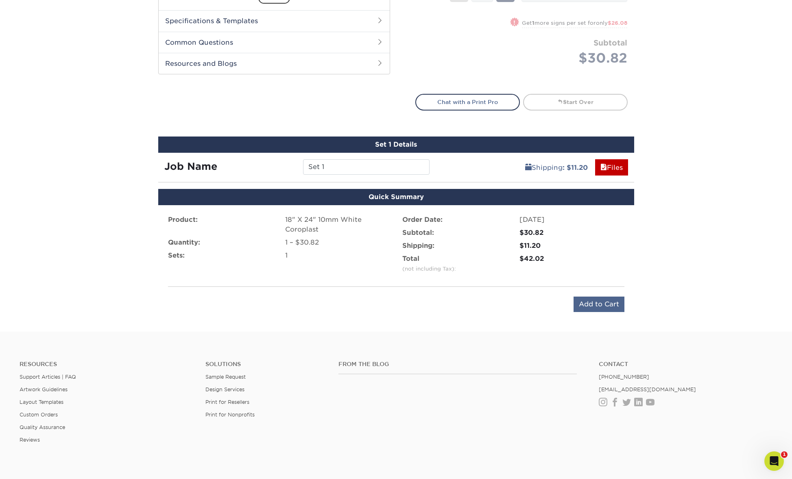
click at [592, 307] on input "Add to Cart" at bounding box center [598, 304] width 51 height 15
